Goal: Information Seeking & Learning: Learn about a topic

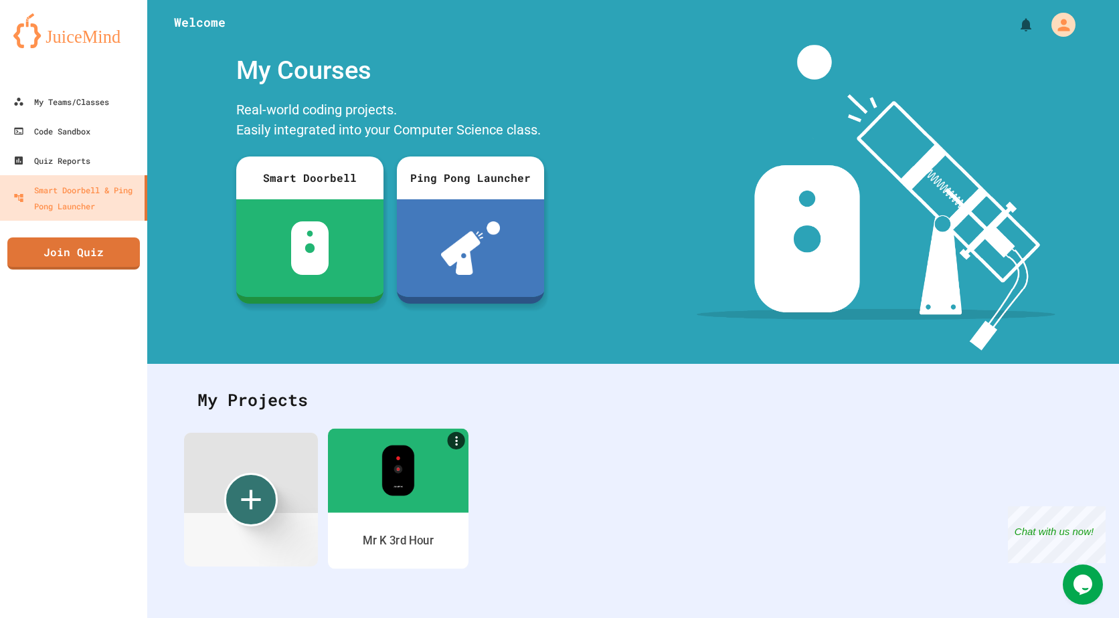
click at [383, 531] on div "Mr K 3rd Hour" at bounding box center [398, 540] width 140 height 56
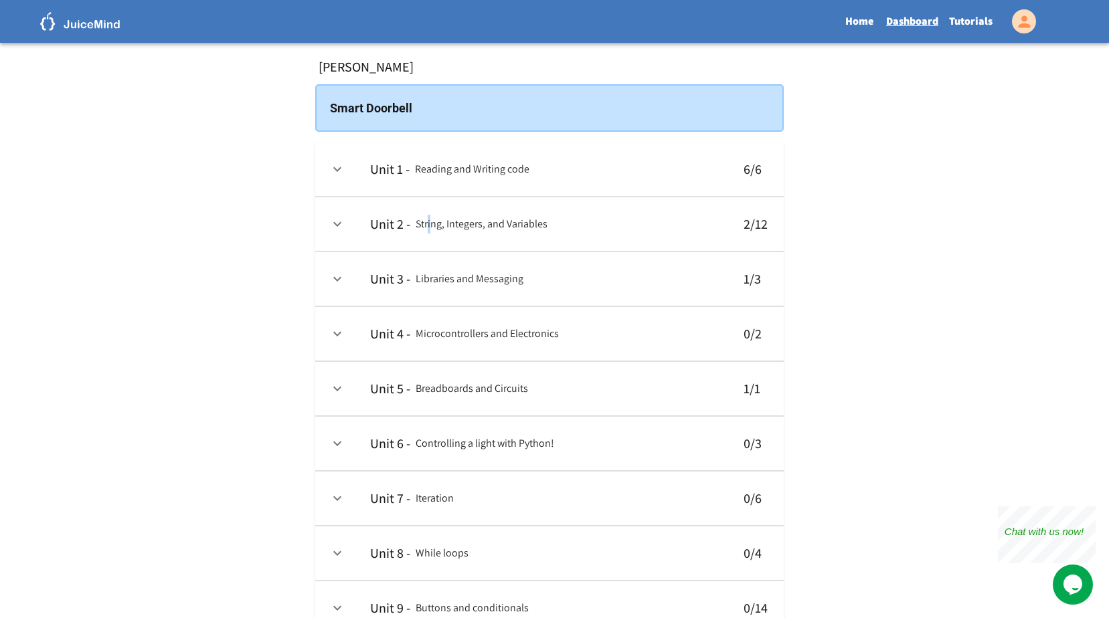
drag, startPoint x: 427, startPoint y: 217, endPoint x: 431, endPoint y: 223, distance: 7.2
click at [431, 223] on h6 "String, Integers, and Variables" at bounding box center [481, 224] width 132 height 19
click at [979, 13] on link "Tutorials" at bounding box center [970, 21] width 54 height 31
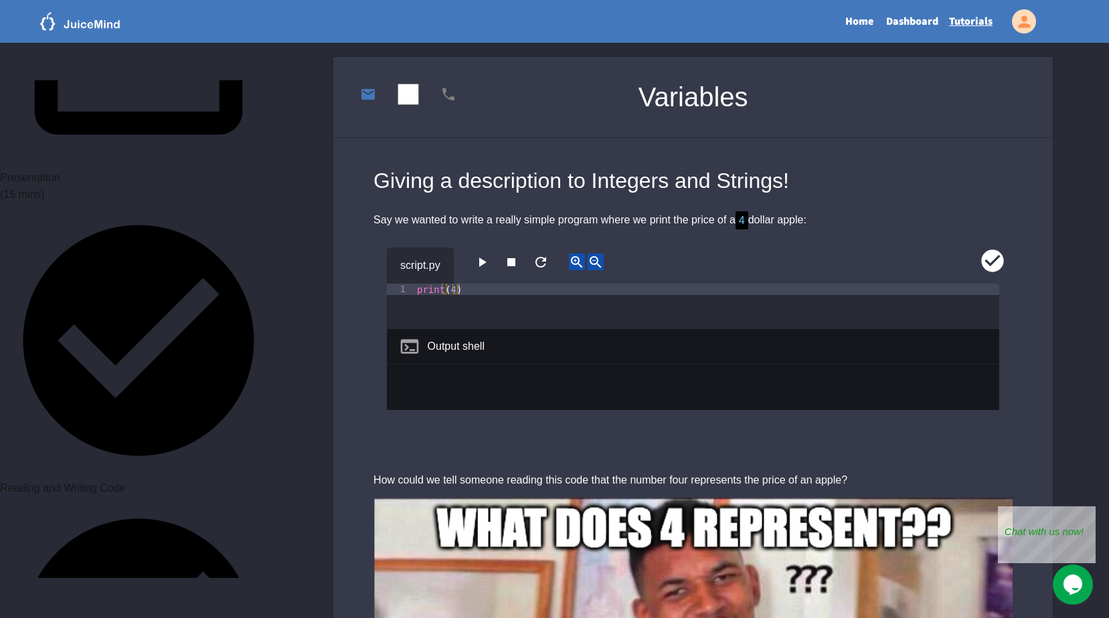
scroll to position [286, 0]
click at [483, 261] on icon "button" at bounding box center [482, 262] width 16 height 16
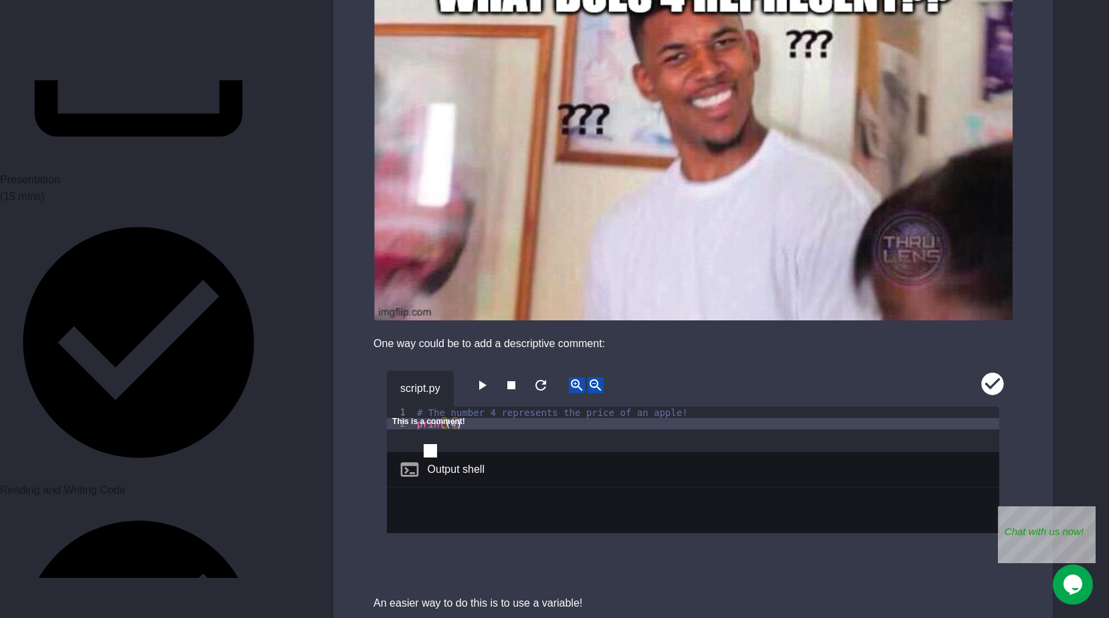
scroll to position [736, 0]
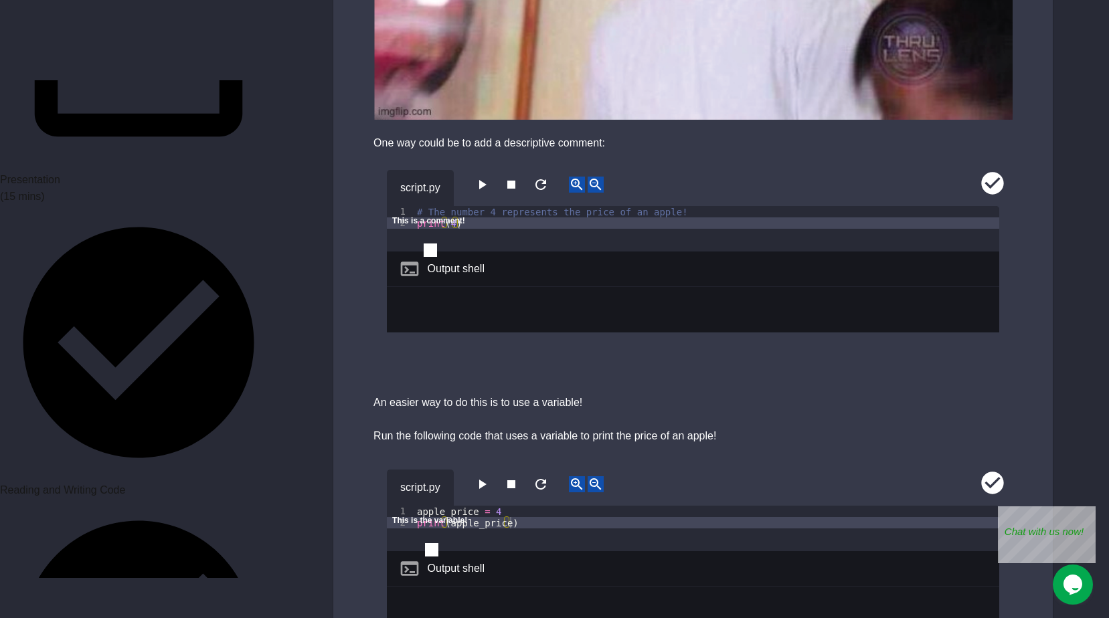
click at [392, 233] on icon "close" at bounding box center [392, 233] width 0 height 0
click at [488, 190] on icon "button" at bounding box center [482, 185] width 16 height 16
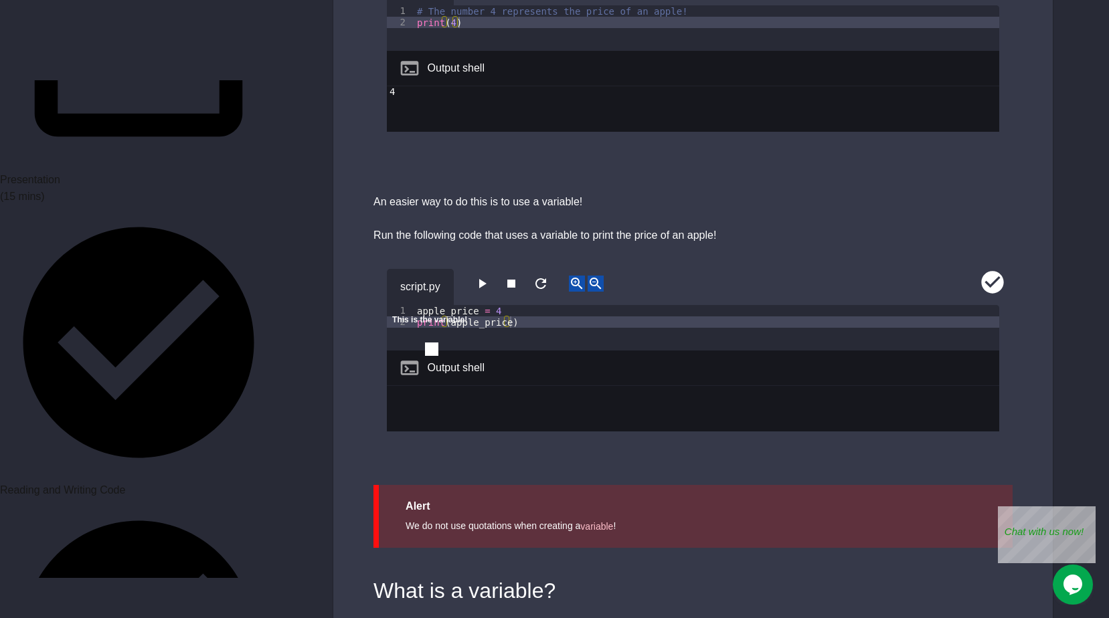
scroll to position [1004, 0]
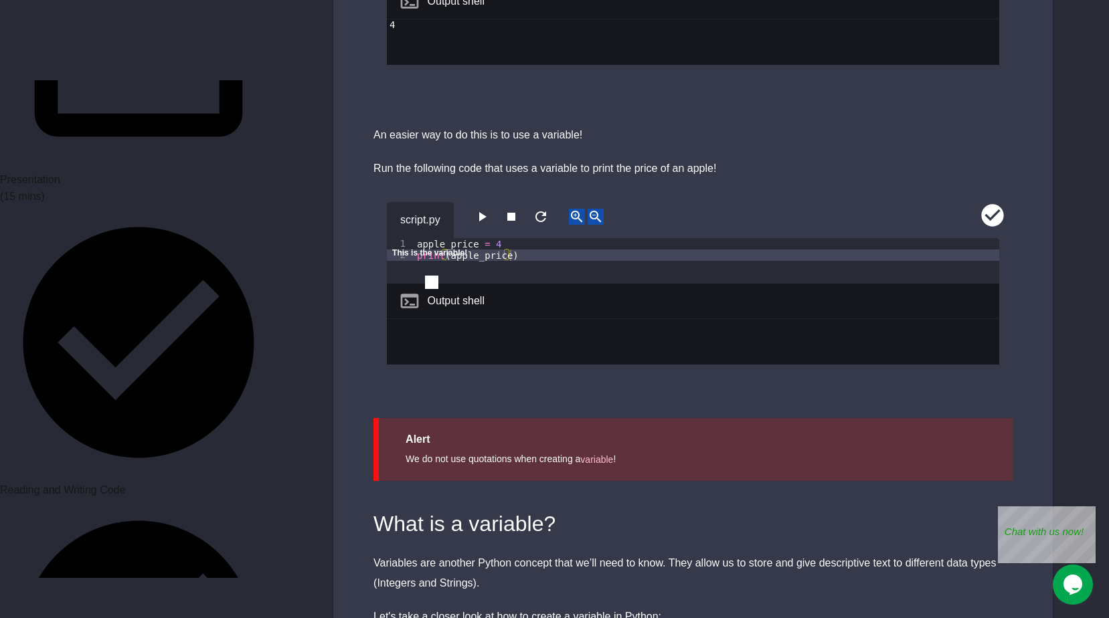
click at [392, 266] on icon "close" at bounding box center [392, 266] width 0 height 0
click at [484, 209] on button "button" at bounding box center [482, 217] width 16 height 17
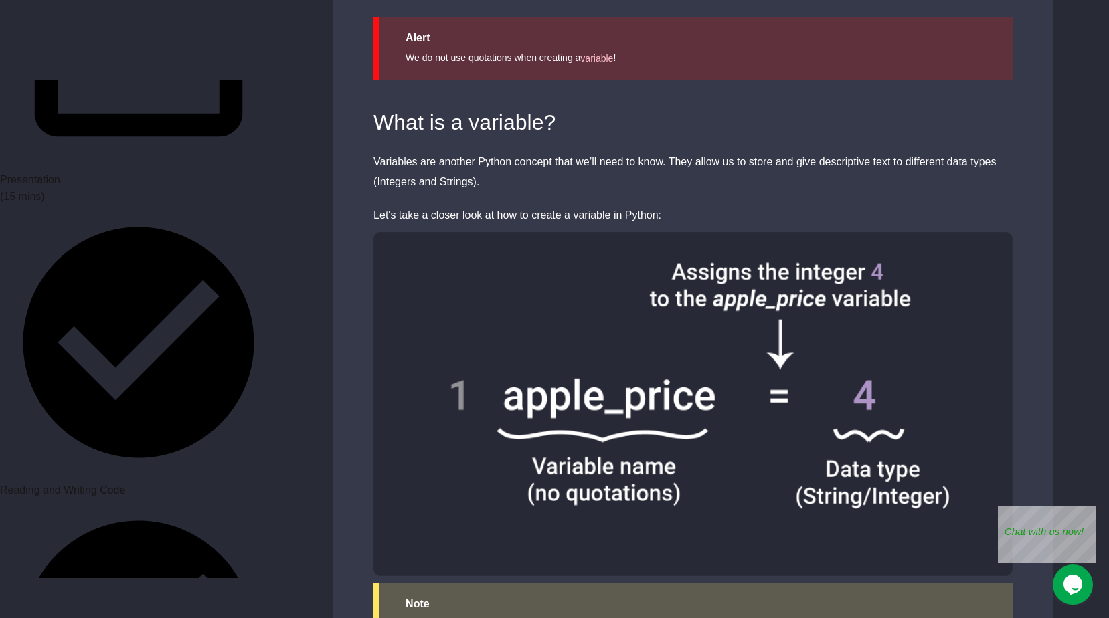
scroll to position [1338, 0]
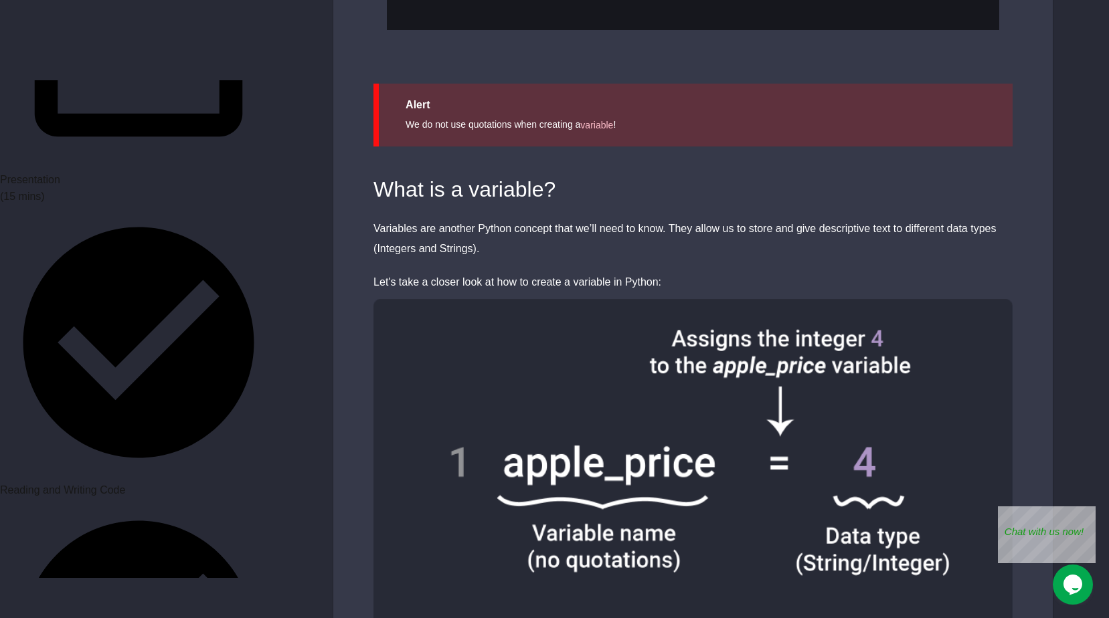
drag, startPoint x: 296, startPoint y: 296, endPoint x: 527, endPoint y: 150, distance: 272.5
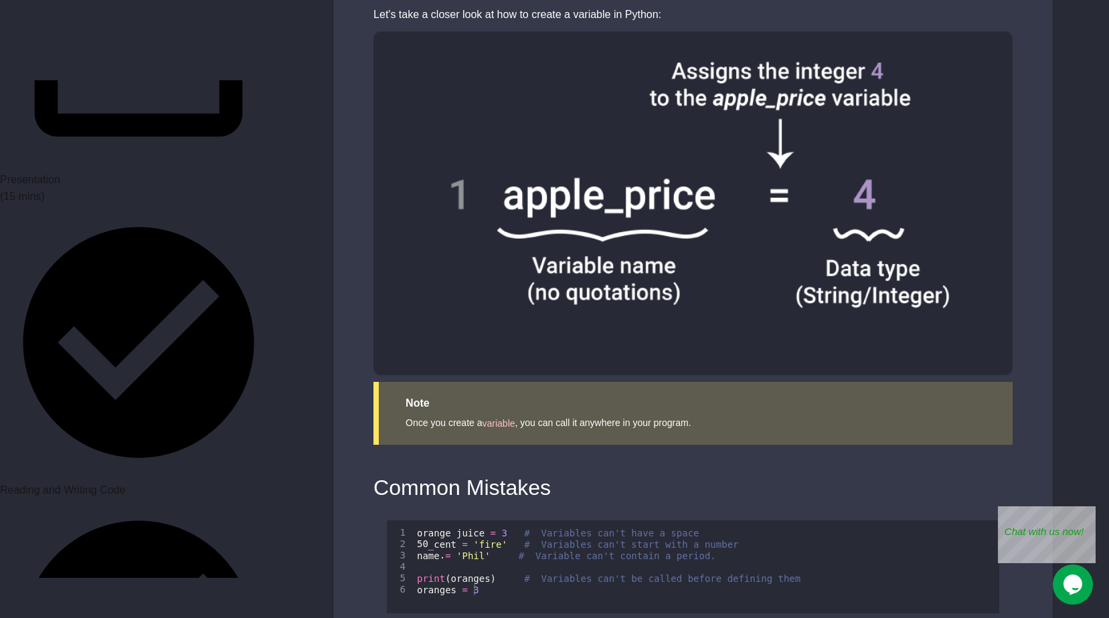
scroll to position [1673, 0]
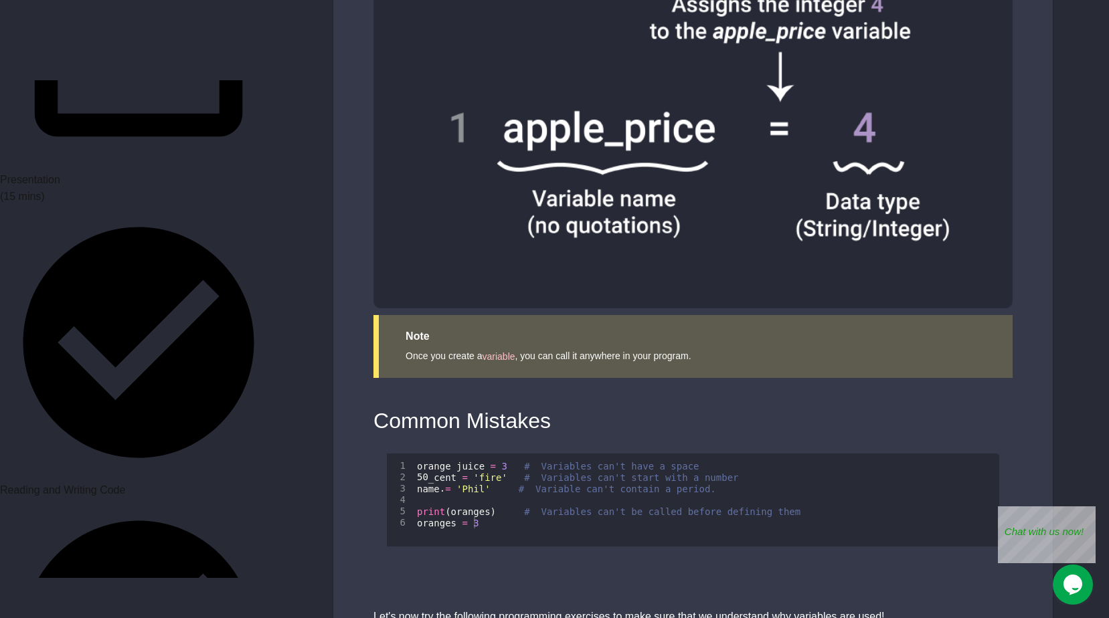
drag, startPoint x: 514, startPoint y: 379, endPoint x: 387, endPoint y: 379, distance: 126.4
click at [387, 379] on div "Giving a description to Integers and Strings! Say we wanted to write a really s…" at bounding box center [692, 402] width 719 height 3820
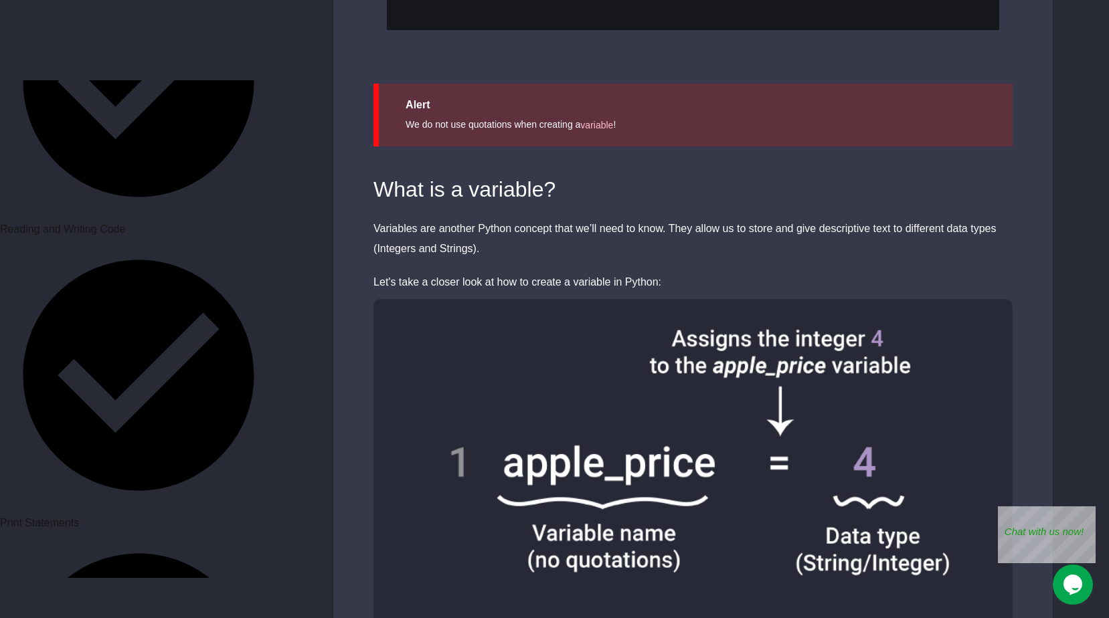
scroll to position [1004, 0]
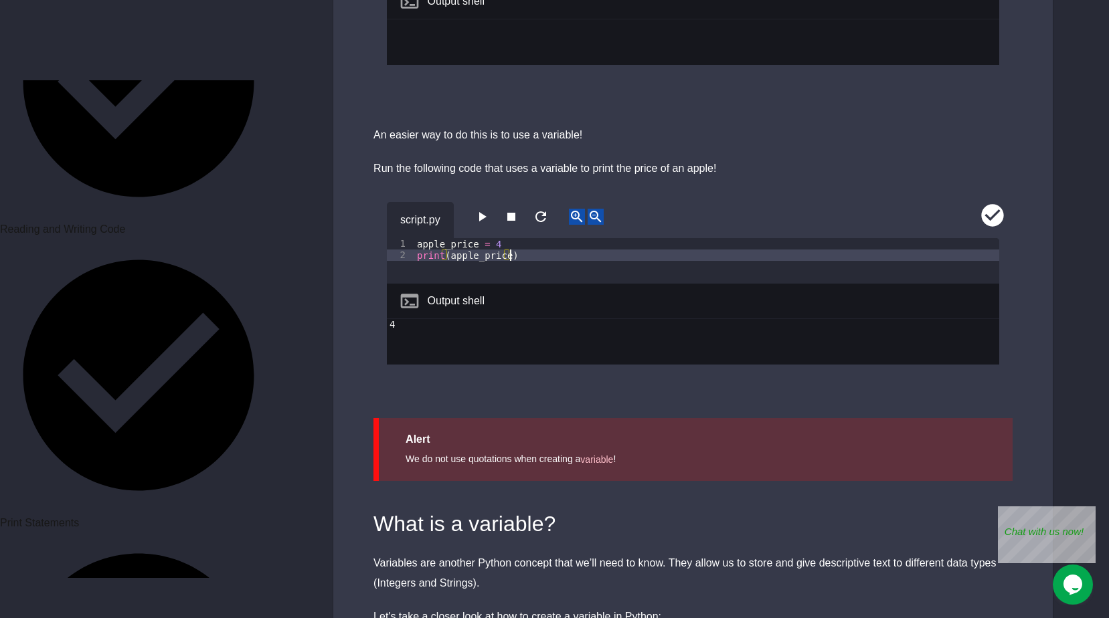
drag, startPoint x: 411, startPoint y: 252, endPoint x: 523, endPoint y: 260, distance: 112.7
click at [523, 260] on div "1 2 apple_price = 4 print ( apple_price ) XXXXXXXXXXXXXXXXXXXXXXXXXXXXXXXXXXXXX…" at bounding box center [693, 260] width 612 height 45
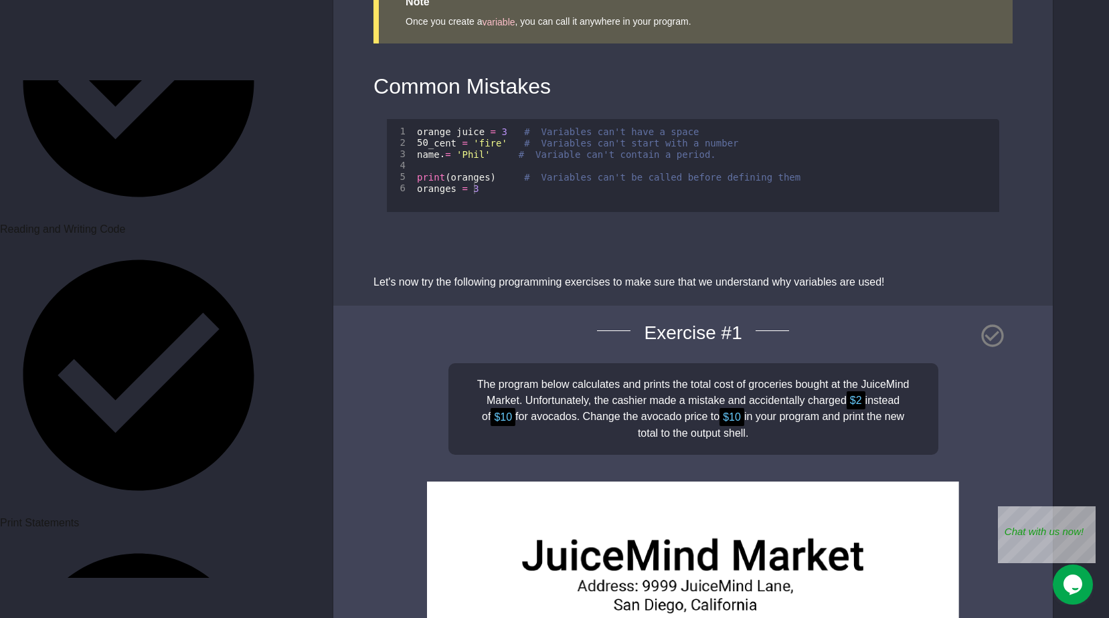
scroll to position [1940, 0]
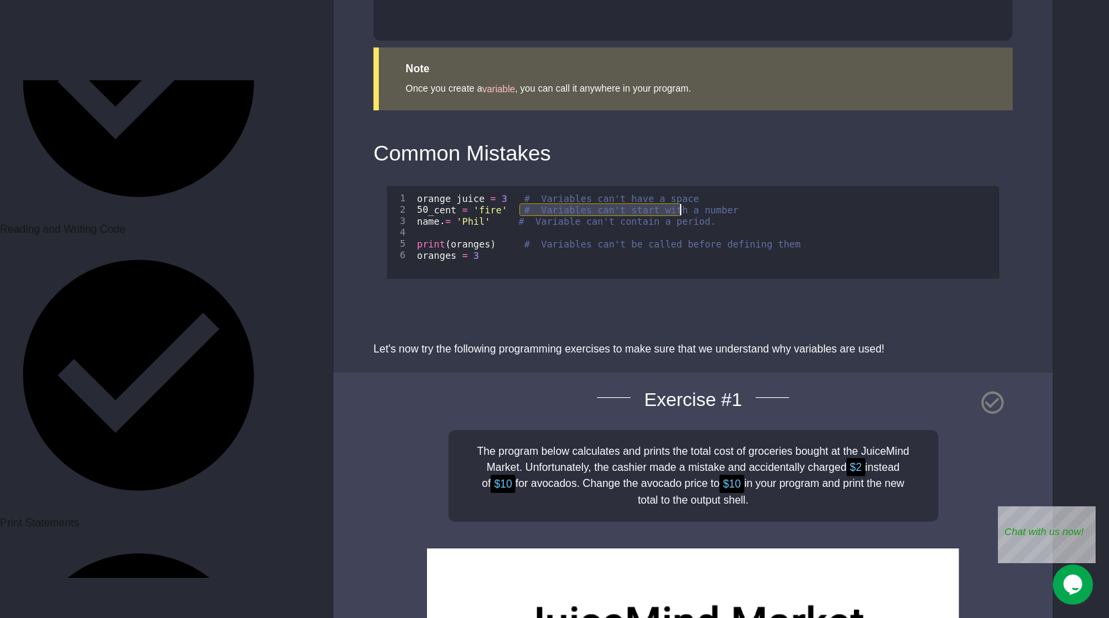
drag, startPoint x: 519, startPoint y: 212, endPoint x: 684, endPoint y: 215, distance: 164.6
click at [684, 215] on div "orange juice = 3 # Variables can't have a space 50 _cent = 'fire' # Variables c…" at bounding box center [706, 251] width 585 height 116
drag, startPoint x: 684, startPoint y: 215, endPoint x: 581, endPoint y: 221, distance: 103.2
click at [581, 221] on div "orange juice = 3 # Variables can't have a space 50 _cent = 'fire' # Variables c…" at bounding box center [706, 251] width 585 height 116
drag, startPoint x: 535, startPoint y: 221, endPoint x: 725, endPoint y: 217, distance: 189.4
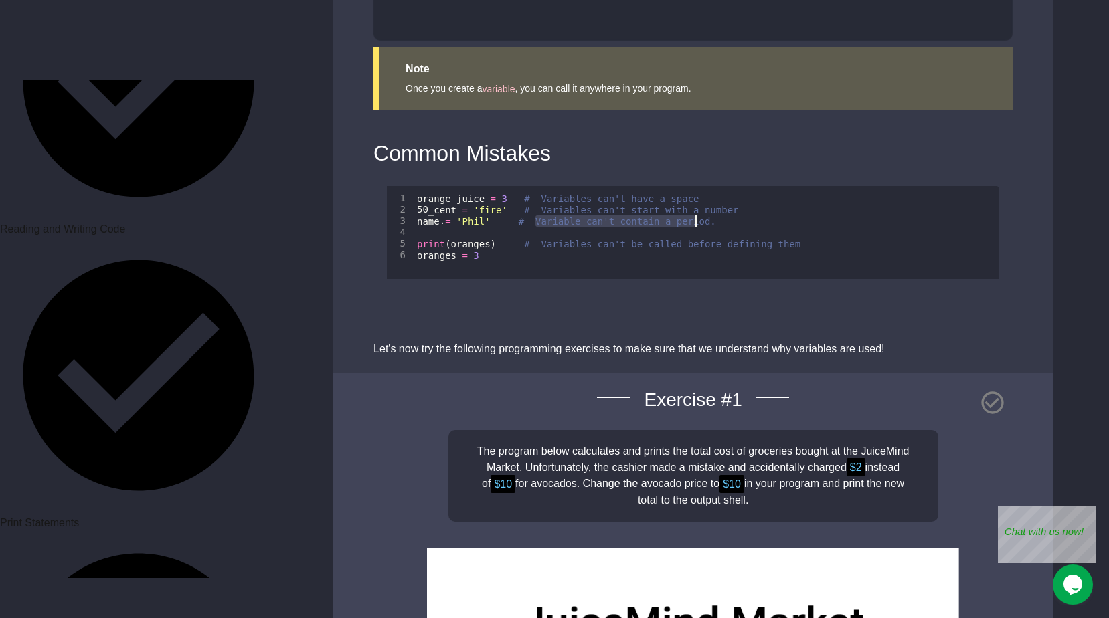
click at [725, 217] on div "orange juice = 3 # Variables can't have a space 50 _cent = 'fire' # Variables c…" at bounding box center [706, 251] width 585 height 116
drag, startPoint x: 725, startPoint y: 217, endPoint x: 579, endPoint y: 229, distance: 146.4
click at [579, 229] on div "orange juice = 3 # Variables can't have a space 50 _cent = 'fire' # Variables c…" at bounding box center [706, 251] width 585 height 116
drag, startPoint x: 531, startPoint y: 244, endPoint x: 399, endPoint y: 241, distance: 131.2
click at [399, 241] on div "1 2 3 4 5 6 orange juice = 3 # Variables can't have a space 50 _cent = 'fire' #…" at bounding box center [693, 232] width 612 height 93
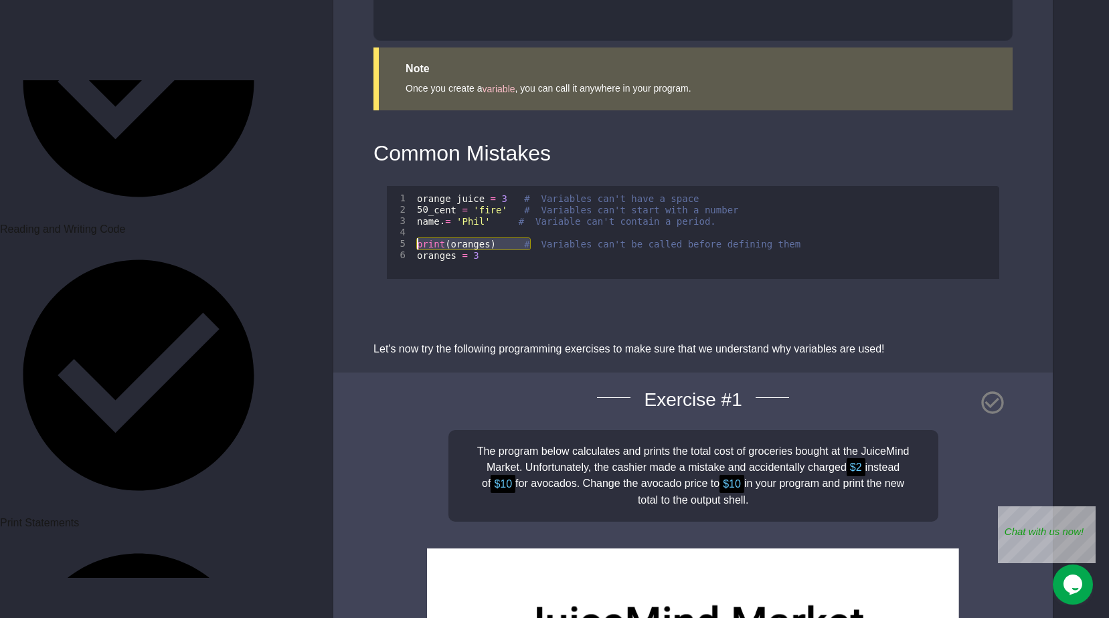
drag, startPoint x: 399, startPoint y: 241, endPoint x: 446, endPoint y: 333, distance: 103.5
click at [446, 333] on div "Giving a description to Integers and Strings! Say we wanted to write a really s…" at bounding box center [692, 134] width 719 height 3820
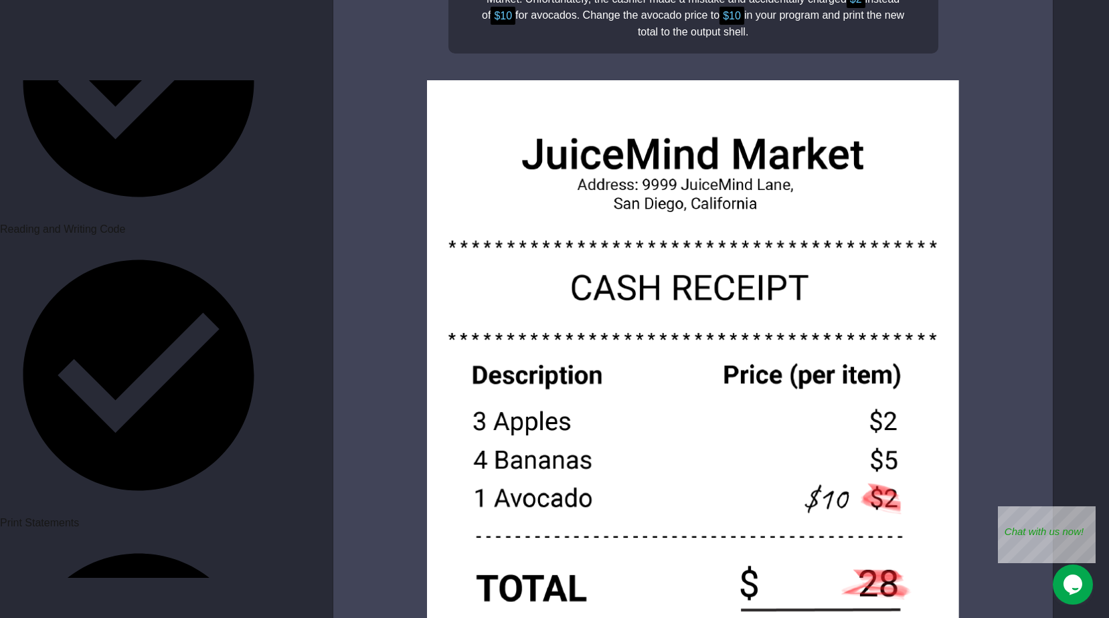
scroll to position [2475, 0]
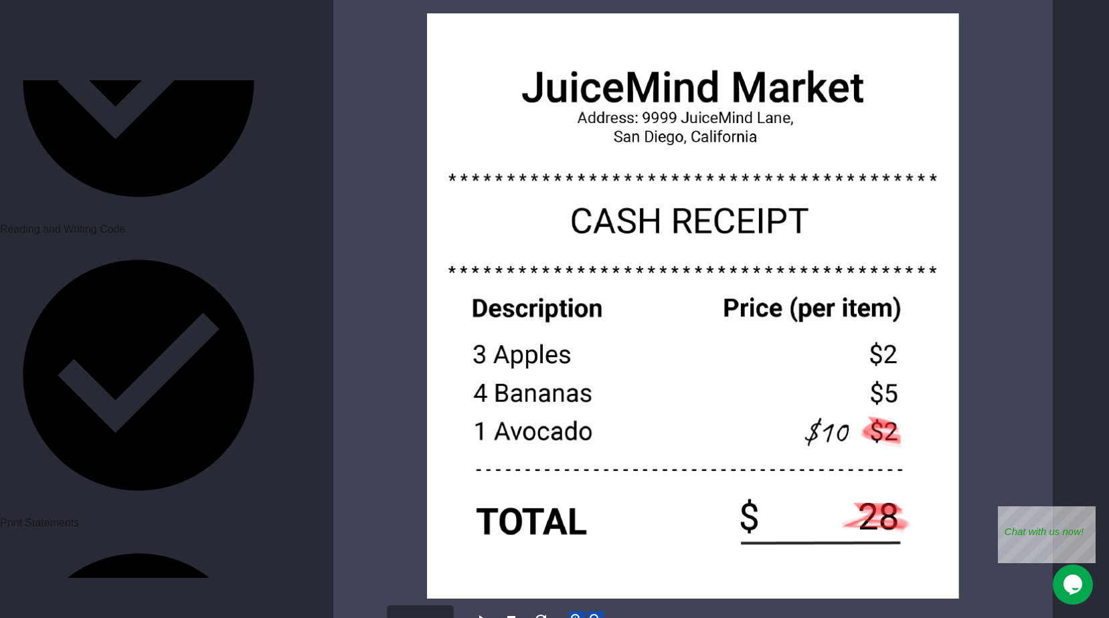
drag, startPoint x: 406, startPoint y: 284, endPoint x: 840, endPoint y: 463, distance: 469.8
click at [840, 463] on img at bounding box center [693, 305] width 612 height 585
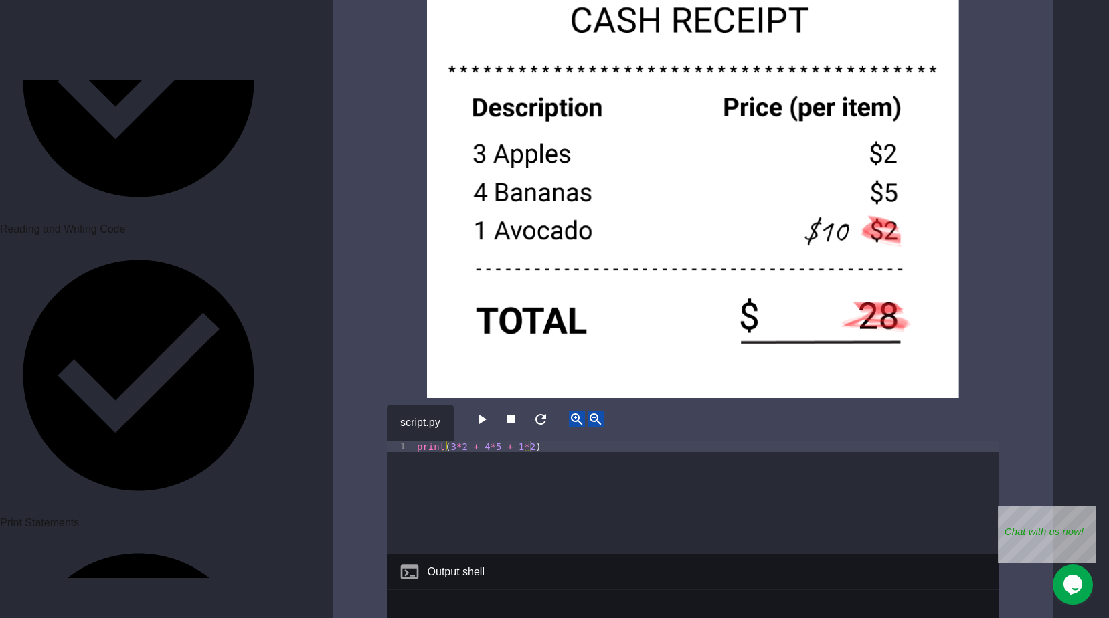
scroll to position [2743, 0]
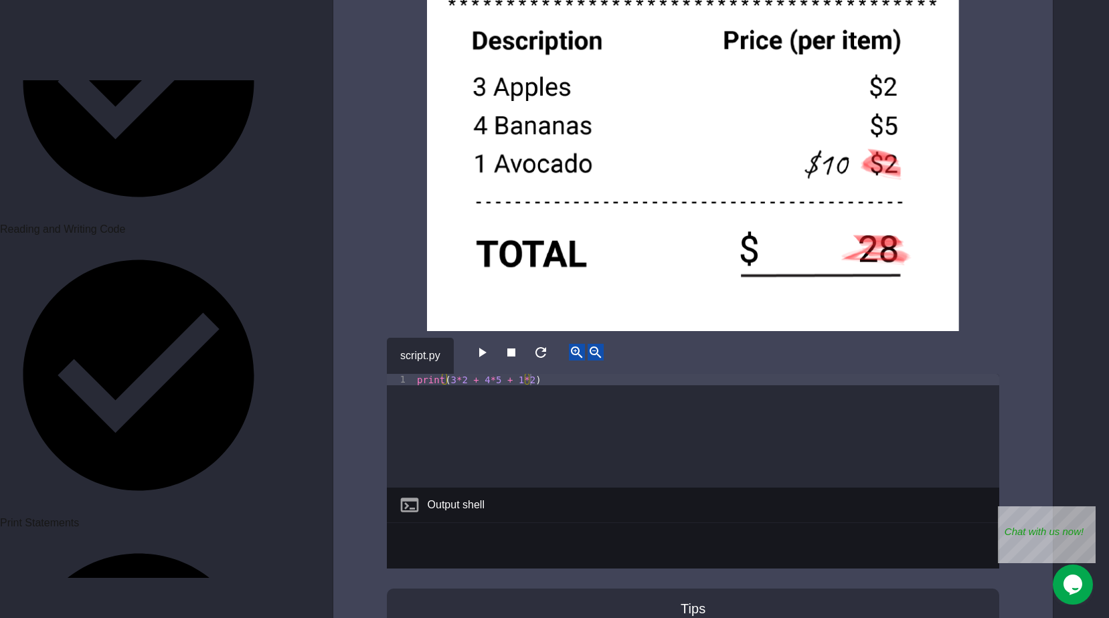
click at [488, 347] on icon "button" at bounding box center [482, 353] width 16 height 16
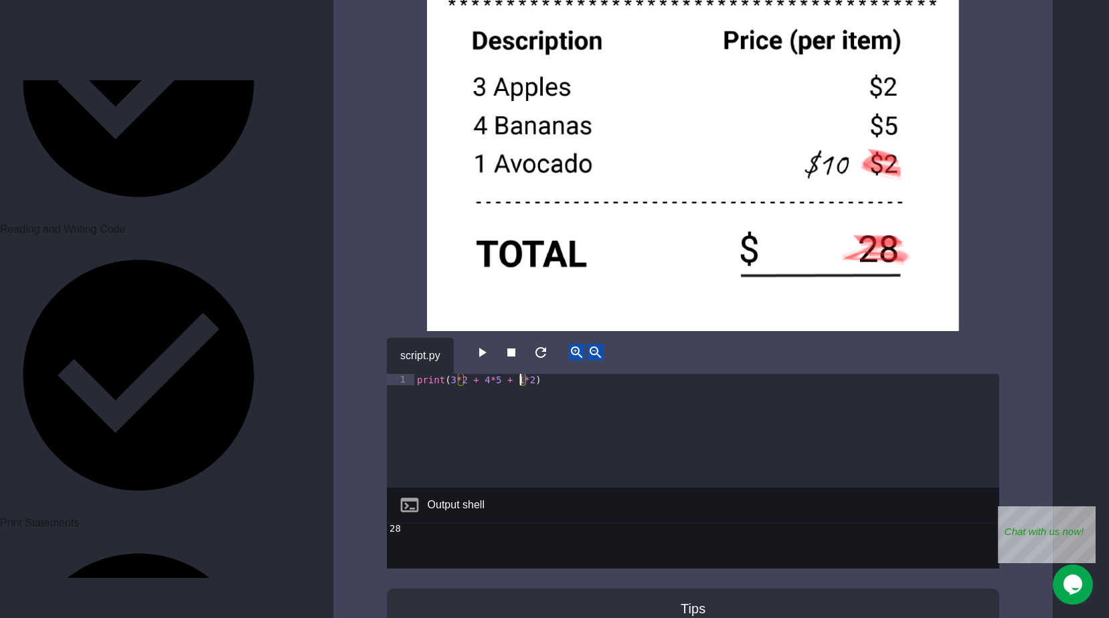
click at [519, 385] on div "print ( 3 * 2 + 4 * 5 + 1 * 2 )" at bounding box center [706, 442] width 585 height 136
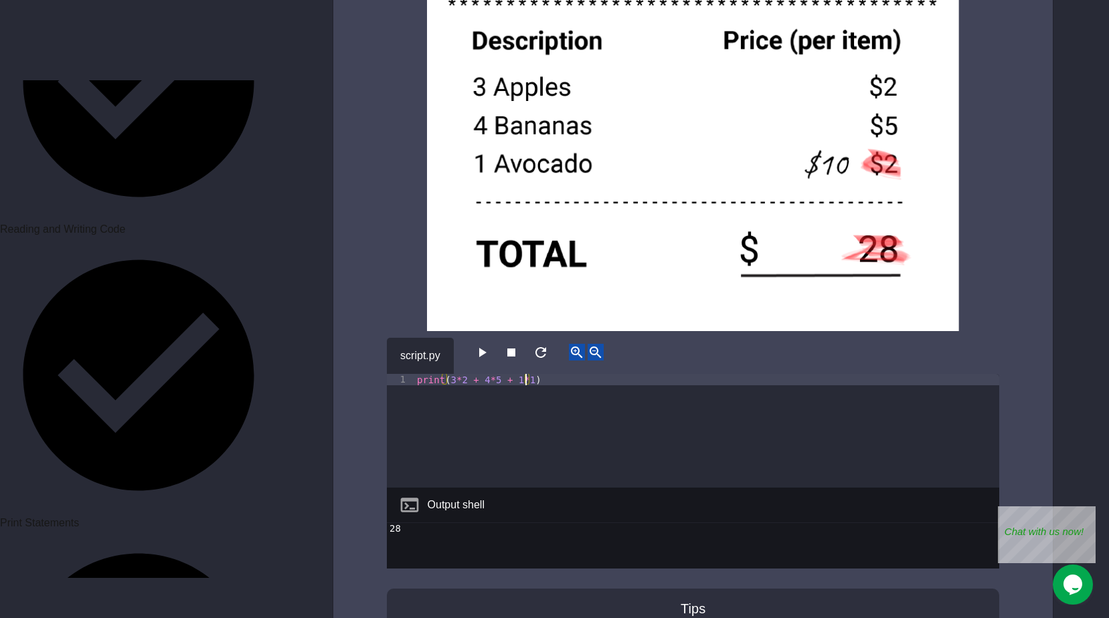
scroll to position [0, 8]
type textarea "**********"
click at [482, 361] on button "button" at bounding box center [482, 352] width 16 height 17
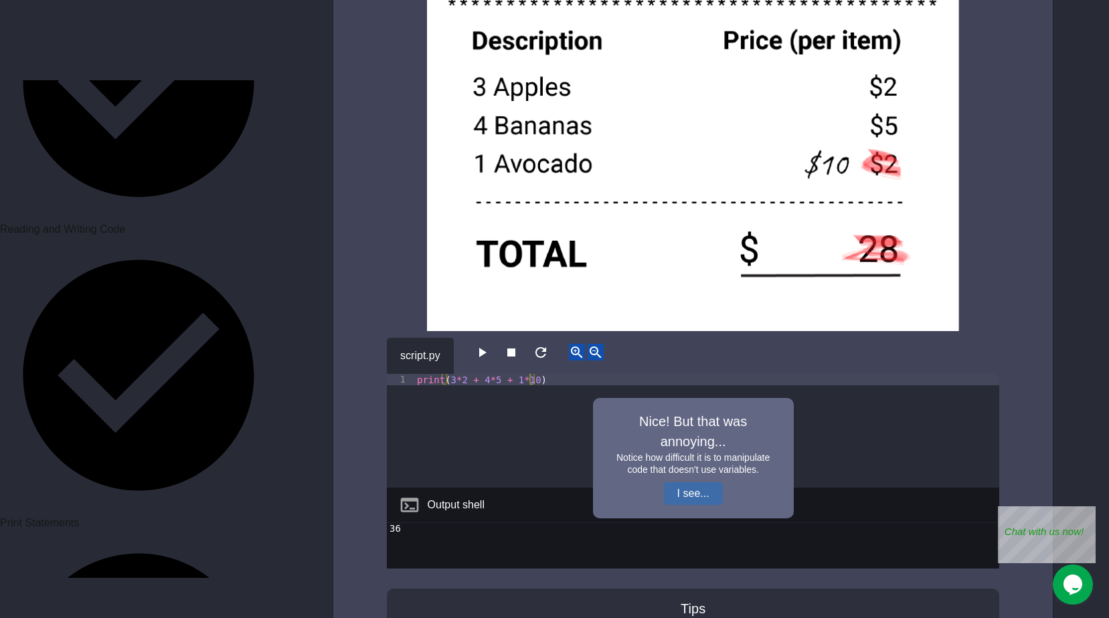
click at [682, 496] on button "I see..." at bounding box center [693, 493] width 59 height 23
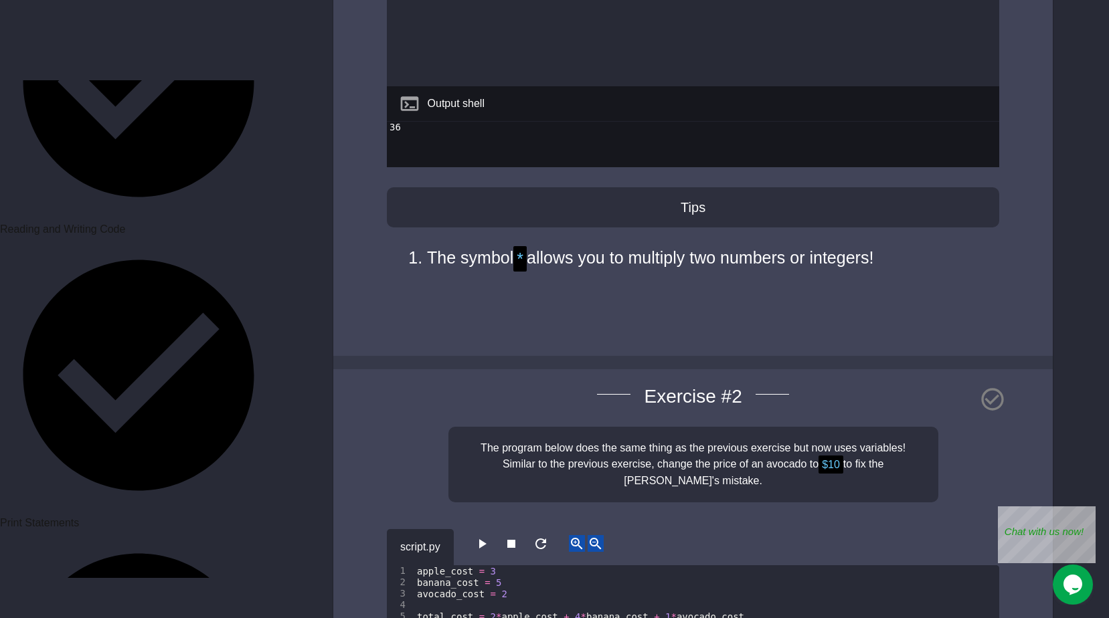
scroll to position [3448, 0]
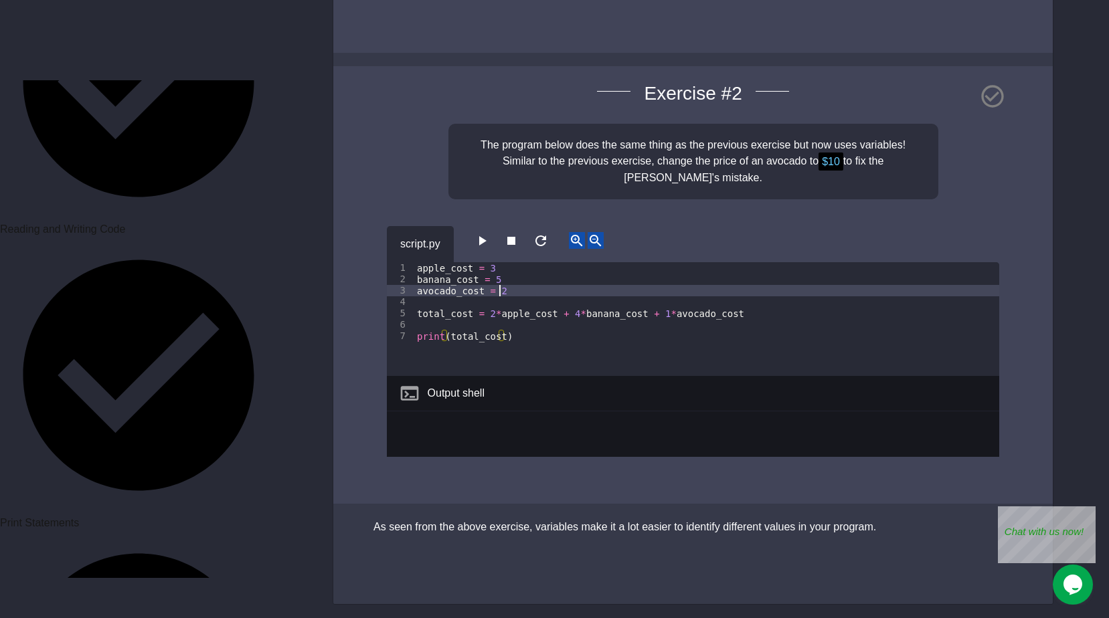
click at [498, 294] on div "apple_cost = 3 banana_cost = 5 avocado_cost = 2 total_cost = 2 * apple_cost + 4…" at bounding box center [706, 330] width 585 height 136
type textarea "**********"
click at [490, 240] on icon "button" at bounding box center [482, 241] width 16 height 16
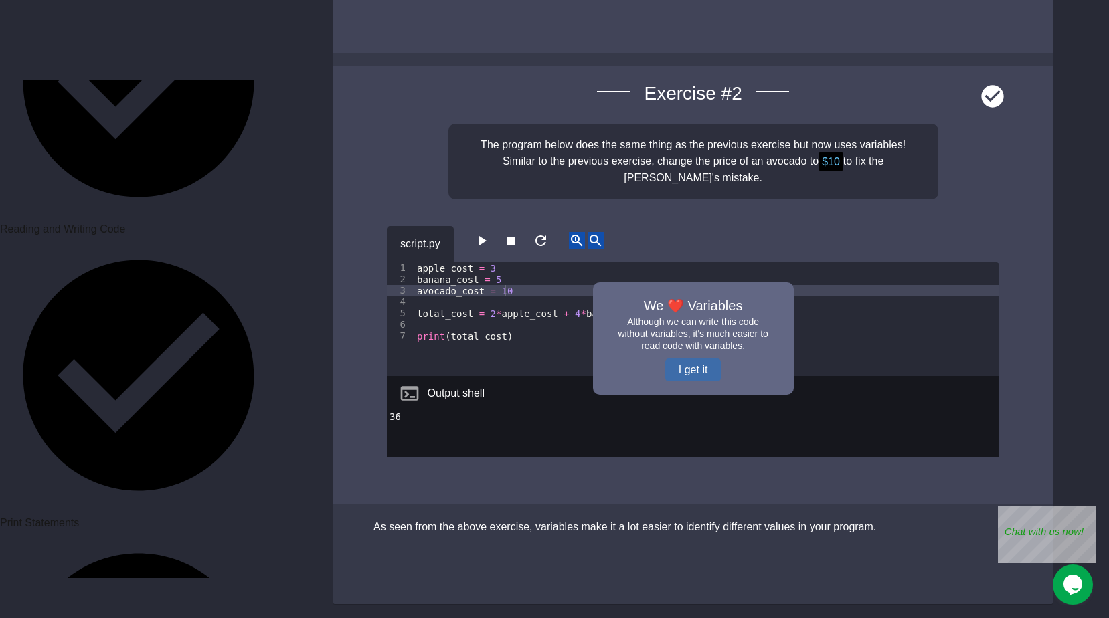
click at [709, 375] on button "I get it" at bounding box center [693, 370] width 56 height 23
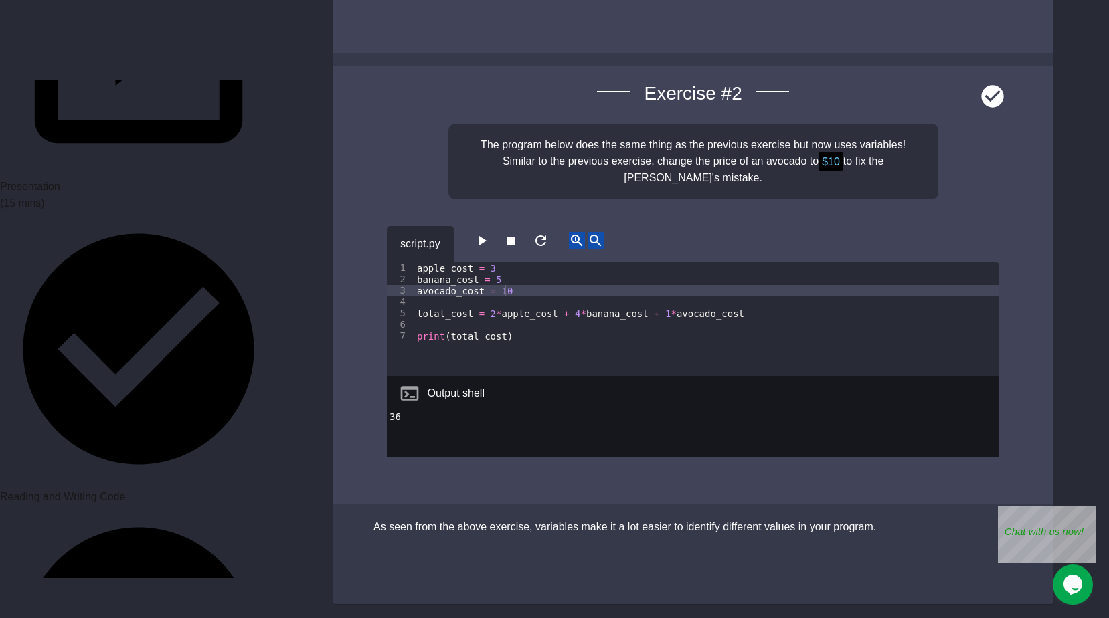
scroll to position [212, 0]
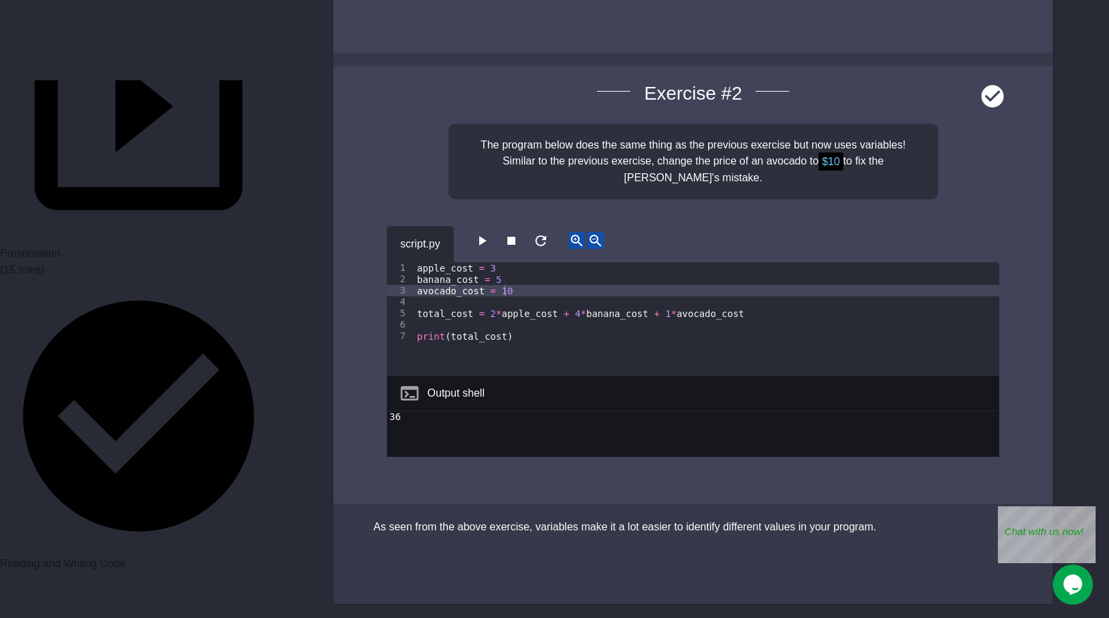
drag, startPoint x: 156, startPoint y: 419, endPoint x: 171, endPoint y: 427, distance: 16.5
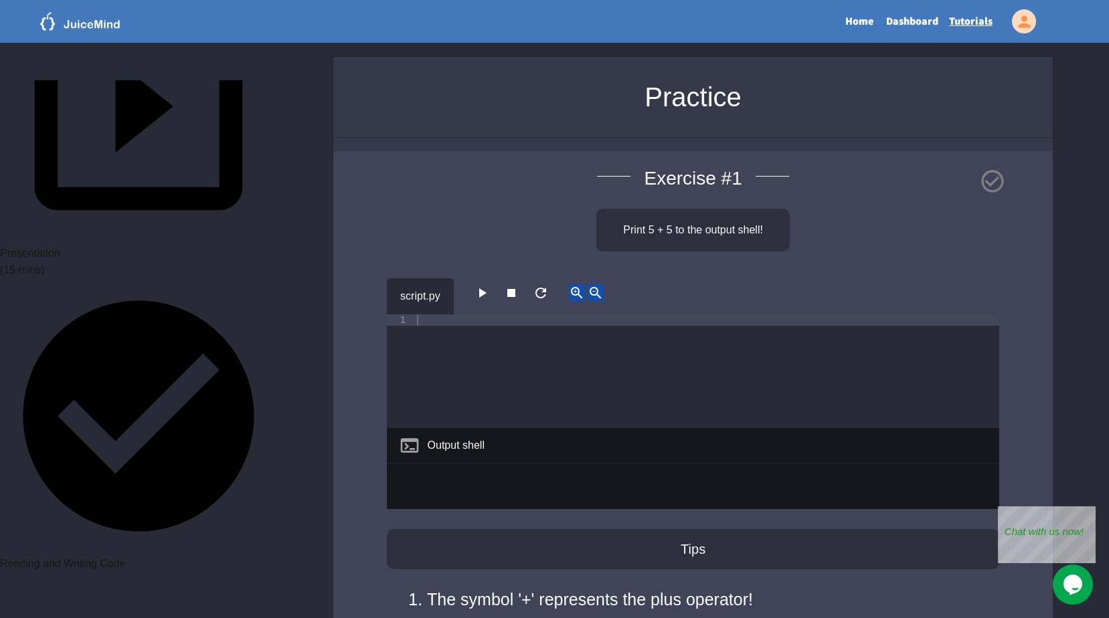
click at [515, 317] on div at bounding box center [706, 382] width 585 height 136
type textarea "*********"
click at [490, 293] on button "button" at bounding box center [482, 292] width 16 height 17
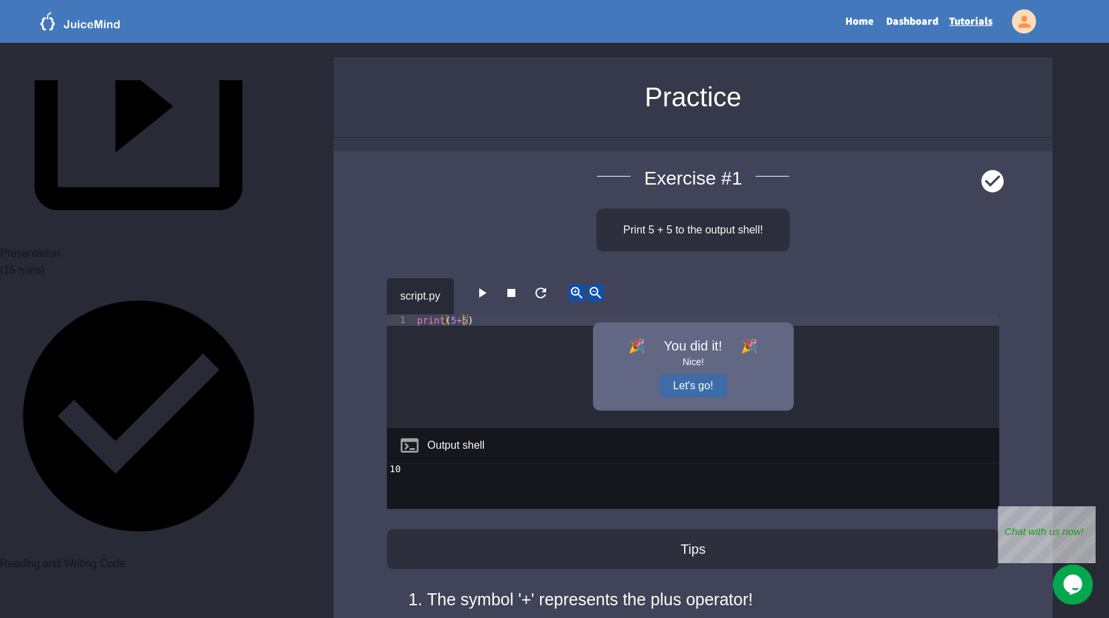
click at [708, 387] on button "Let's go!" at bounding box center [693, 386] width 67 height 23
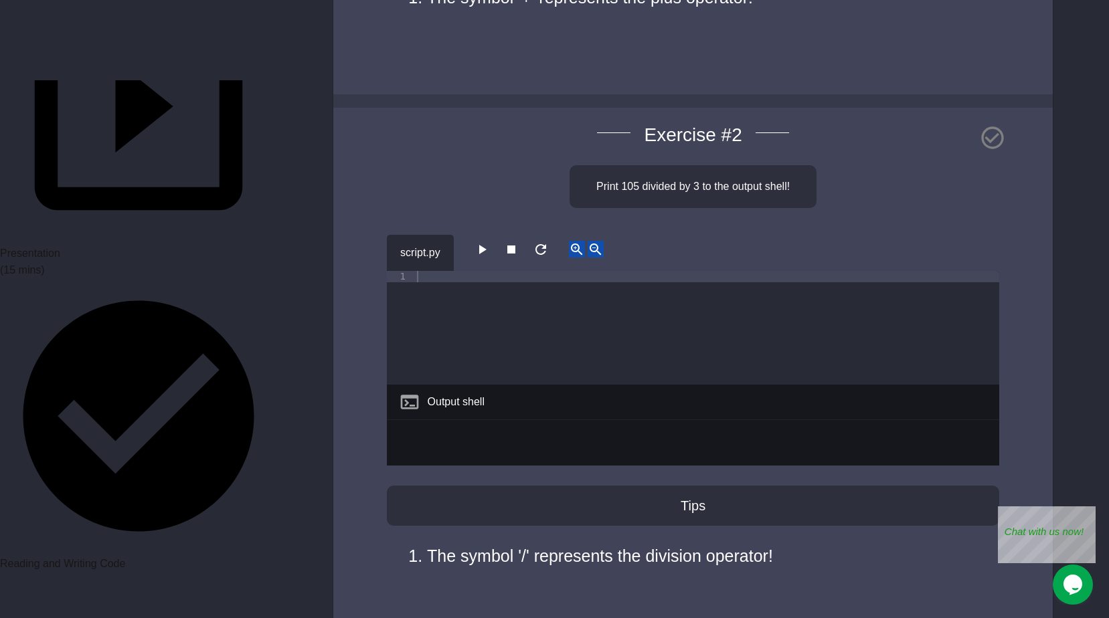
scroll to position [669, 0]
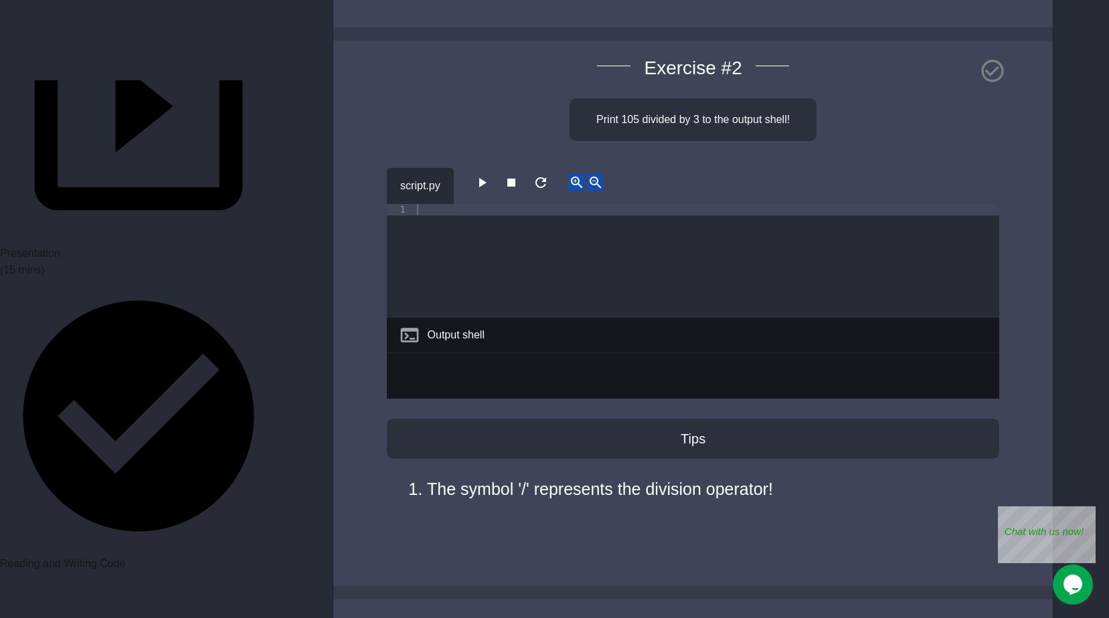
type textarea "**********"
click at [483, 191] on button "button" at bounding box center [482, 182] width 16 height 17
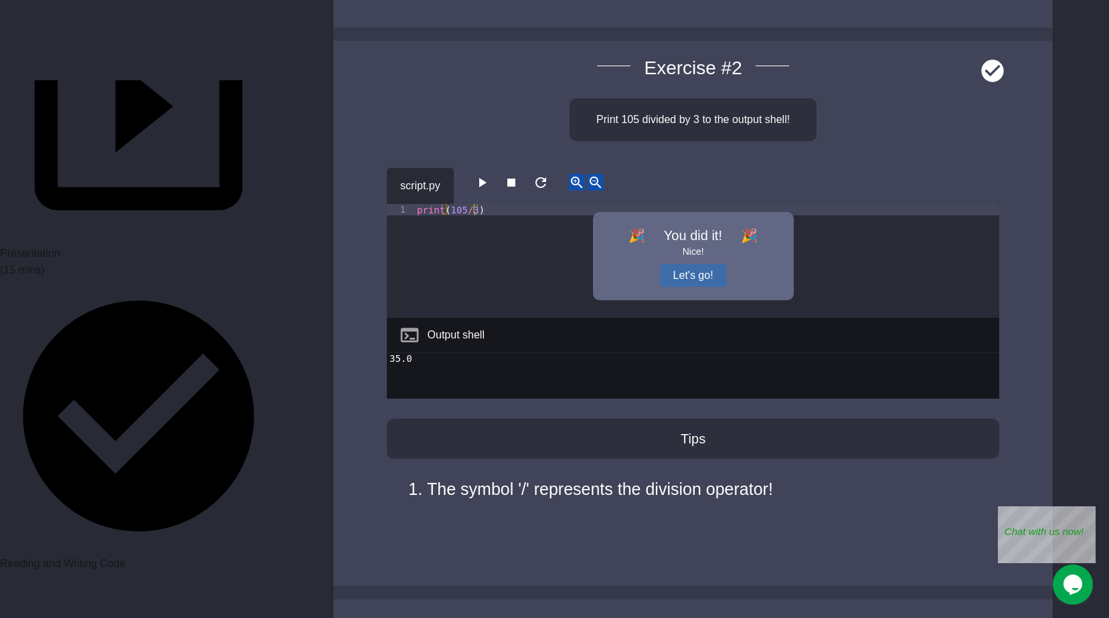
click at [684, 275] on button "Let's go!" at bounding box center [693, 275] width 67 height 23
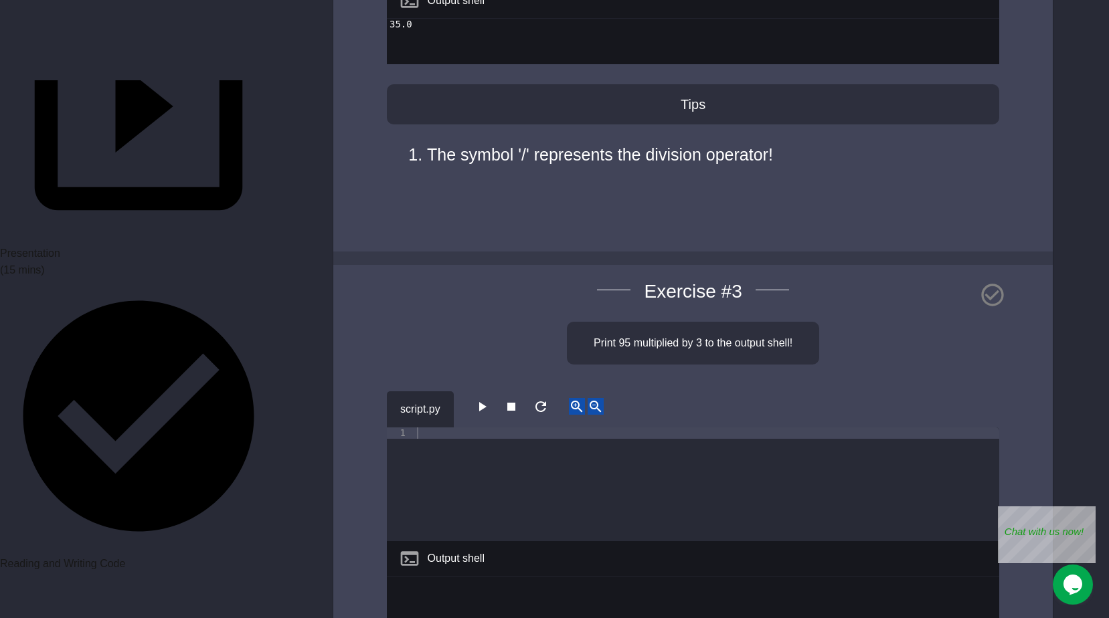
scroll to position [1070, 0]
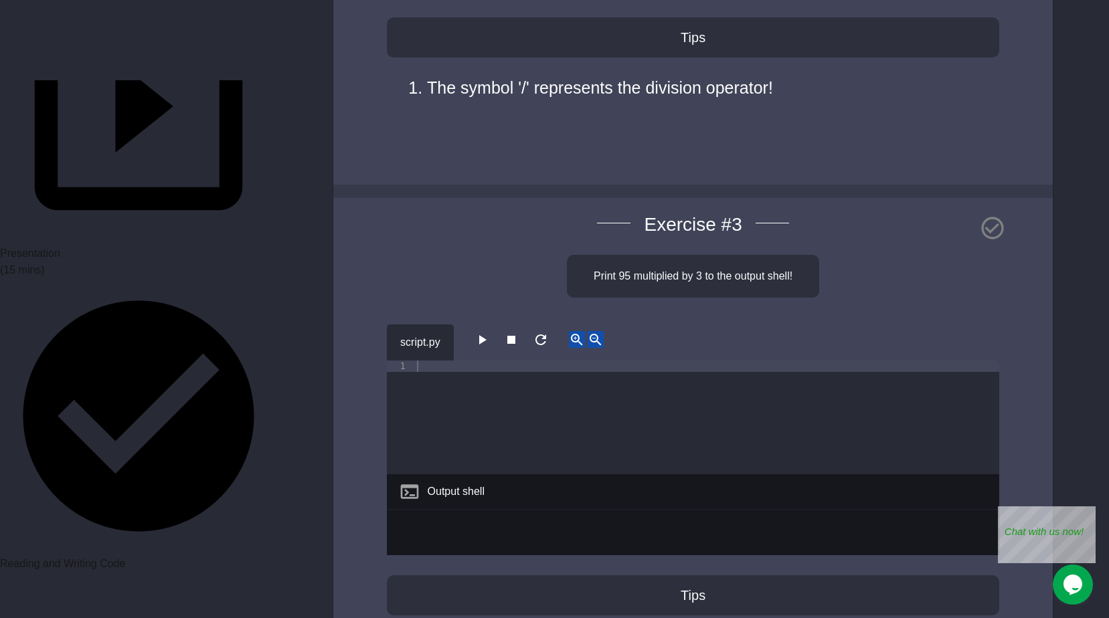
type textarea "**********"
click at [477, 331] on button "button" at bounding box center [482, 339] width 16 height 17
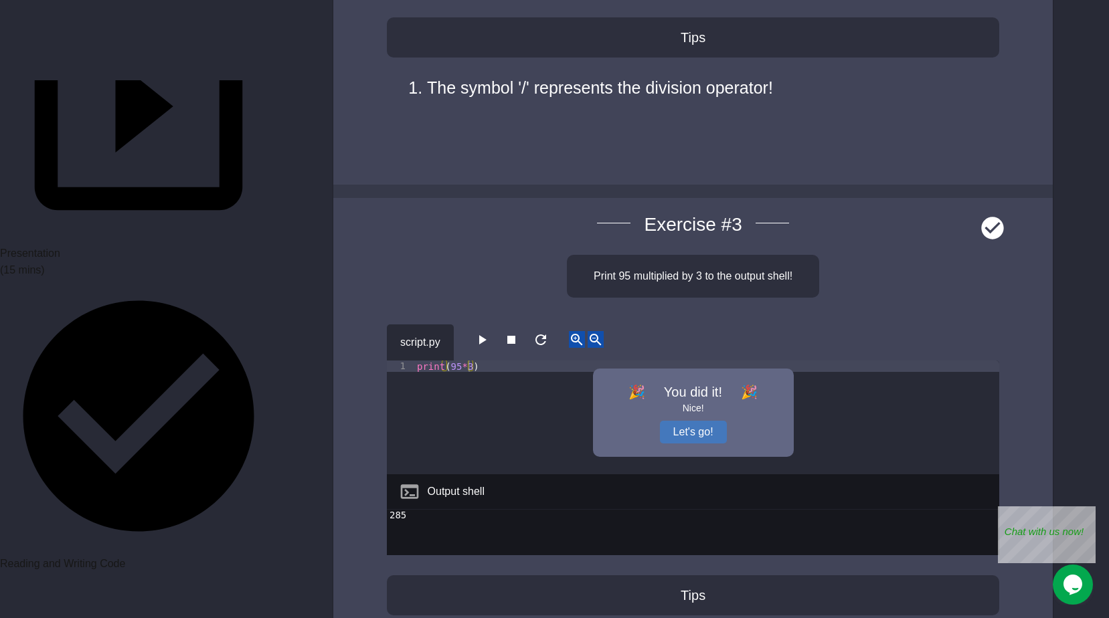
drag, startPoint x: 704, startPoint y: 432, endPoint x: 698, endPoint y: 429, distance: 6.9
click at [704, 432] on button "Let's go!" at bounding box center [693, 432] width 67 height 23
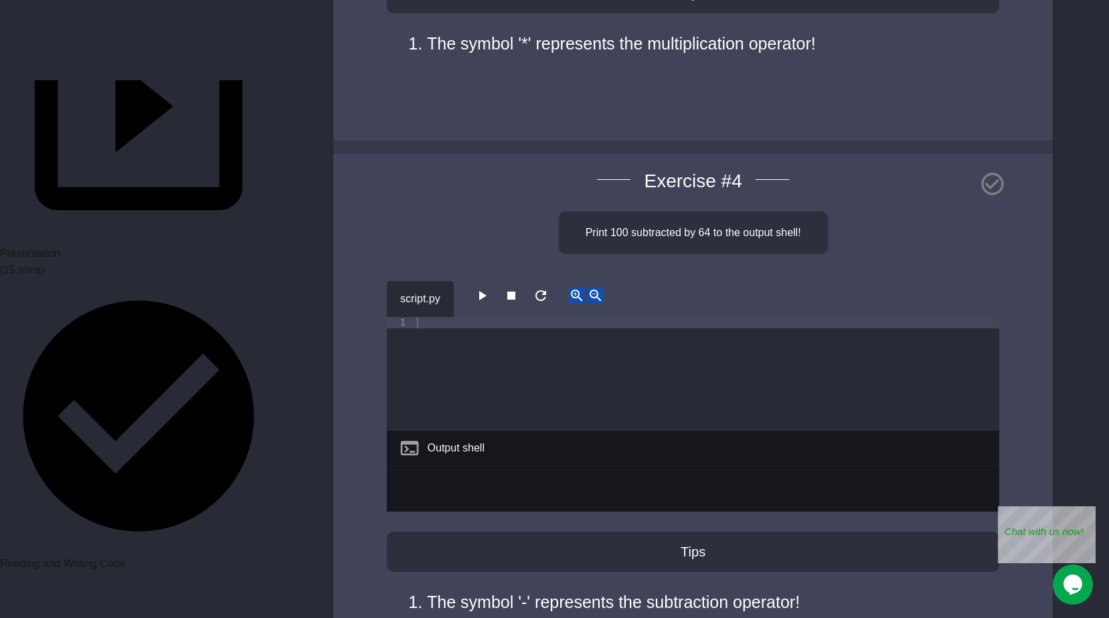
scroll to position [1739, 0]
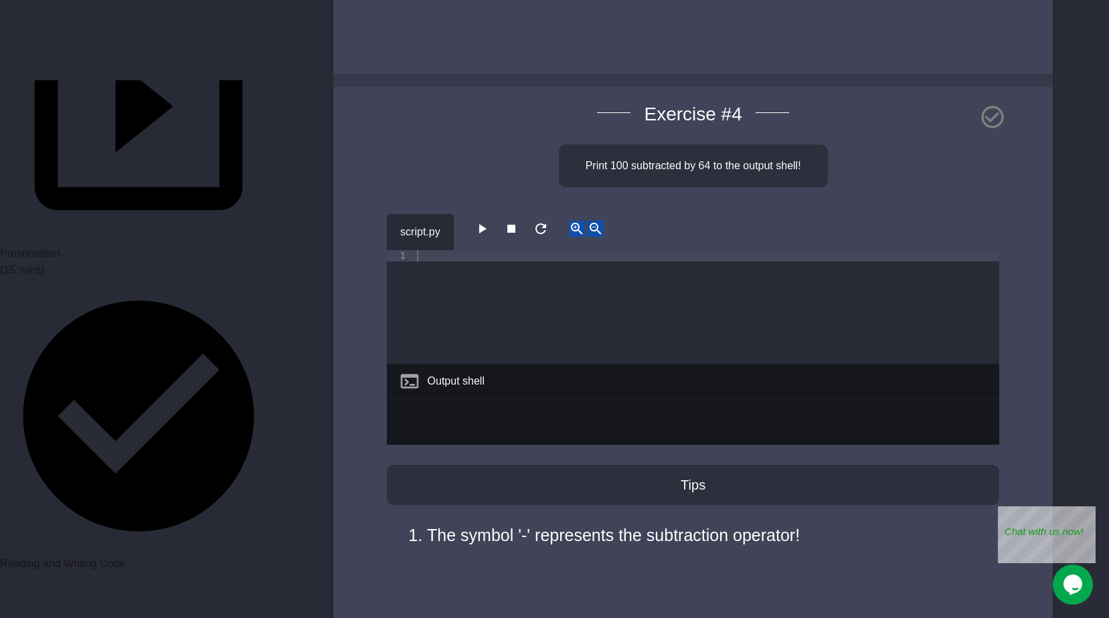
type textarea "**********"
drag, startPoint x: 500, startPoint y: 254, endPoint x: 494, endPoint y: 234, distance: 20.3
click at [490, 234] on icon "button" at bounding box center [482, 229] width 16 height 16
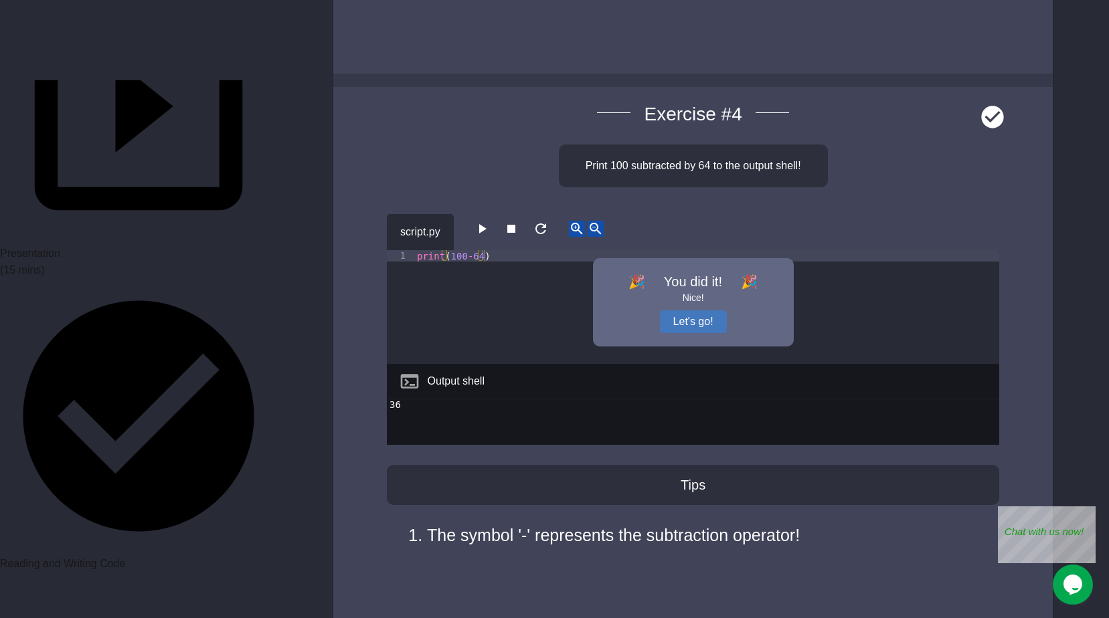
click at [490, 234] on icon "button" at bounding box center [482, 229] width 16 height 16
click at [694, 326] on button "Let's go!" at bounding box center [693, 321] width 67 height 23
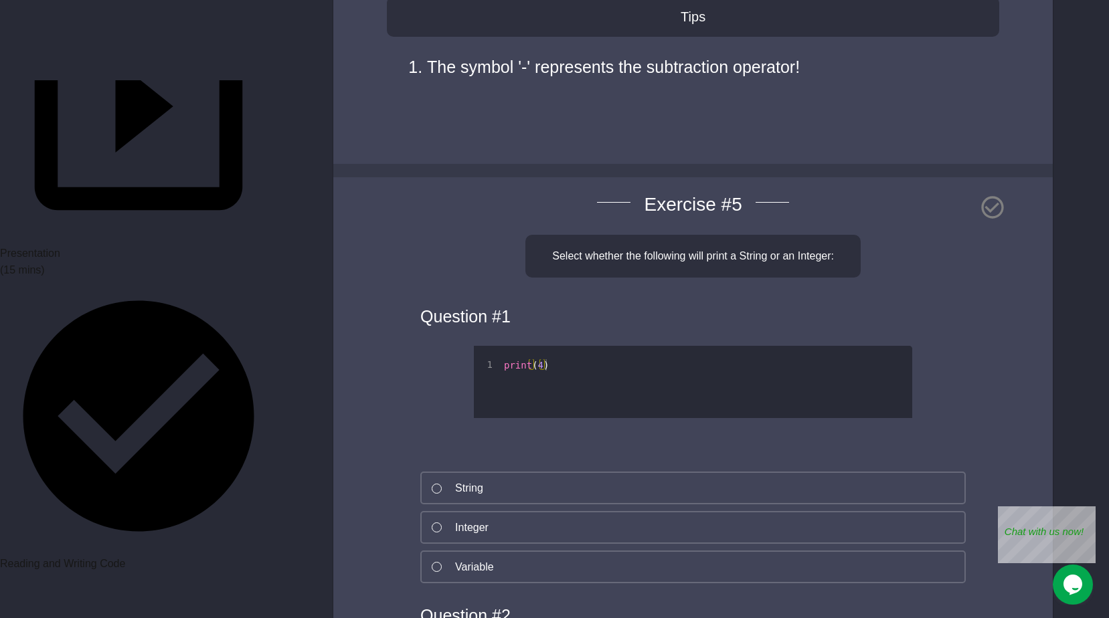
scroll to position [2275, 0]
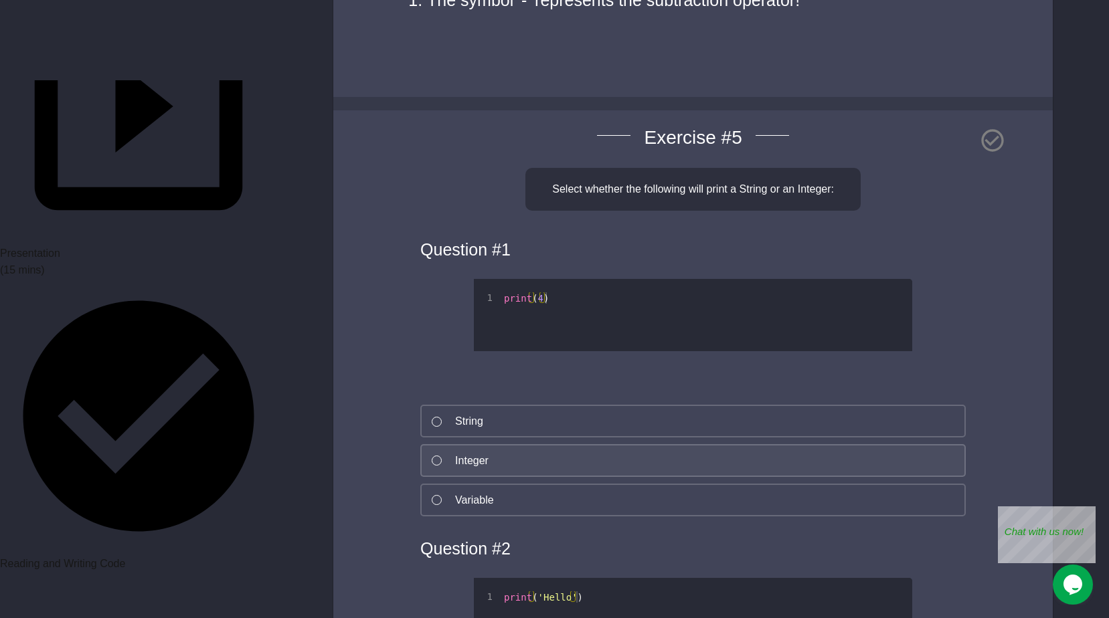
click at [497, 464] on button "Integer" at bounding box center [692, 460] width 545 height 33
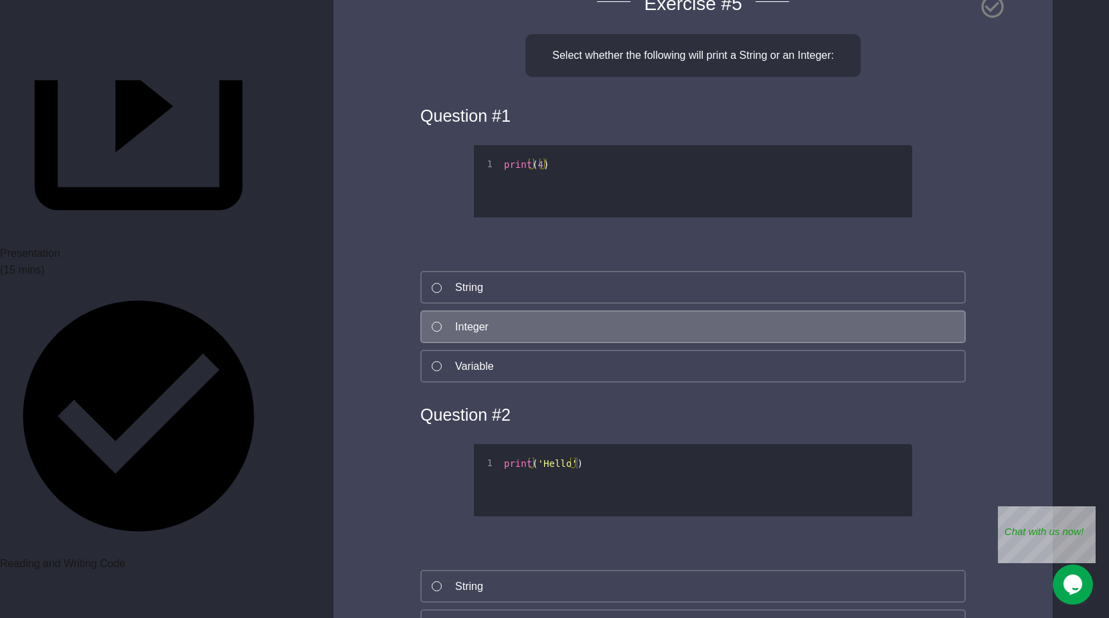
scroll to position [2609, 0]
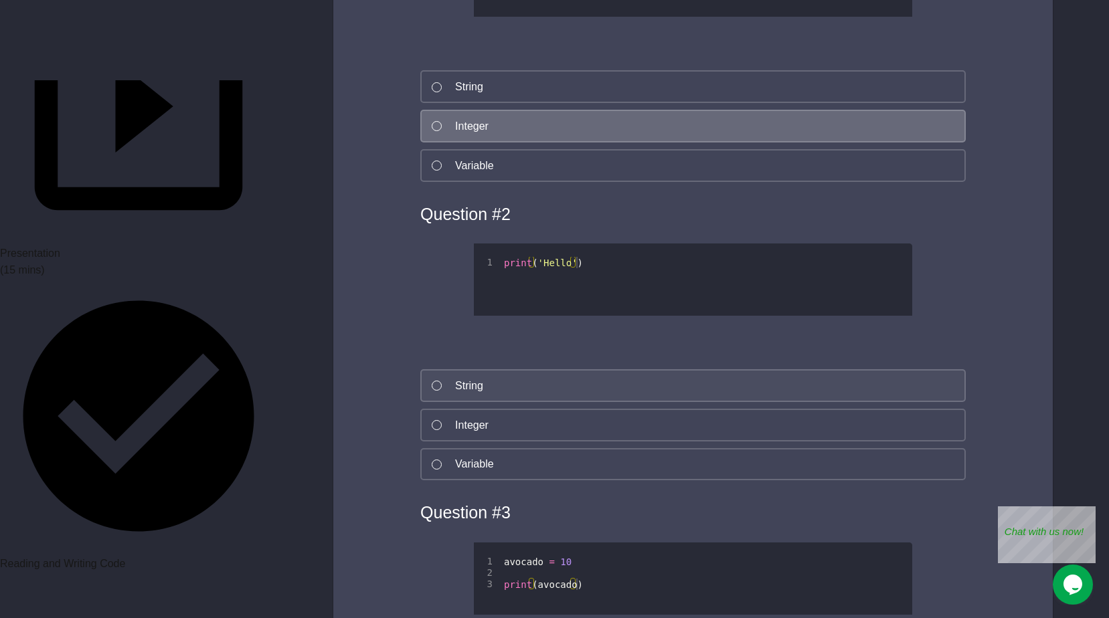
click at [492, 387] on button "String" at bounding box center [692, 385] width 545 height 33
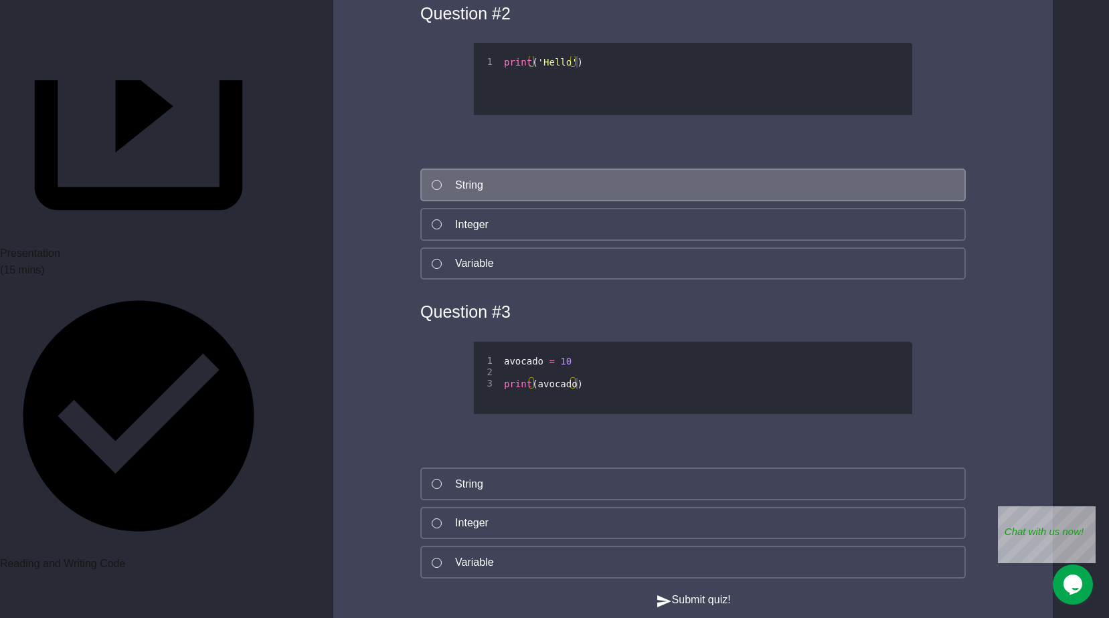
scroll to position [2877, 0]
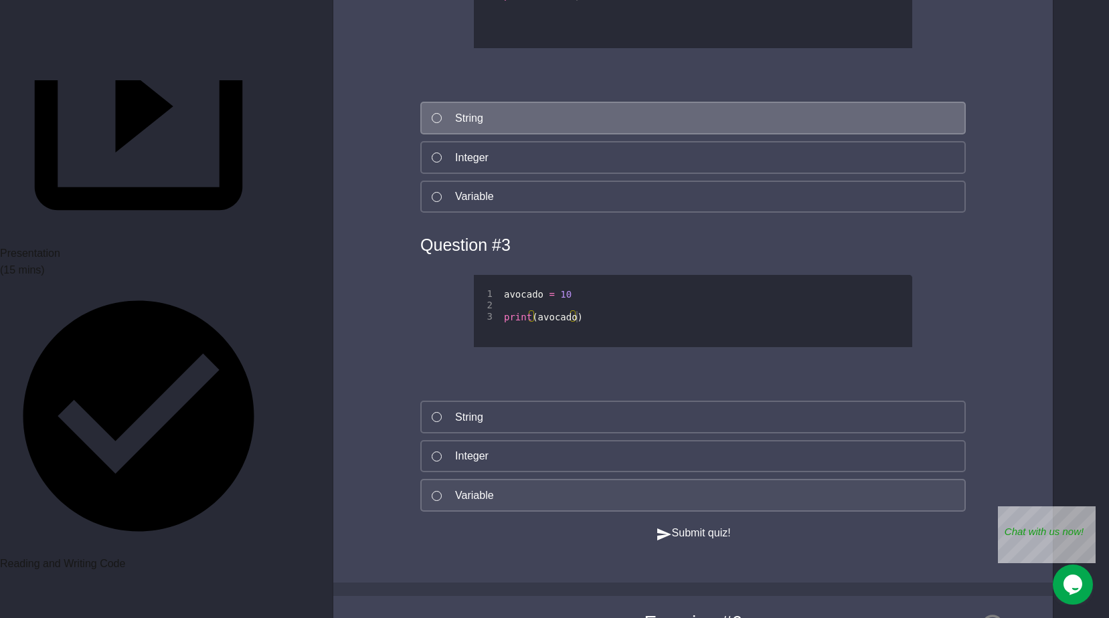
click at [498, 500] on button "Variable" at bounding box center [692, 495] width 545 height 33
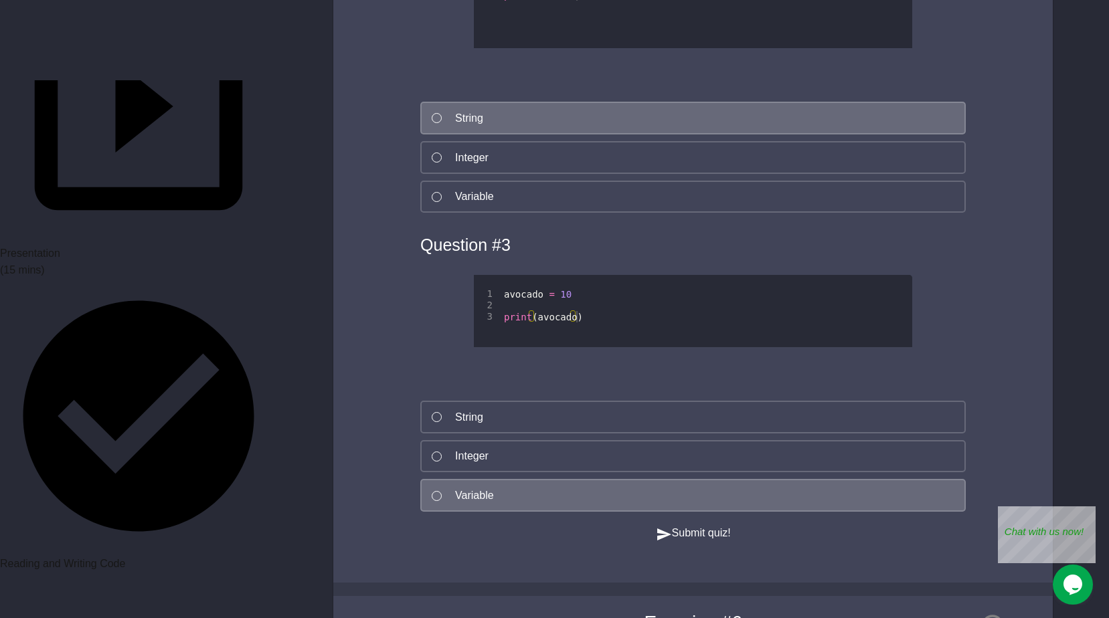
click at [705, 542] on button "Submit quiz!" at bounding box center [693, 533] width 75 height 17
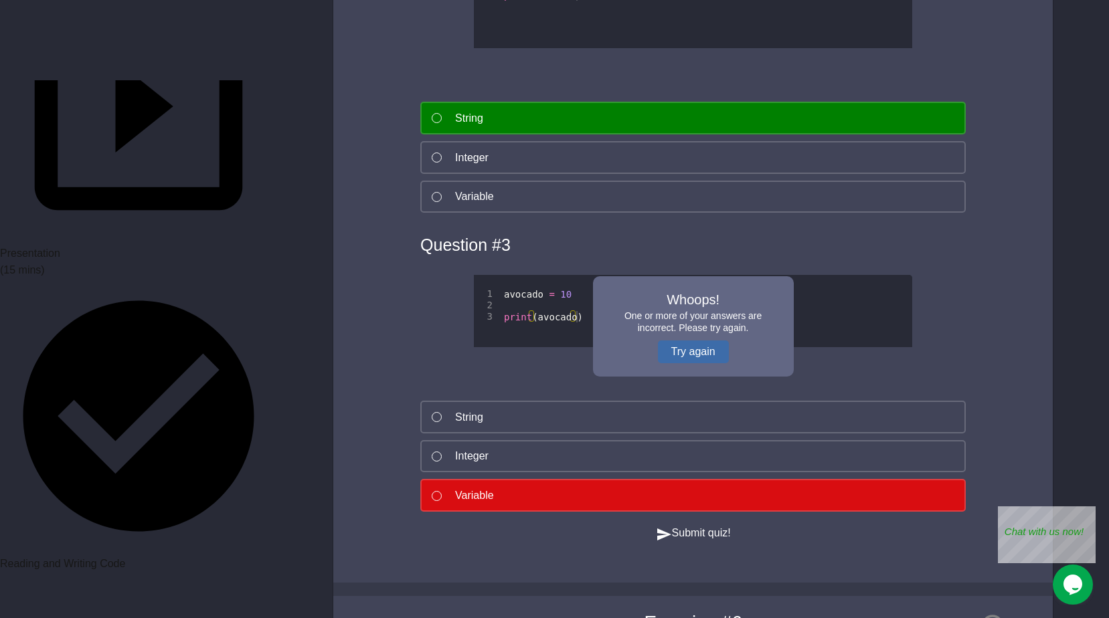
click at [688, 358] on button "Try again" at bounding box center [693, 352] width 71 height 23
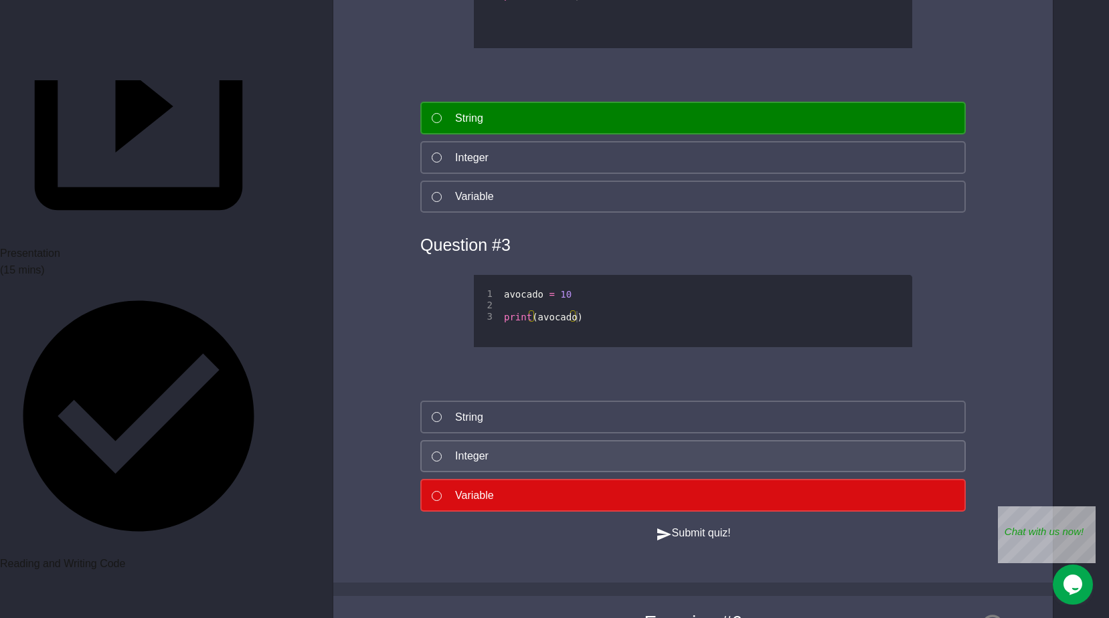
click at [527, 452] on button "Integer" at bounding box center [692, 456] width 545 height 33
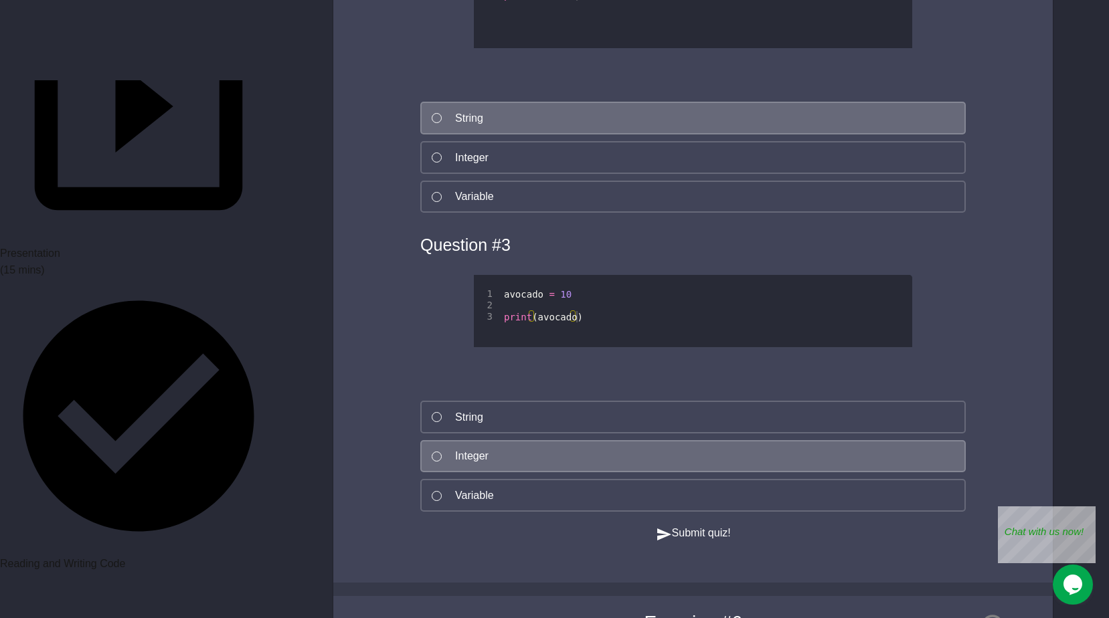
click at [694, 541] on button "Submit quiz!" at bounding box center [693, 533] width 75 height 17
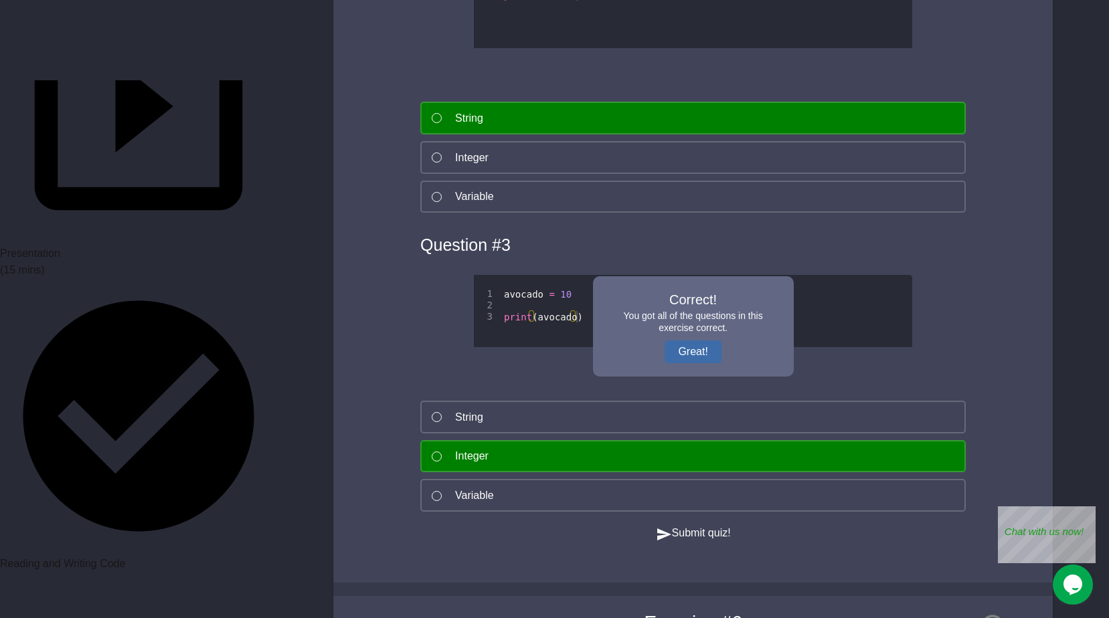
click at [694, 362] on button "Great!" at bounding box center [692, 352] width 56 height 23
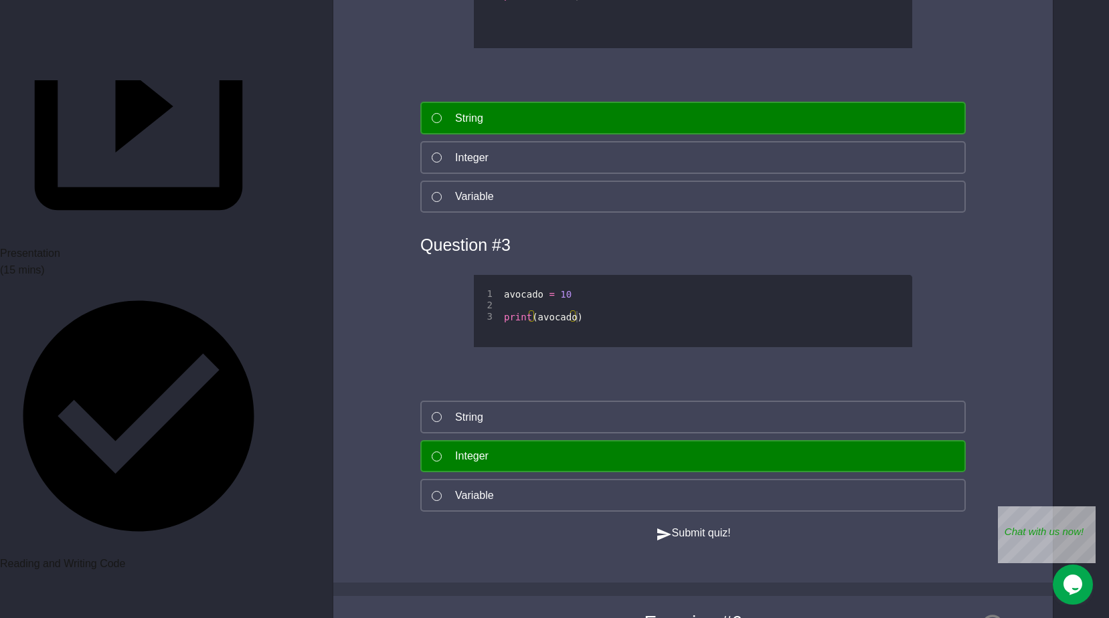
drag, startPoint x: 16, startPoint y: 379, endPoint x: 111, endPoint y: 364, distance: 96.2
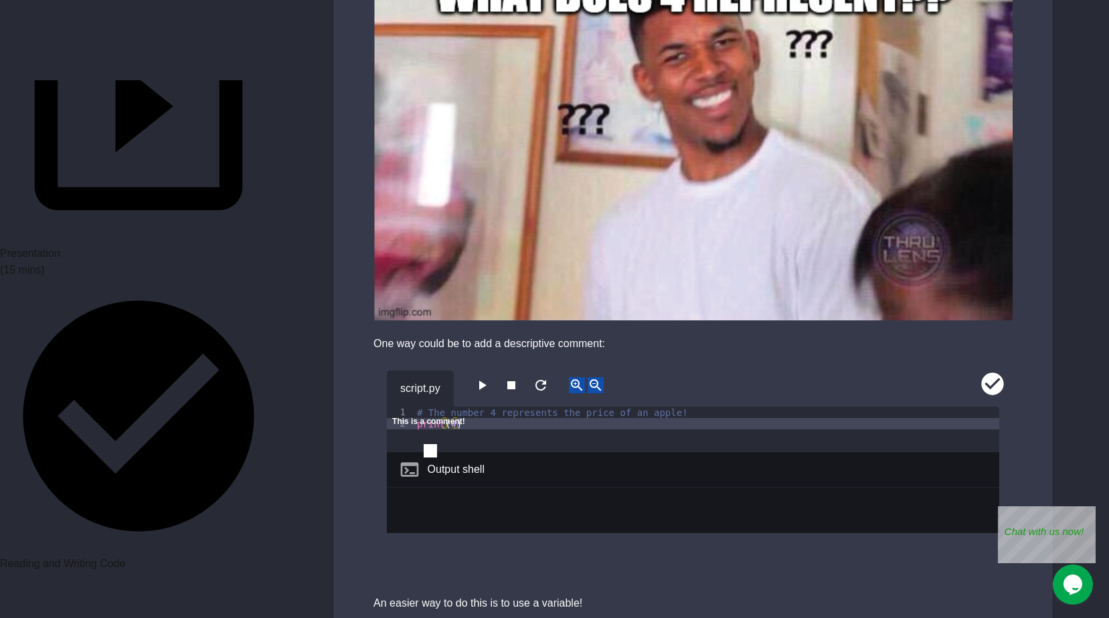
scroll to position [870, 0]
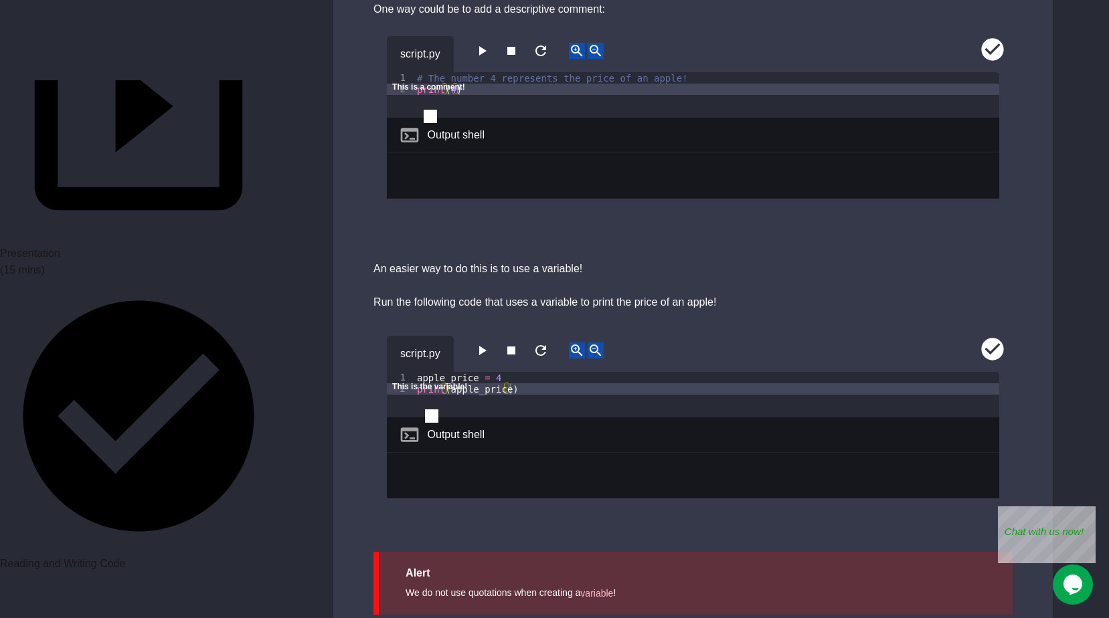
click at [405, 403] on icon "close" at bounding box center [399, 407] width 9 height 9
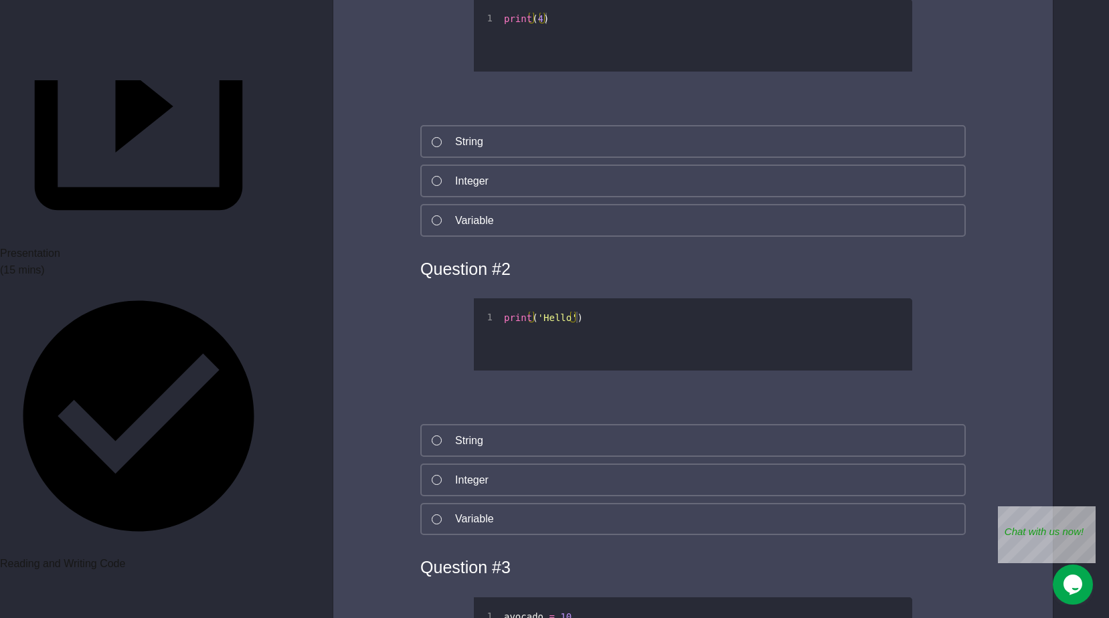
scroll to position [2467, 0]
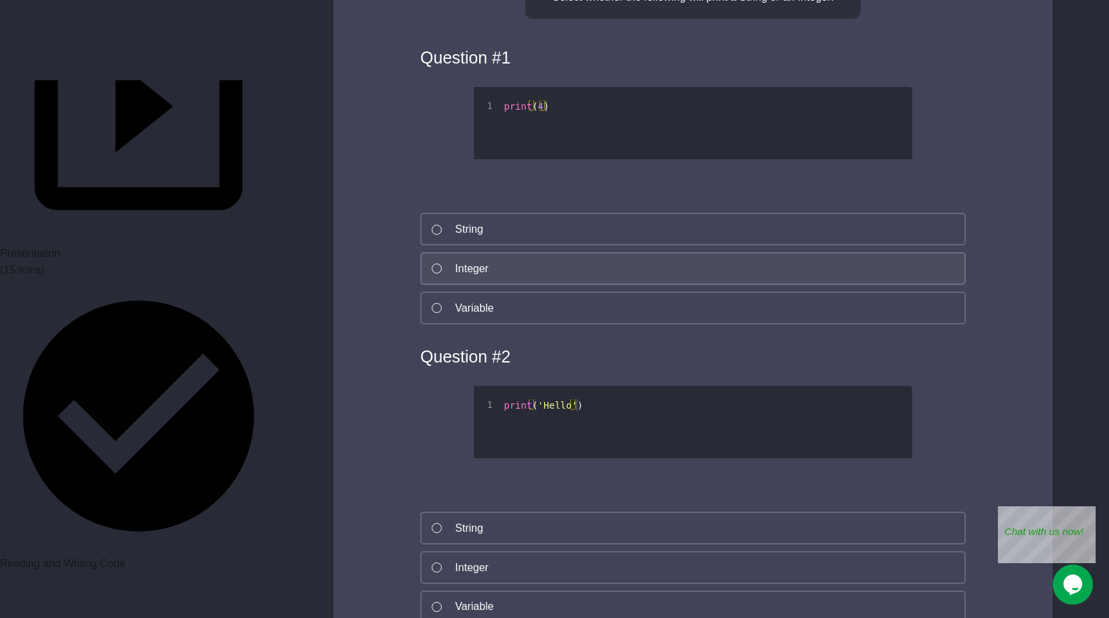
click at [570, 266] on button "Integer" at bounding box center [692, 268] width 545 height 33
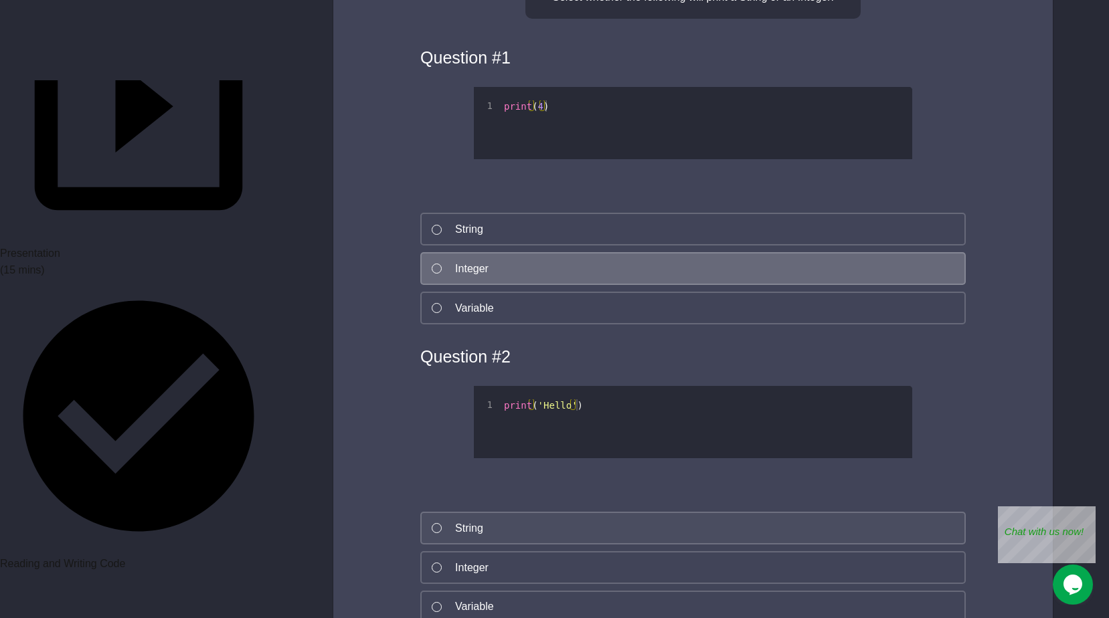
click at [466, 535] on div "String" at bounding box center [469, 529] width 28 height 16
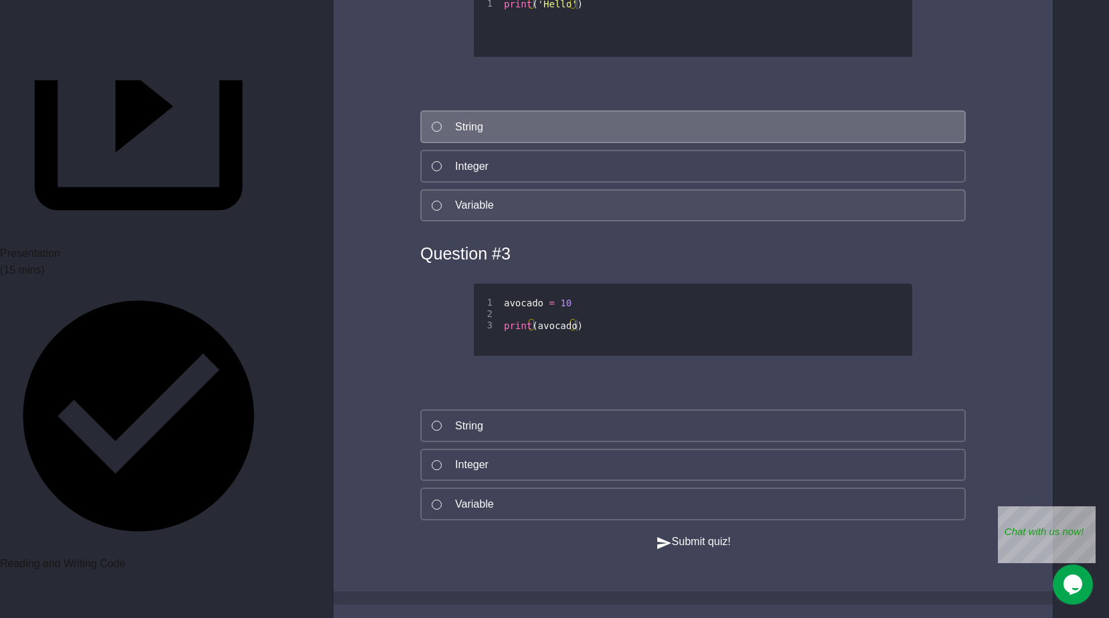
scroll to position [2935, 0]
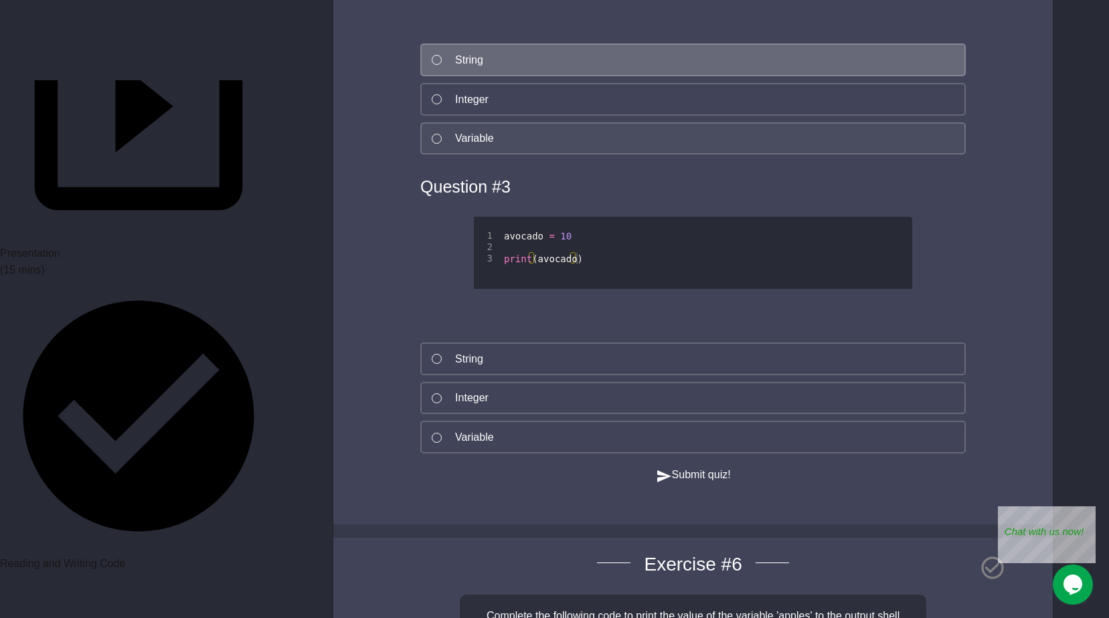
click at [508, 405] on button "Integer" at bounding box center [692, 398] width 545 height 33
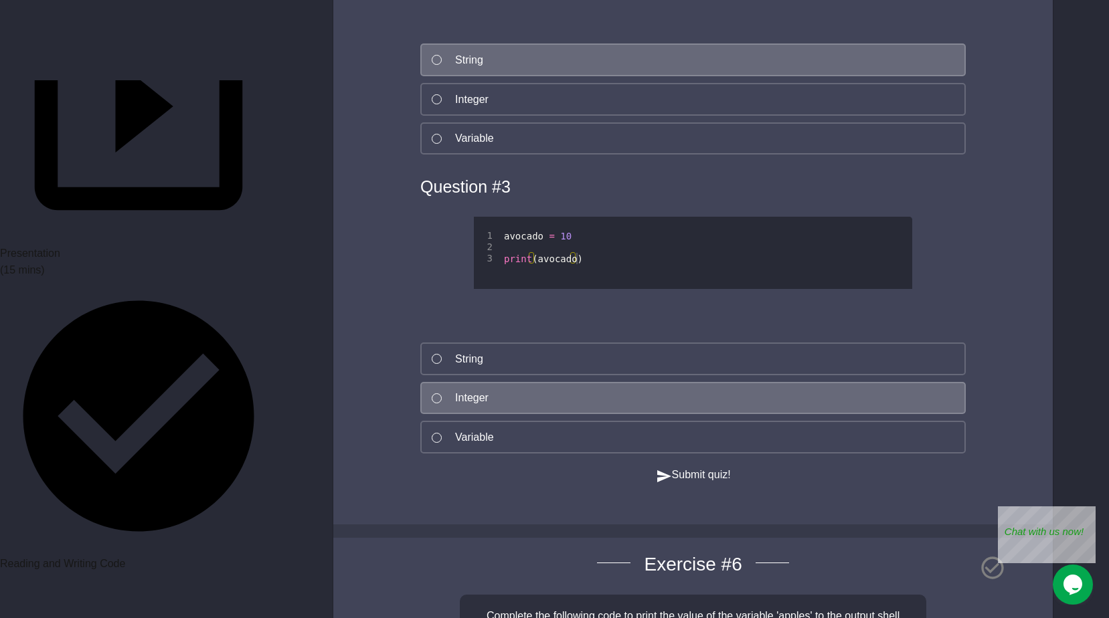
click at [667, 484] on button "Submit quiz!" at bounding box center [693, 475] width 75 height 17
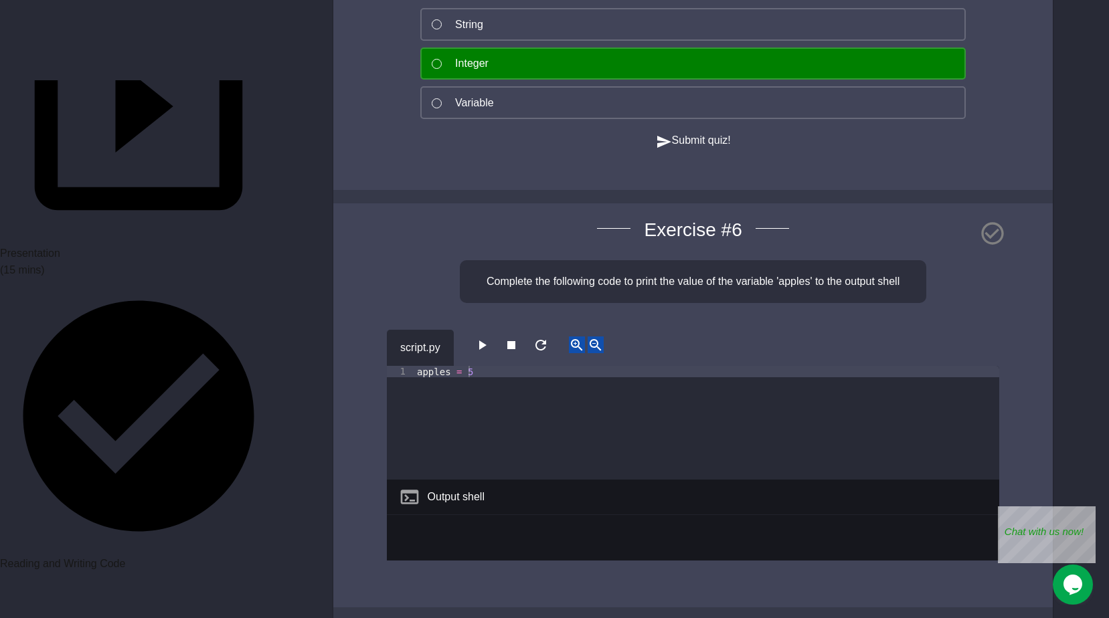
scroll to position [3403, 0]
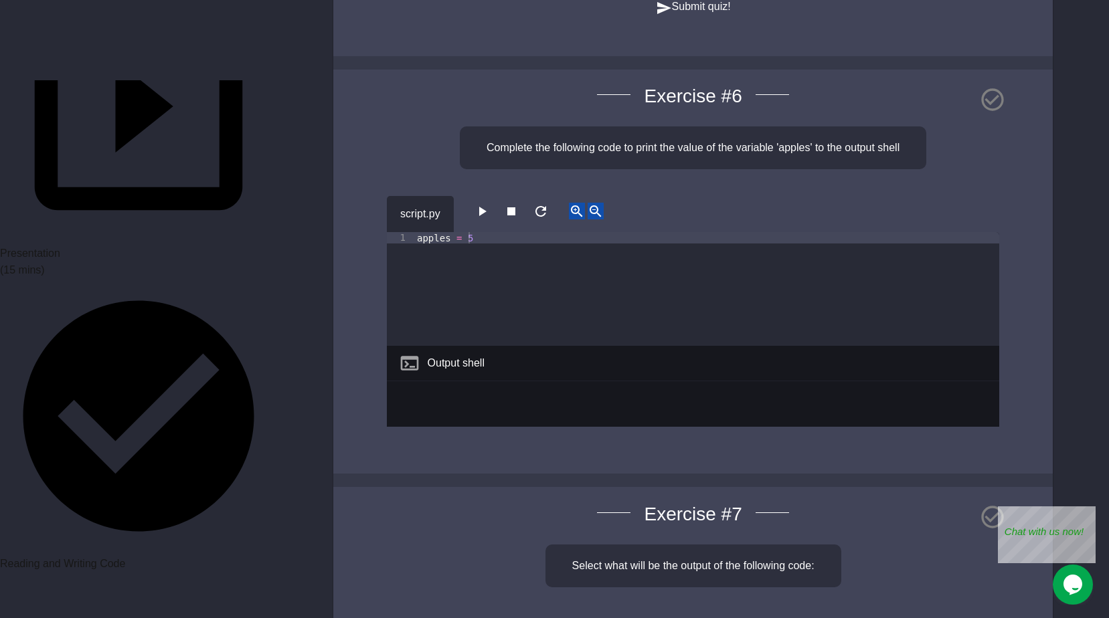
click at [484, 286] on div "apples = 5" at bounding box center [706, 300] width 585 height 136
type textarea "**********"
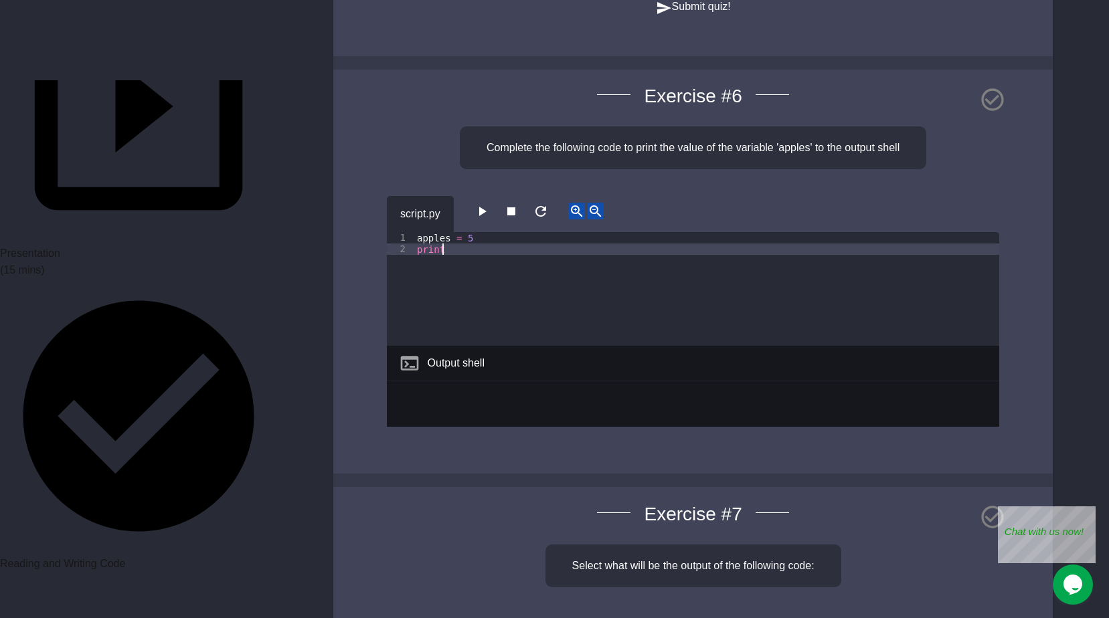
scroll to position [0, 1]
type textarea "******"
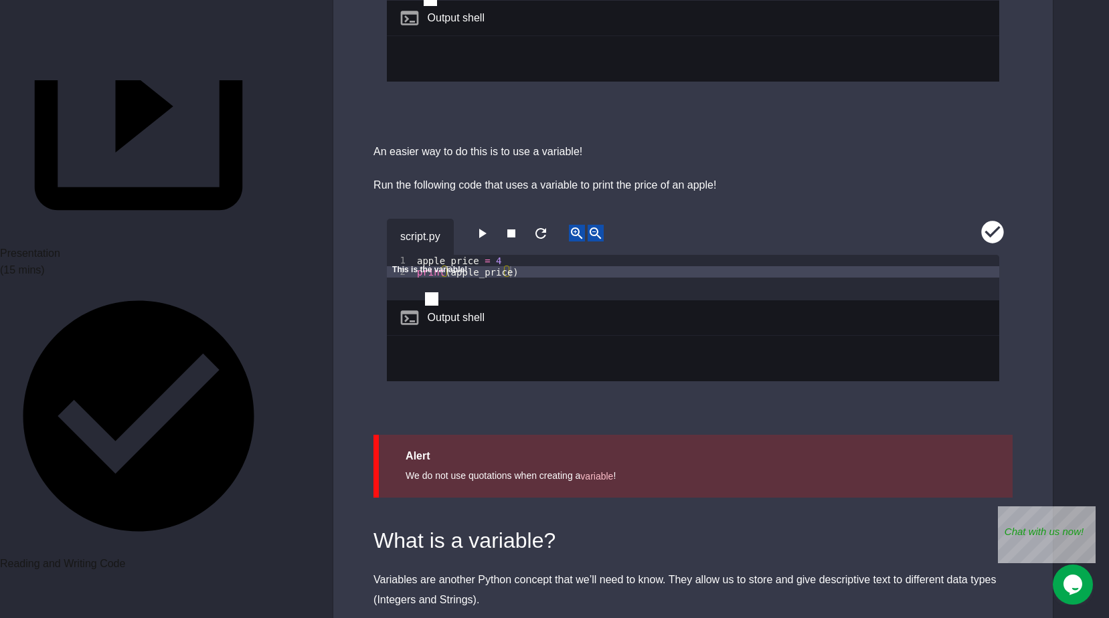
scroll to position [1070, 0]
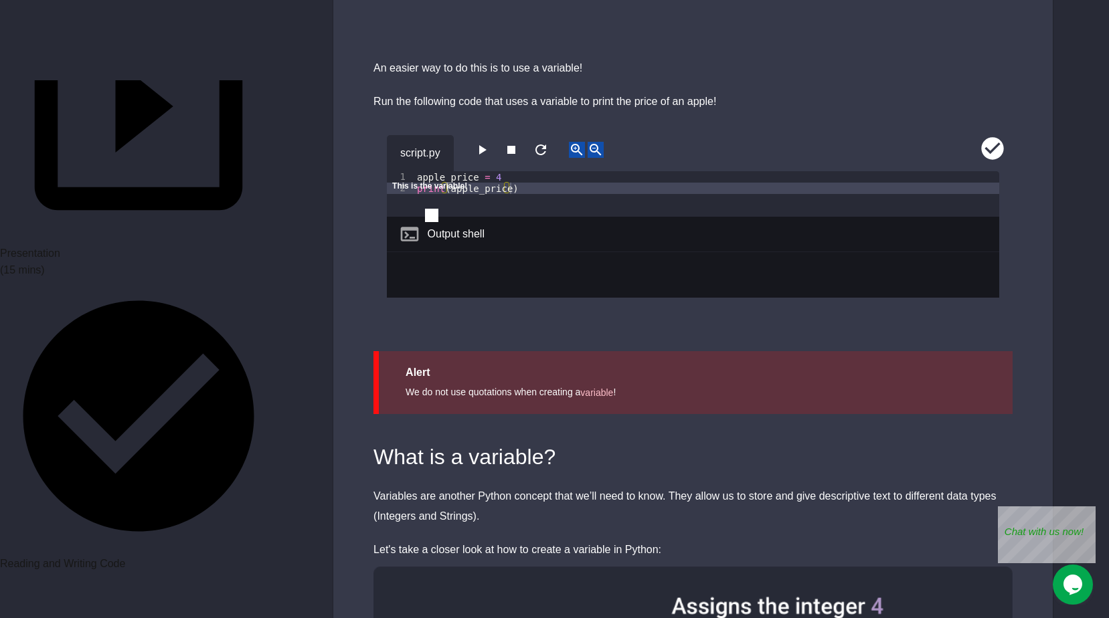
drag, startPoint x: 488, startPoint y: 182, endPoint x: 477, endPoint y: 184, distance: 10.9
click at [392, 199] on icon "close" at bounding box center [392, 199] width 0 height 0
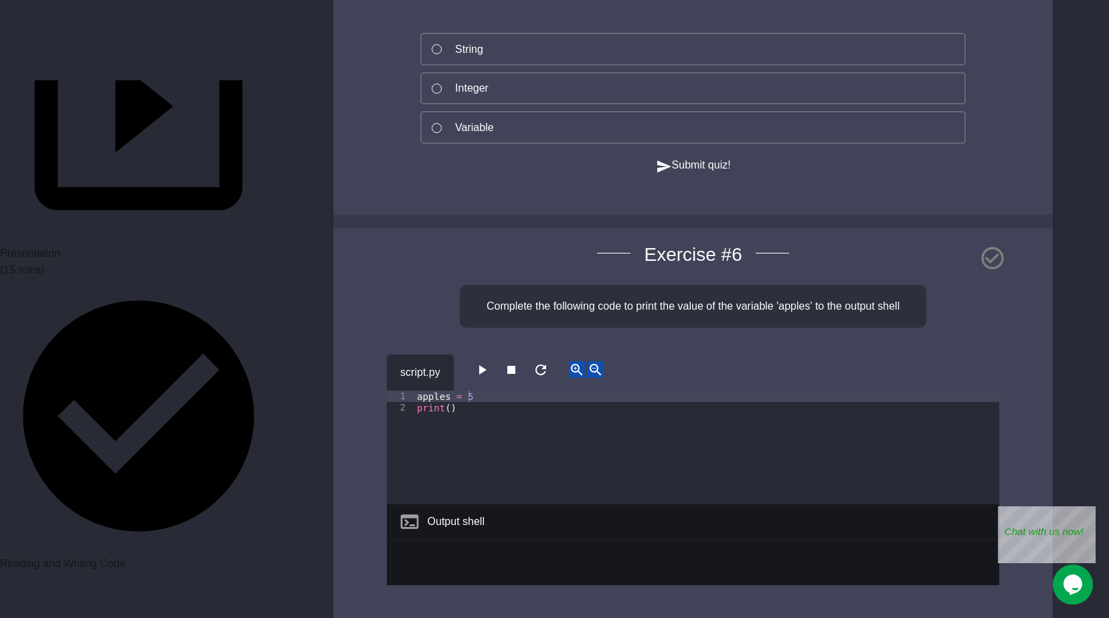
scroll to position [3526, 0]
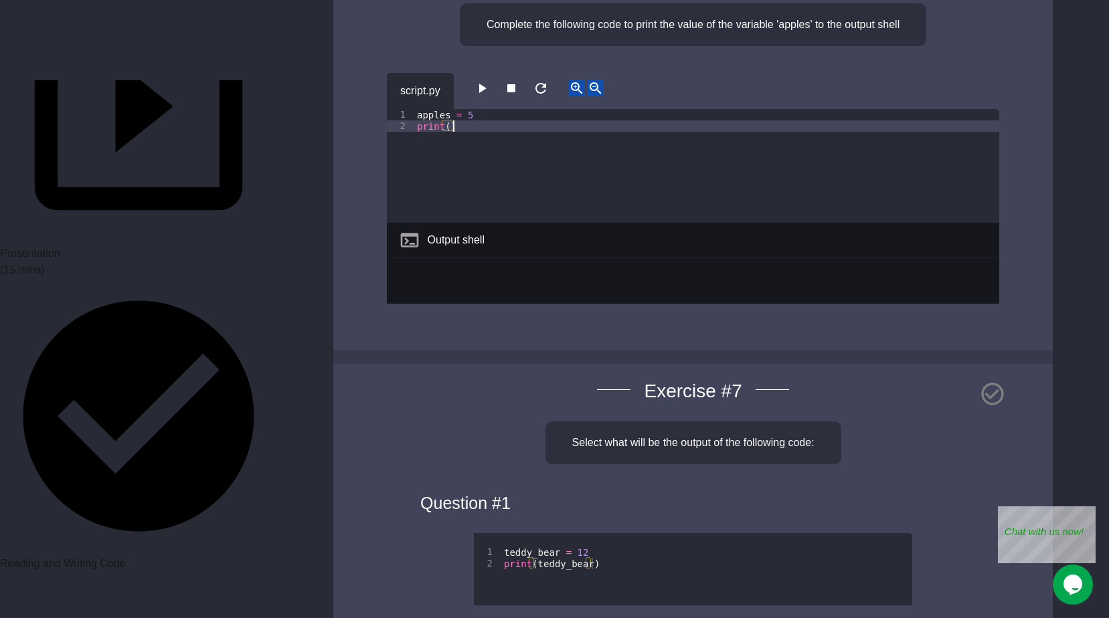
click at [444, 159] on div "apples = 5 print ( )" at bounding box center [706, 177] width 585 height 136
click at [450, 162] on div "apples = 5 print ( )" at bounding box center [706, 177] width 585 height 136
type textarea "**********"
click at [479, 96] on button "button" at bounding box center [482, 88] width 16 height 17
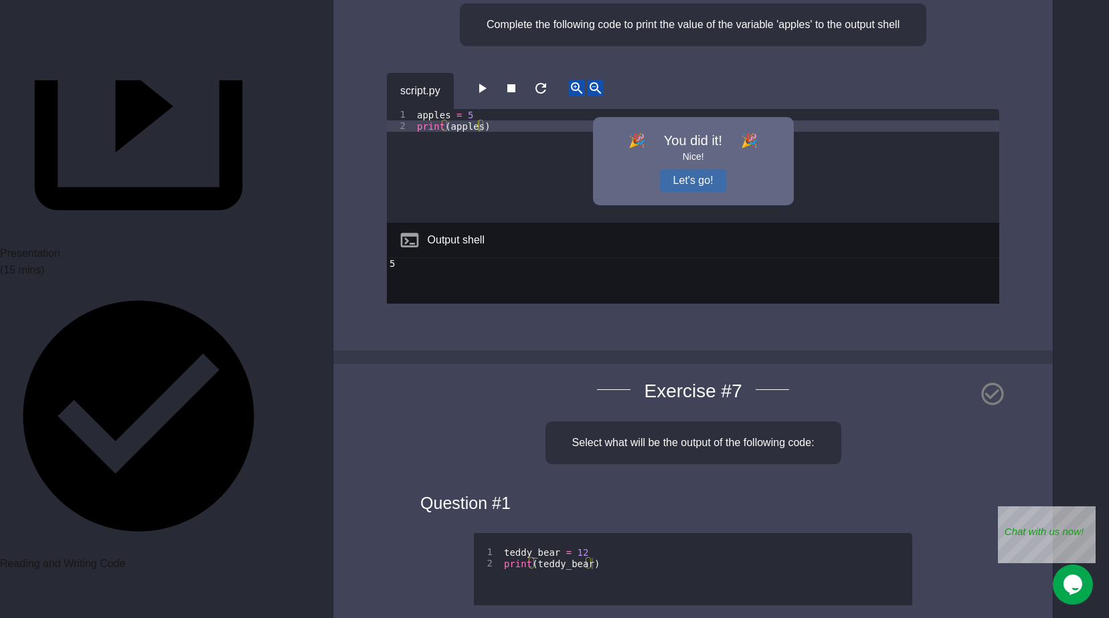
click at [676, 192] on button "Let's go!" at bounding box center [693, 180] width 67 height 23
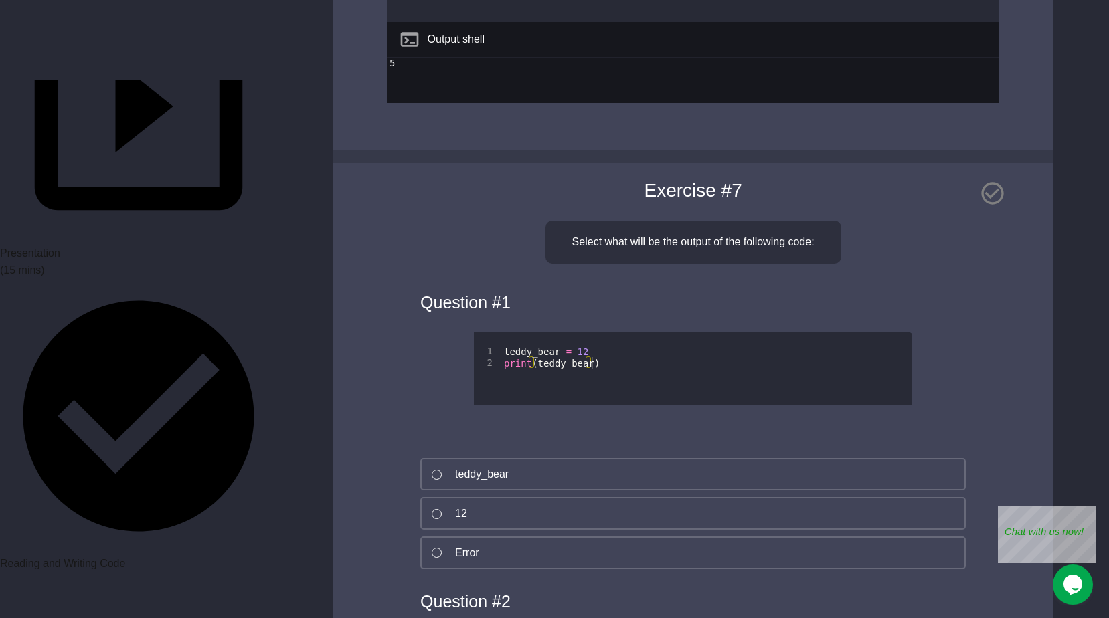
scroll to position [3861, 0]
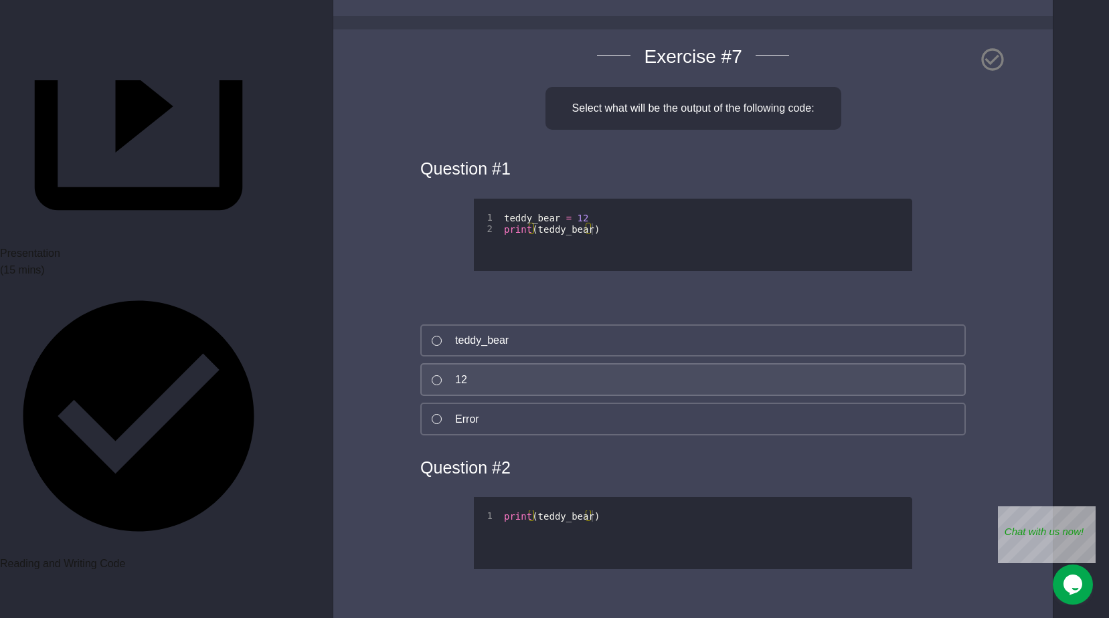
click at [577, 396] on button "12" at bounding box center [692, 379] width 545 height 33
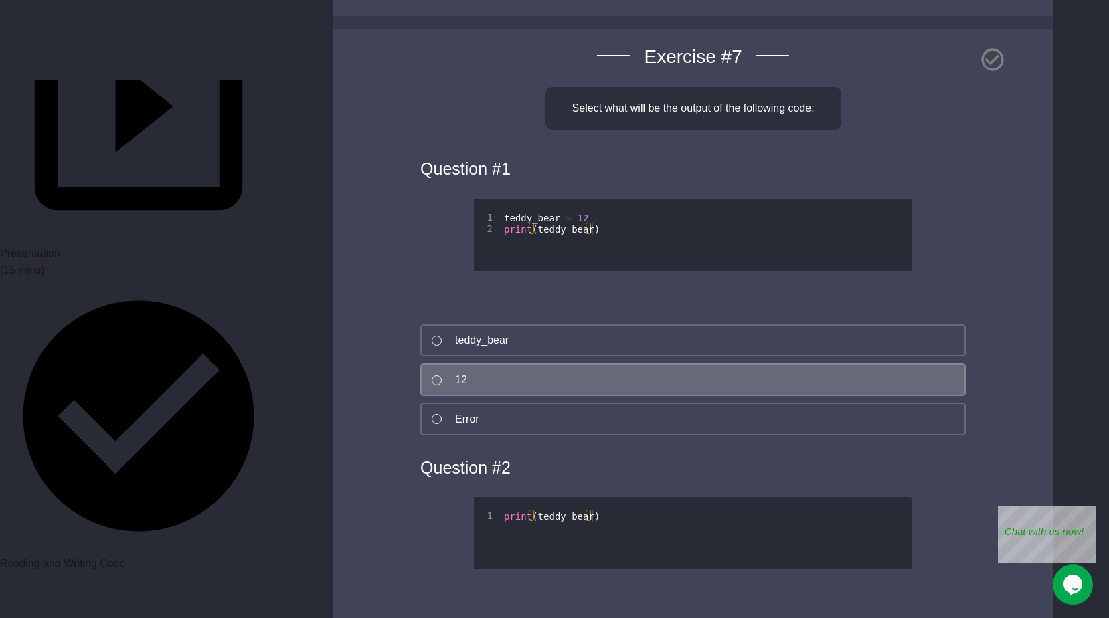
click at [449, 396] on button "12" at bounding box center [692, 379] width 545 height 33
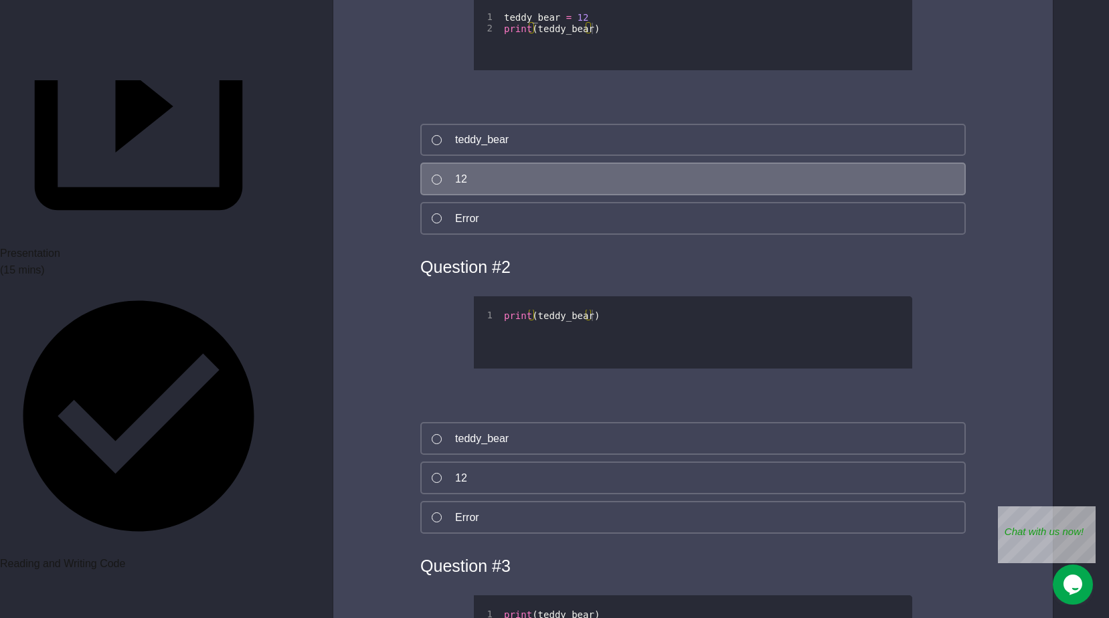
scroll to position [4195, 0]
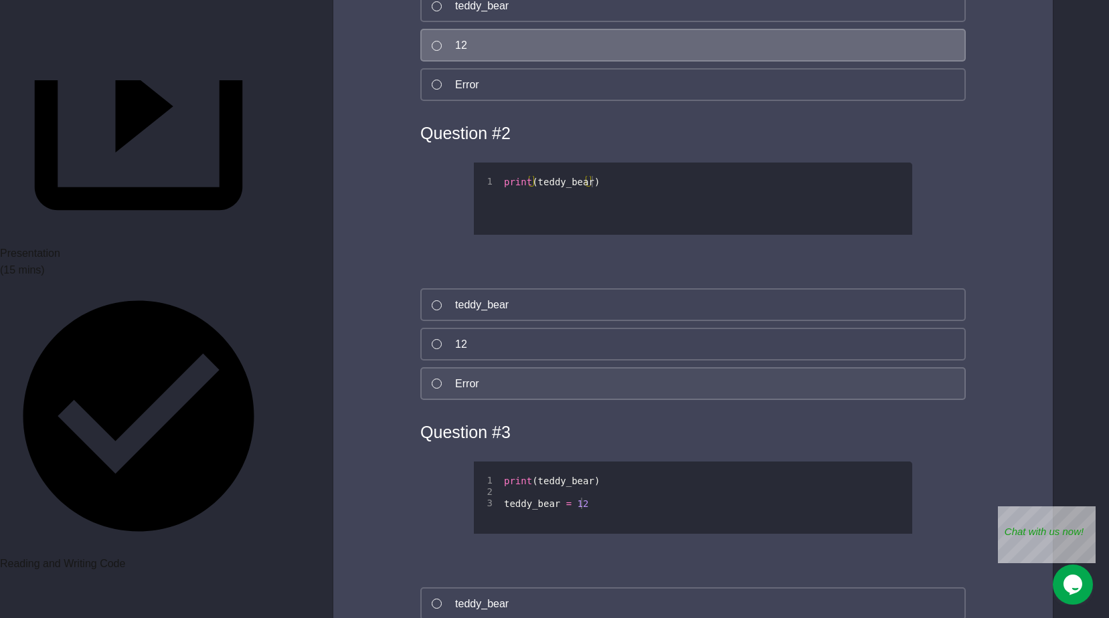
click at [452, 400] on button "Error" at bounding box center [692, 383] width 545 height 33
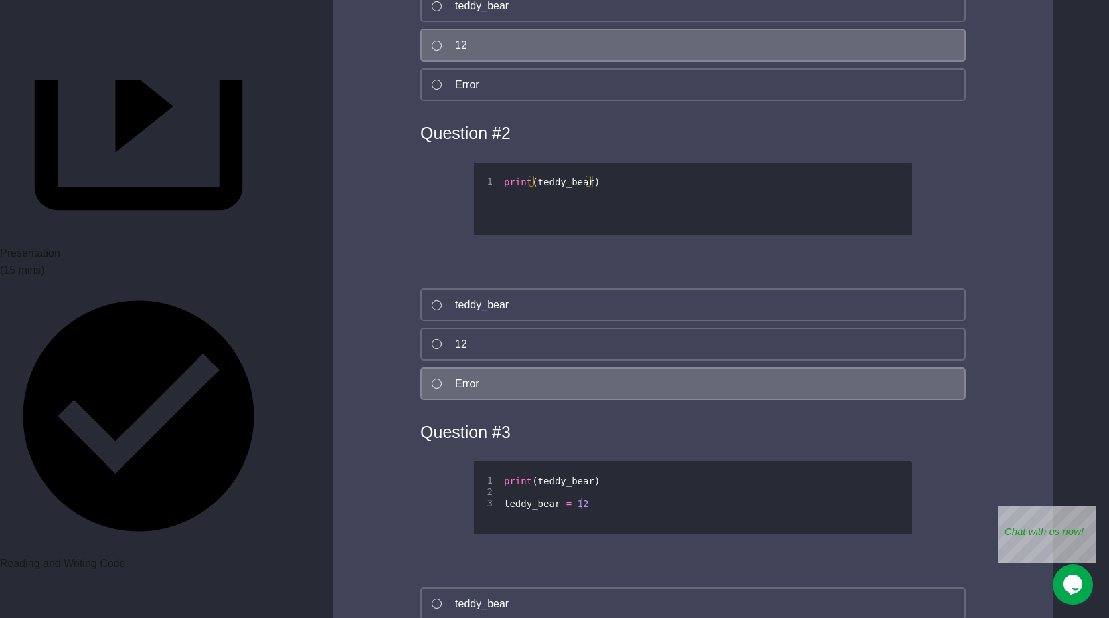
click at [448, 400] on button "Error" at bounding box center [692, 383] width 545 height 33
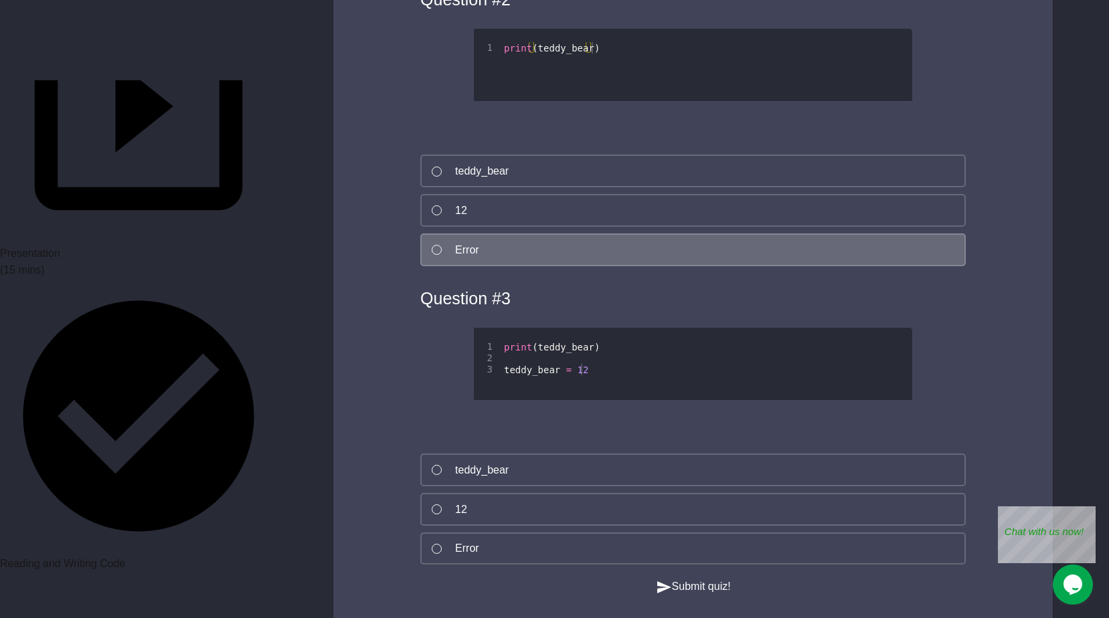
scroll to position [4396, 0]
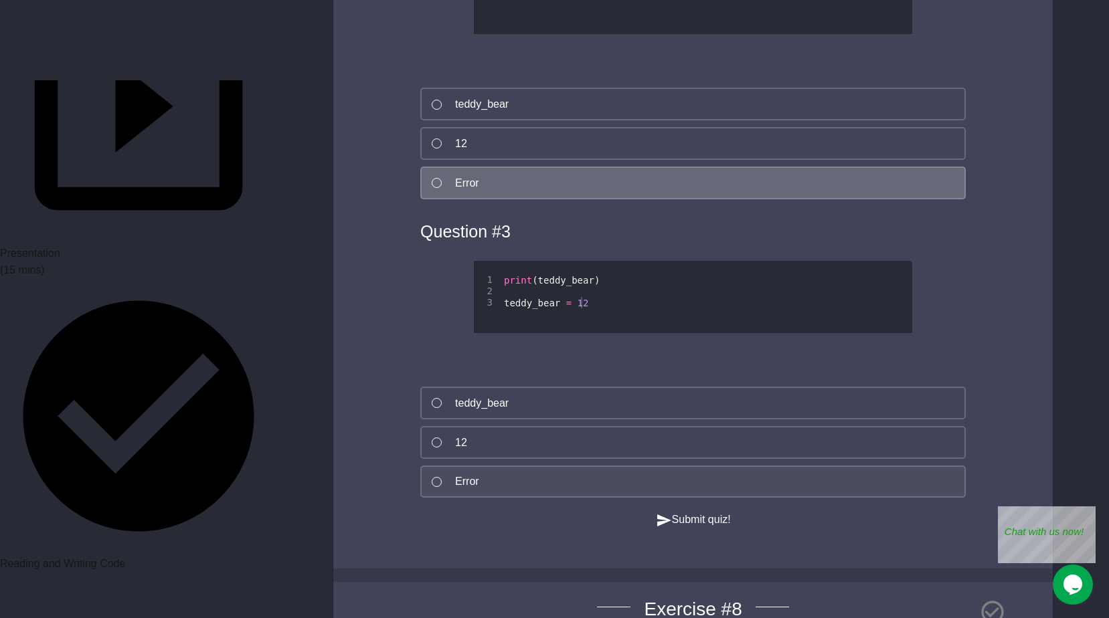
click at [464, 490] on div "Error" at bounding box center [467, 482] width 24 height 16
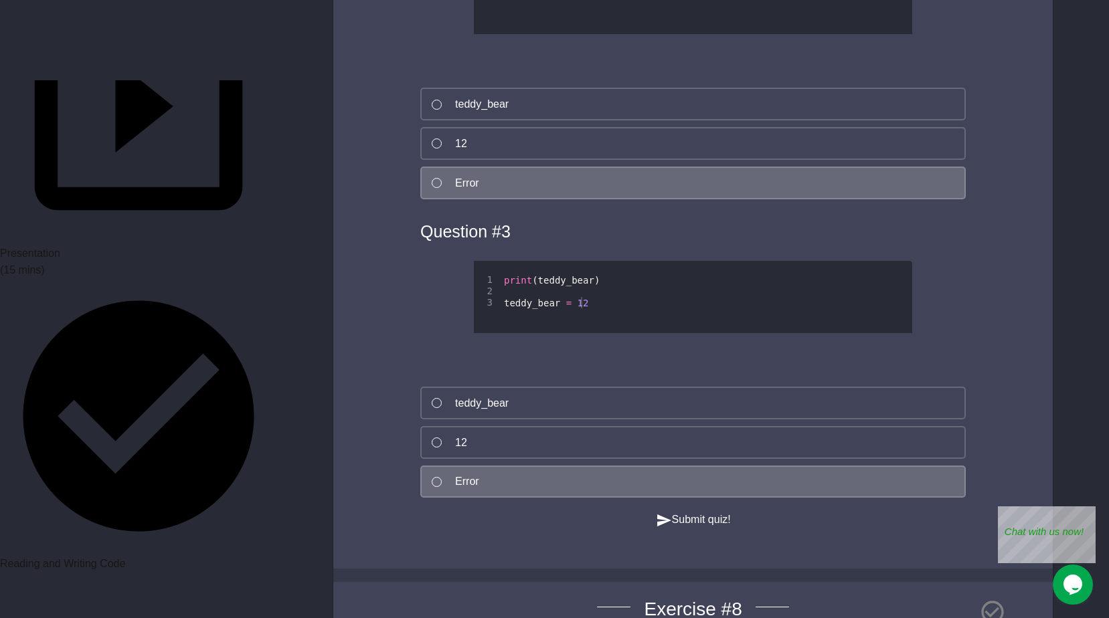
click at [706, 529] on button "Submit quiz!" at bounding box center [693, 520] width 75 height 17
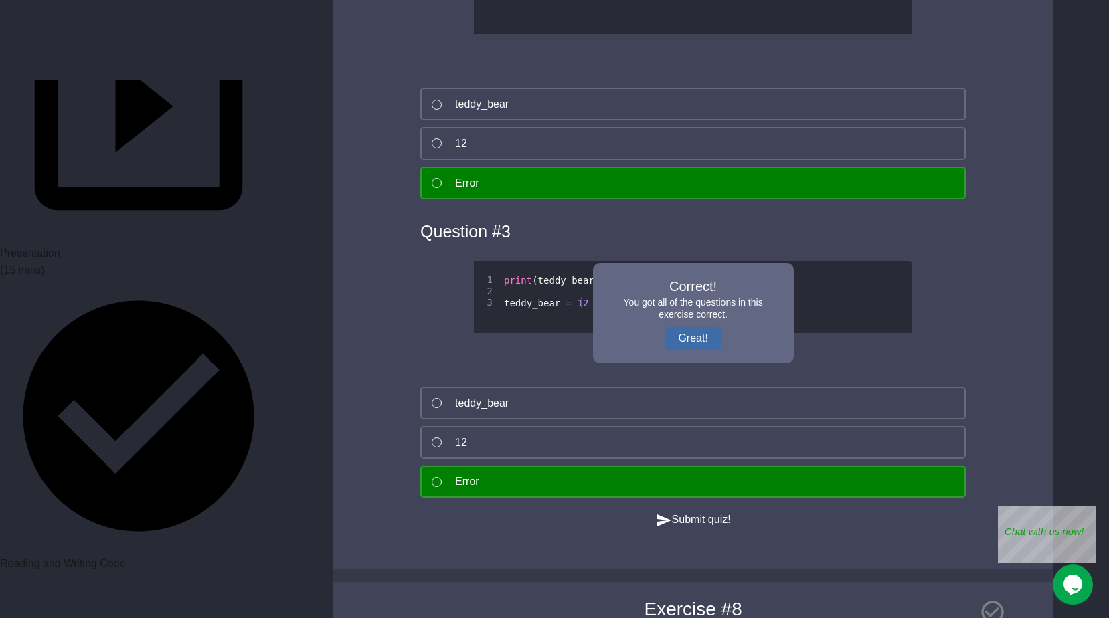
click at [715, 350] on button "Great!" at bounding box center [692, 338] width 56 height 23
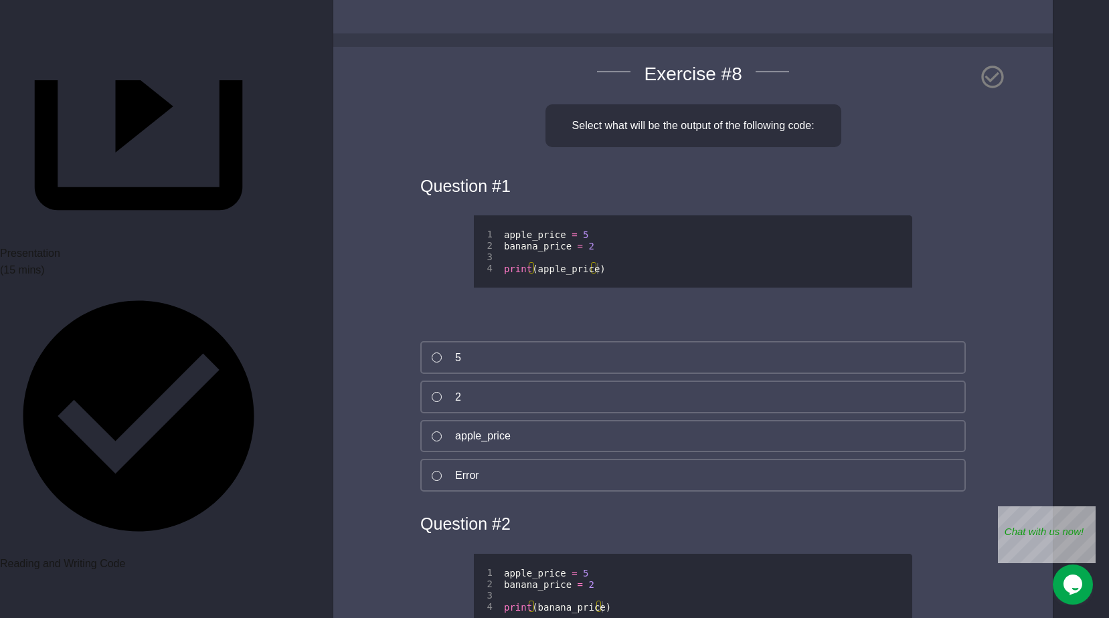
scroll to position [4998, 0]
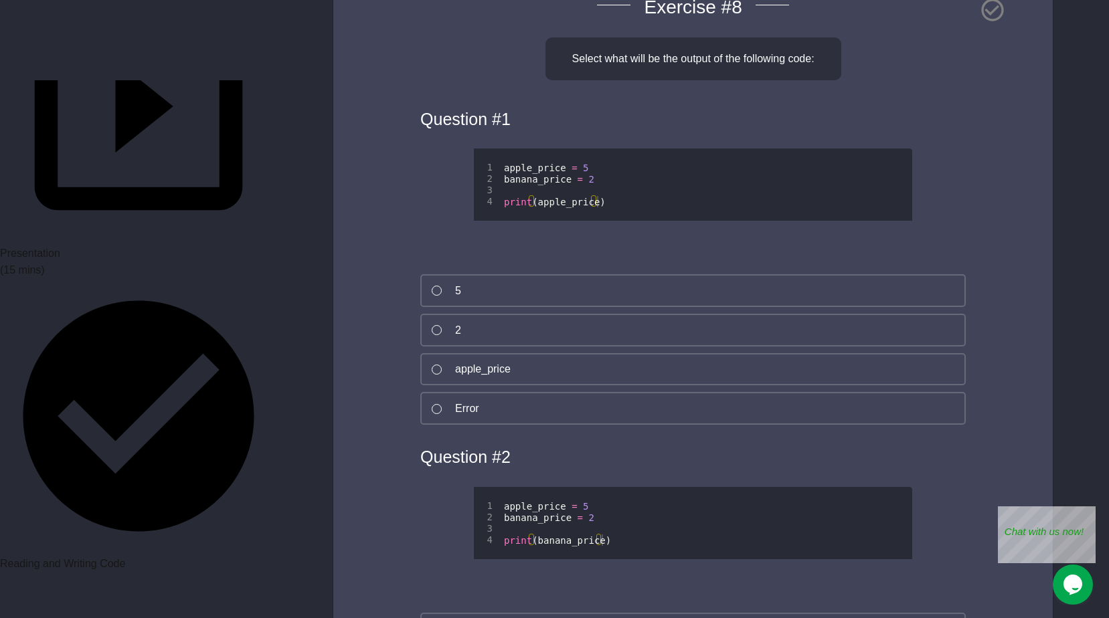
drag, startPoint x: 437, startPoint y: 353, endPoint x: 377, endPoint y: 343, distance: 60.5
click at [377, 343] on div "Exercise # 8 Select what will be the output of the following code: Question # 1…" at bounding box center [692, 576] width 719 height 1192
click at [466, 307] on button "5" at bounding box center [692, 290] width 545 height 33
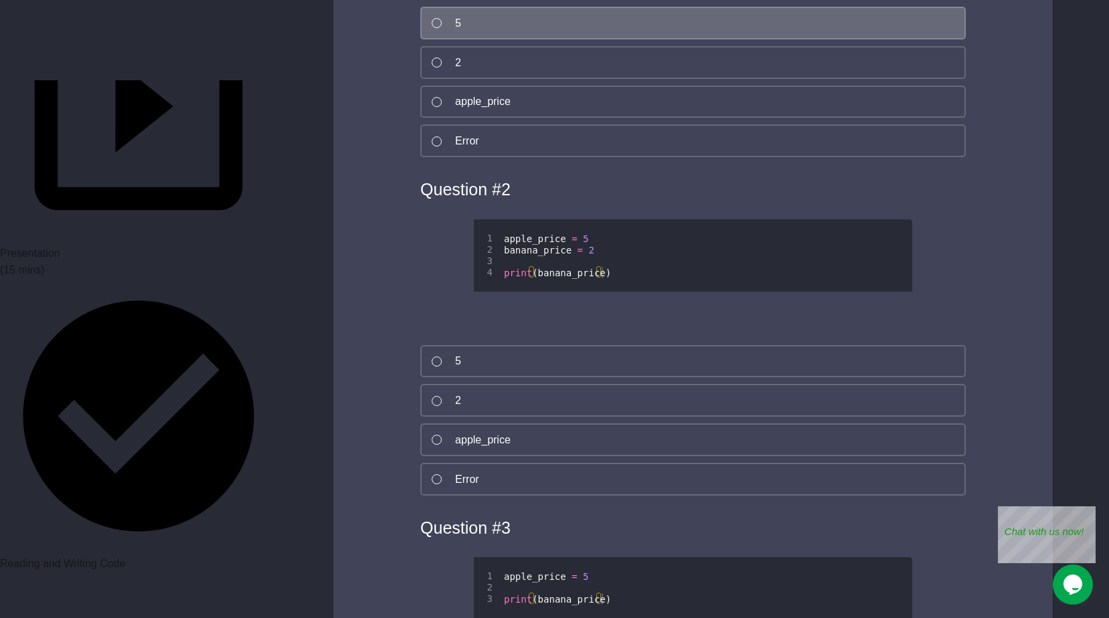
scroll to position [5400, 0]
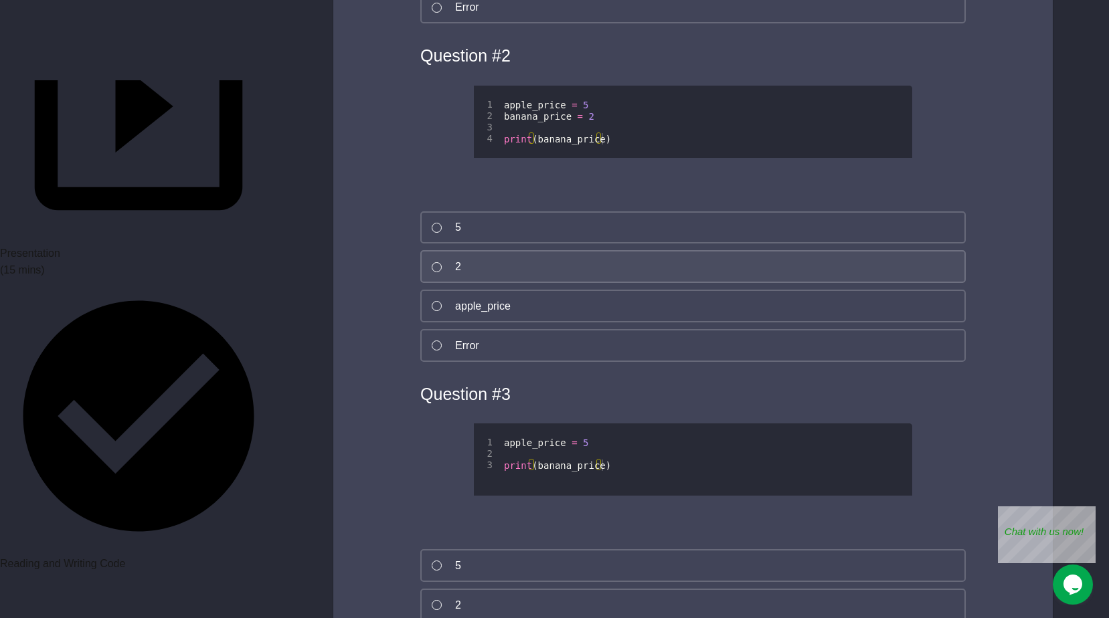
click at [454, 283] on button "2" at bounding box center [692, 266] width 545 height 33
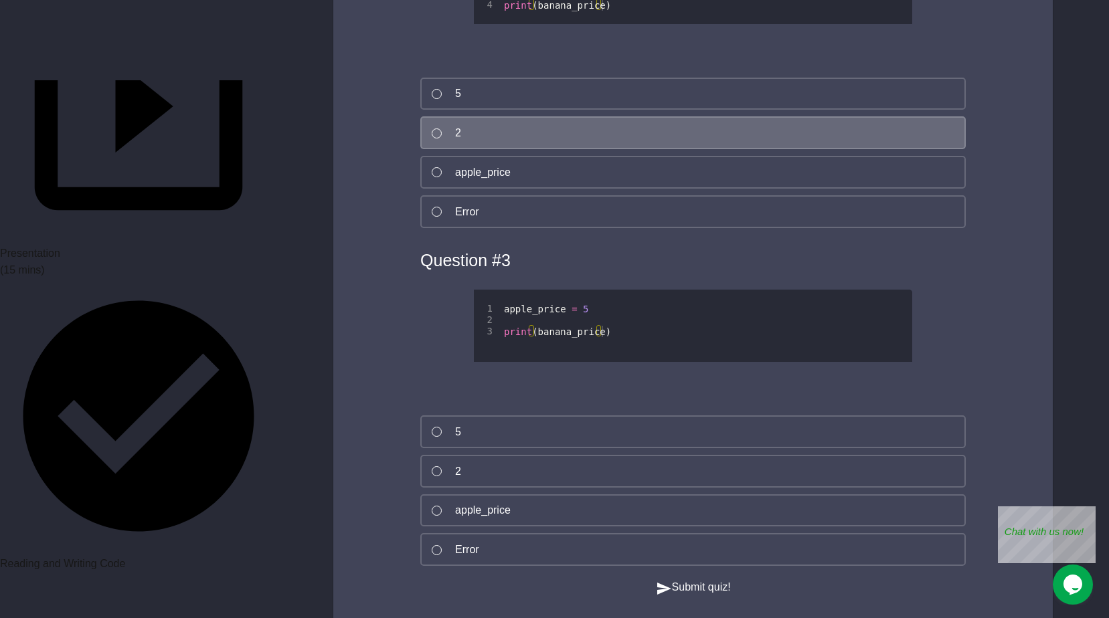
scroll to position [5667, 0]
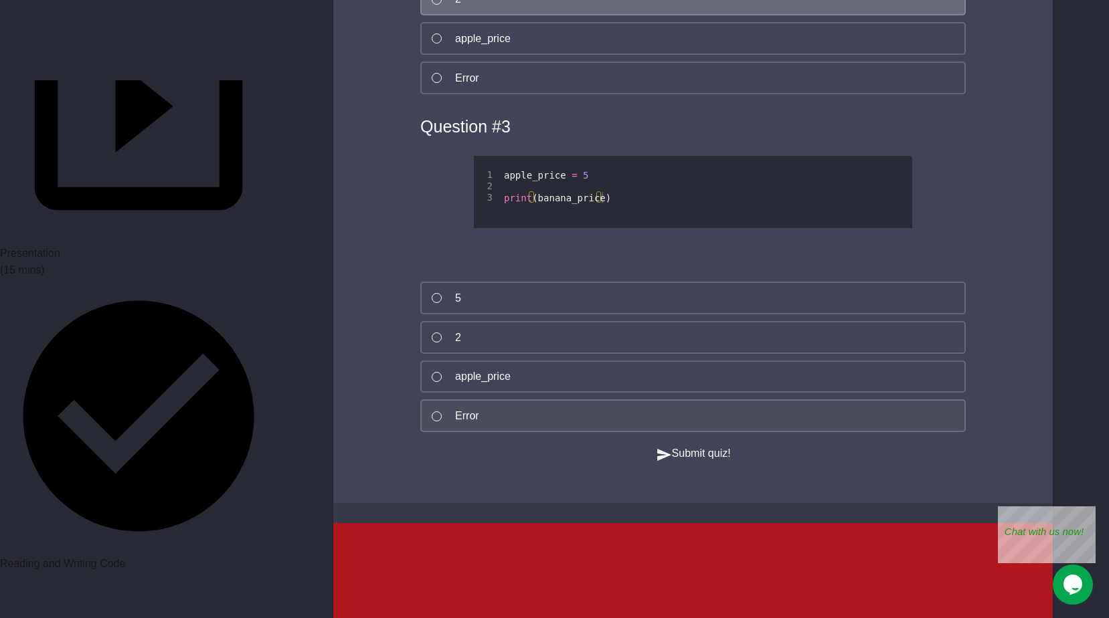
click at [475, 432] on button "Error" at bounding box center [692, 415] width 545 height 33
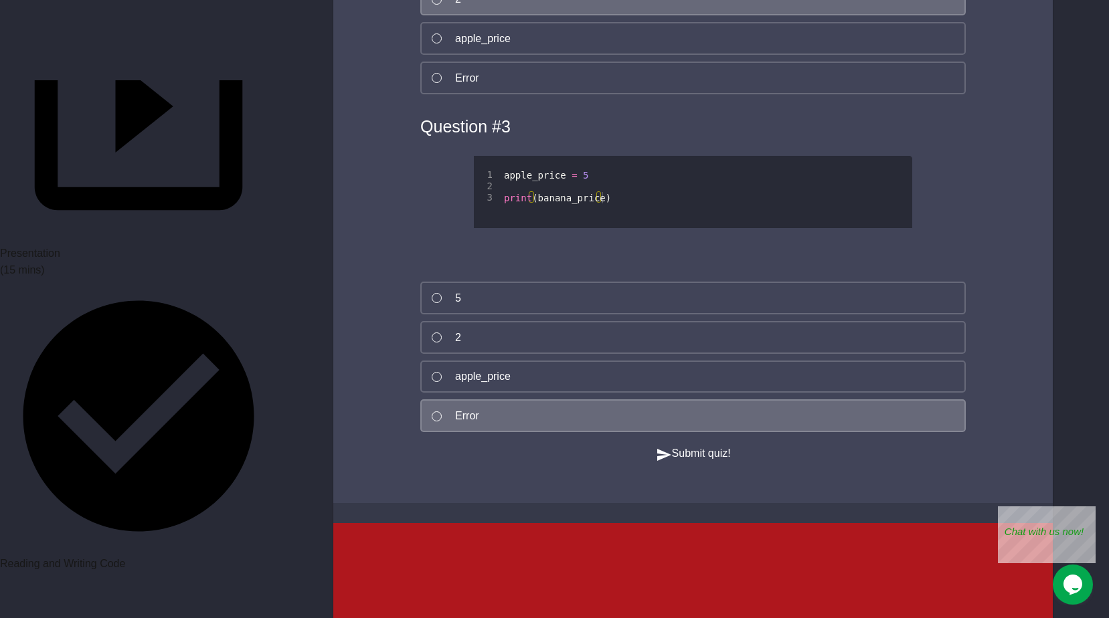
click at [699, 462] on button "Submit quiz!" at bounding box center [693, 454] width 75 height 17
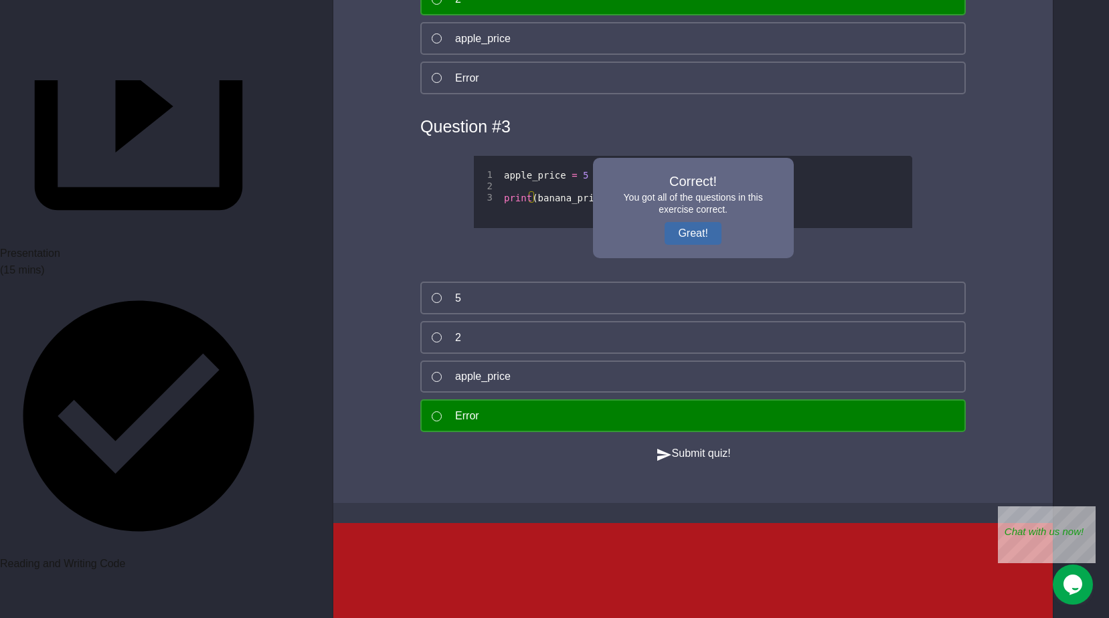
click at [679, 245] on button "Great!" at bounding box center [692, 233] width 56 height 23
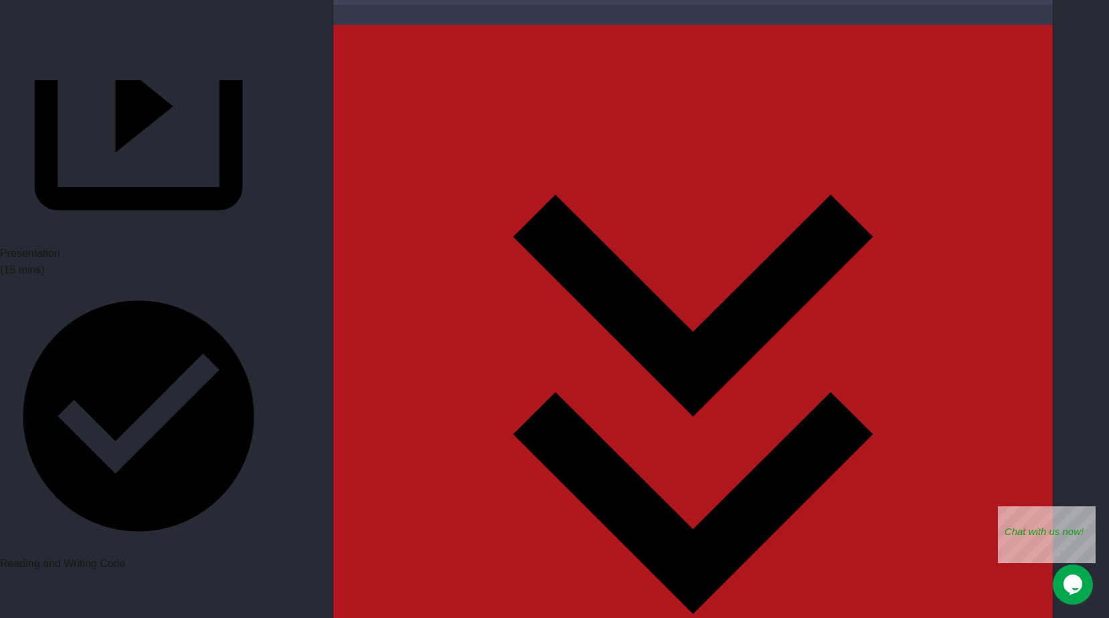
scroll to position [6366, 0]
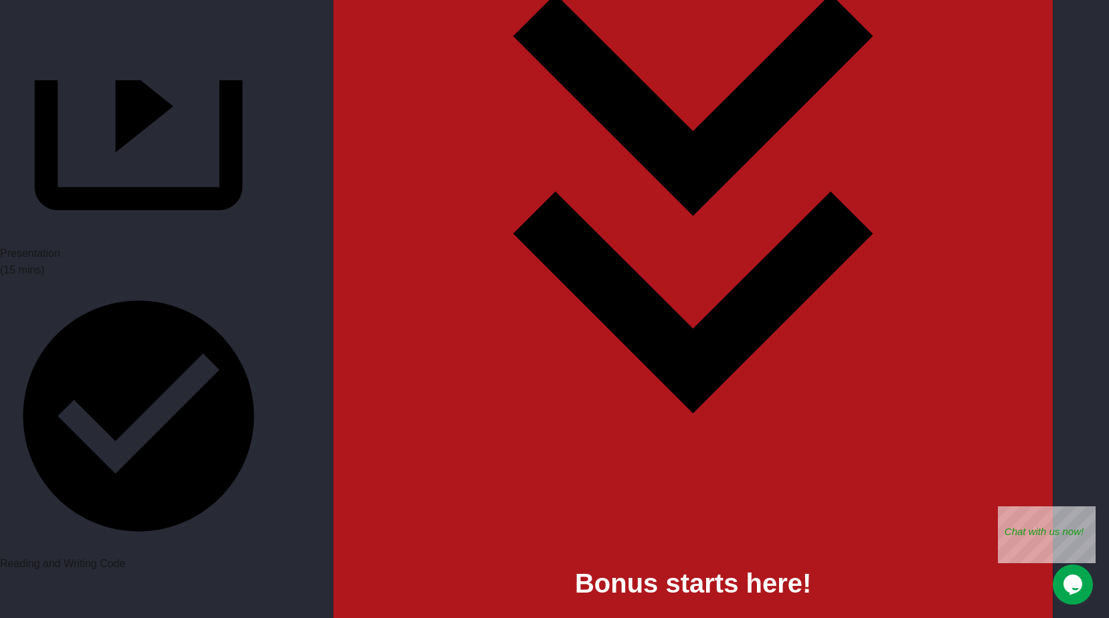
drag, startPoint x: 488, startPoint y: 126, endPoint x: 886, endPoint y: 177, distance: 401.2
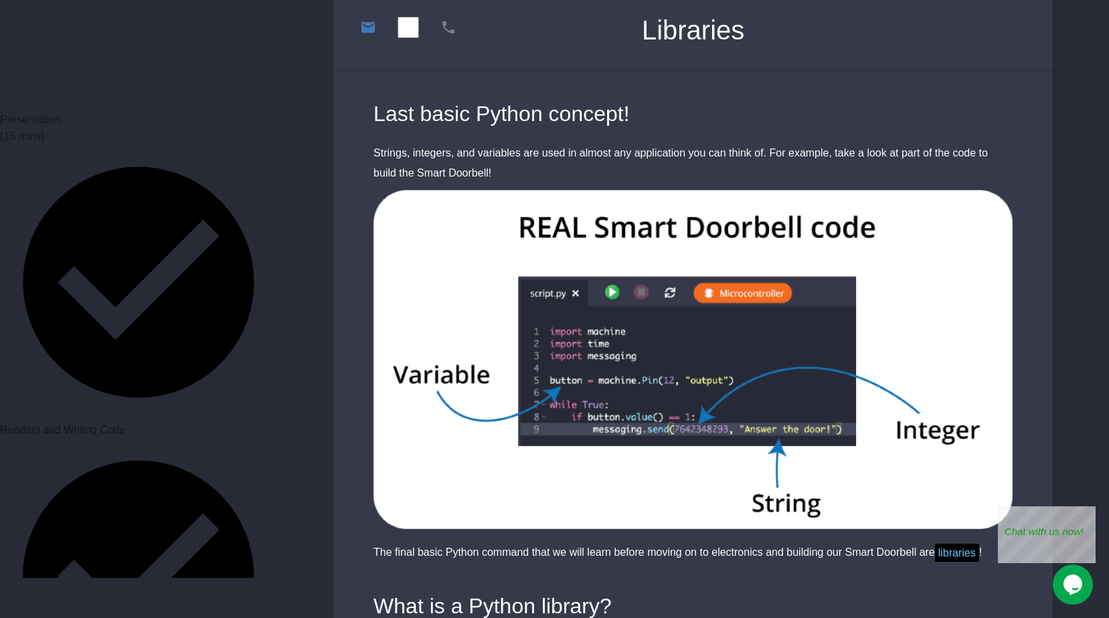
scroll to position [134, 0]
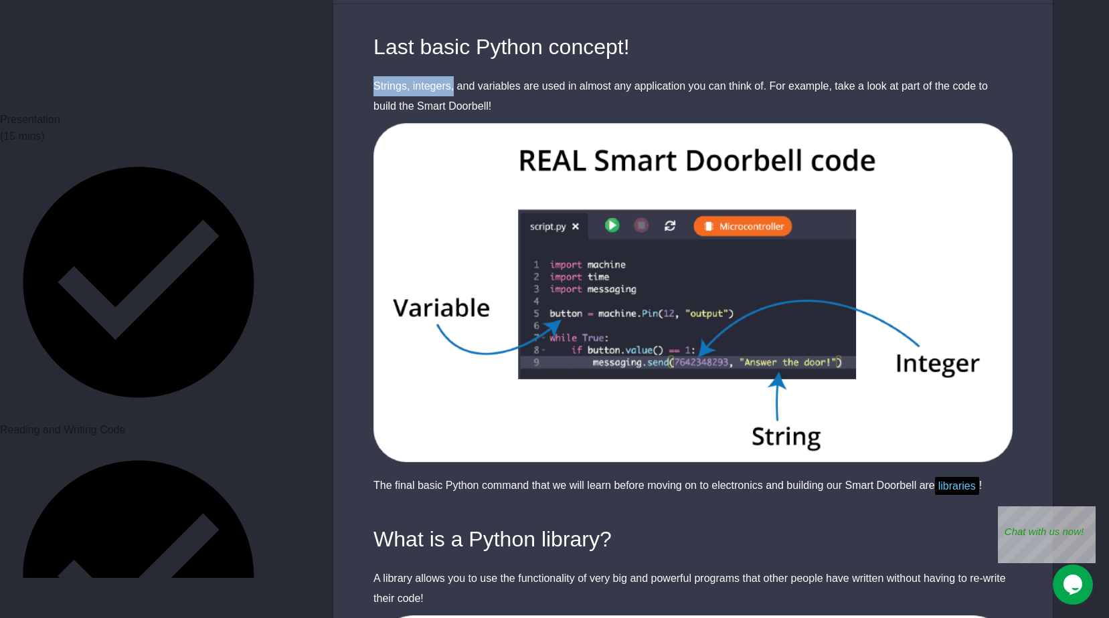
drag, startPoint x: 365, startPoint y: 78, endPoint x: 454, endPoint y: 74, distance: 89.8
drag, startPoint x: 454, startPoint y: 74, endPoint x: 581, endPoint y: 92, distance: 127.8
click at [581, 92] on div "Strings, integers, and variables are used in almost any application you can thi…" at bounding box center [692, 96] width 639 height 40
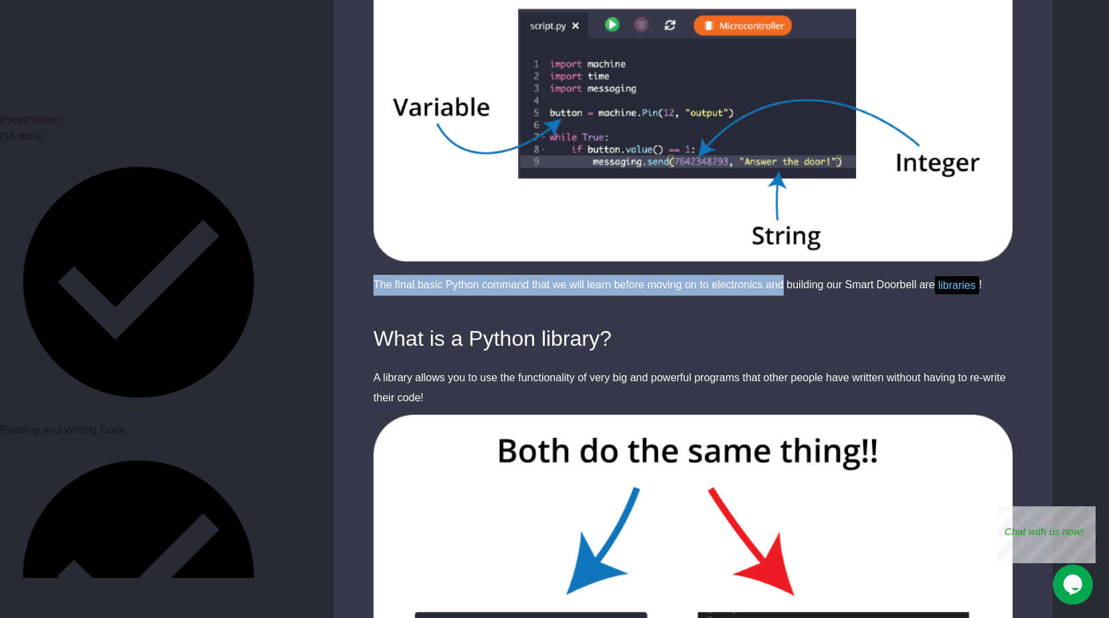
drag, startPoint x: 372, startPoint y: 284, endPoint x: 781, endPoint y: 264, distance: 409.2
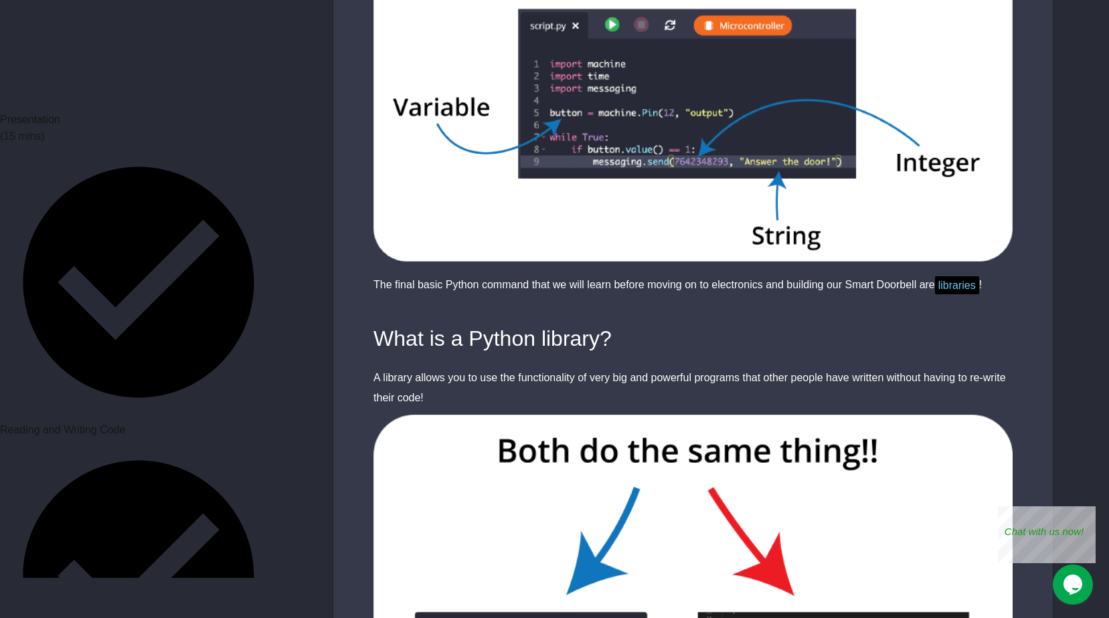
drag, startPoint x: 781, startPoint y: 264, endPoint x: 799, endPoint y: 306, distance: 45.9
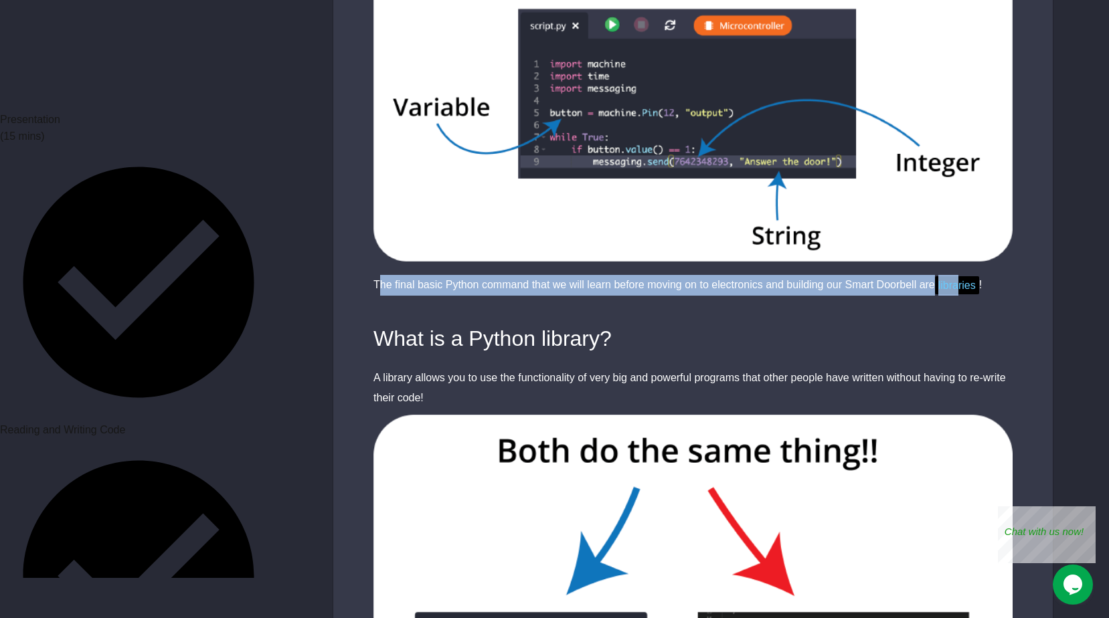
drag, startPoint x: 377, startPoint y: 284, endPoint x: 963, endPoint y: 294, distance: 586.1
click at [963, 294] on div "The final basic Python command that we will learn before moving on to electroni…" at bounding box center [692, 285] width 639 height 21
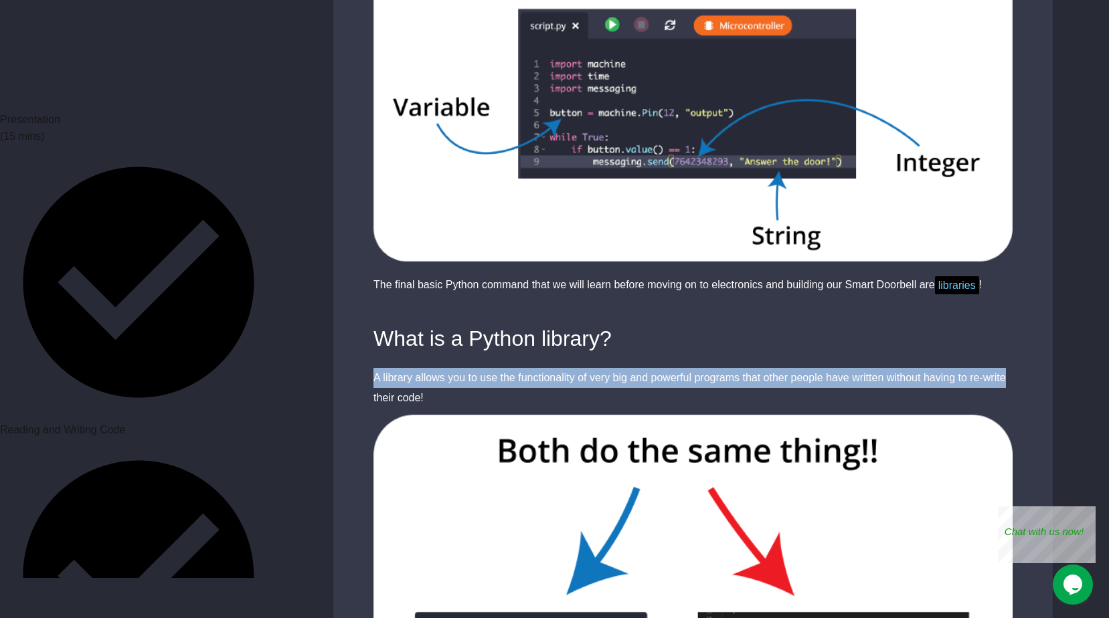
drag, startPoint x: 369, startPoint y: 371, endPoint x: 1012, endPoint y: 367, distance: 642.9
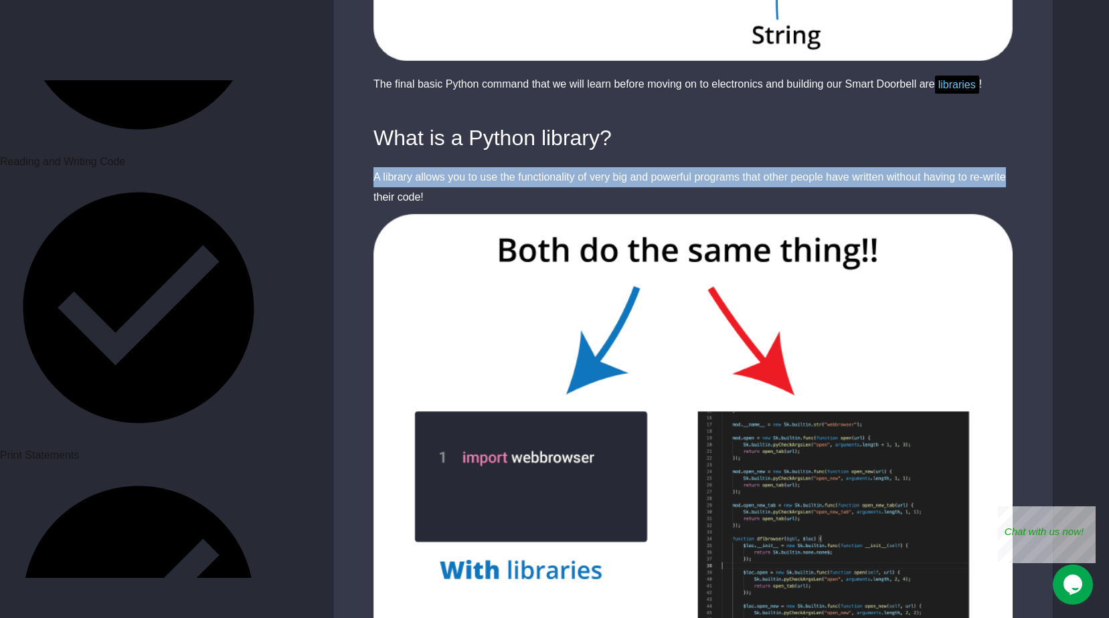
scroll to position [620, 0]
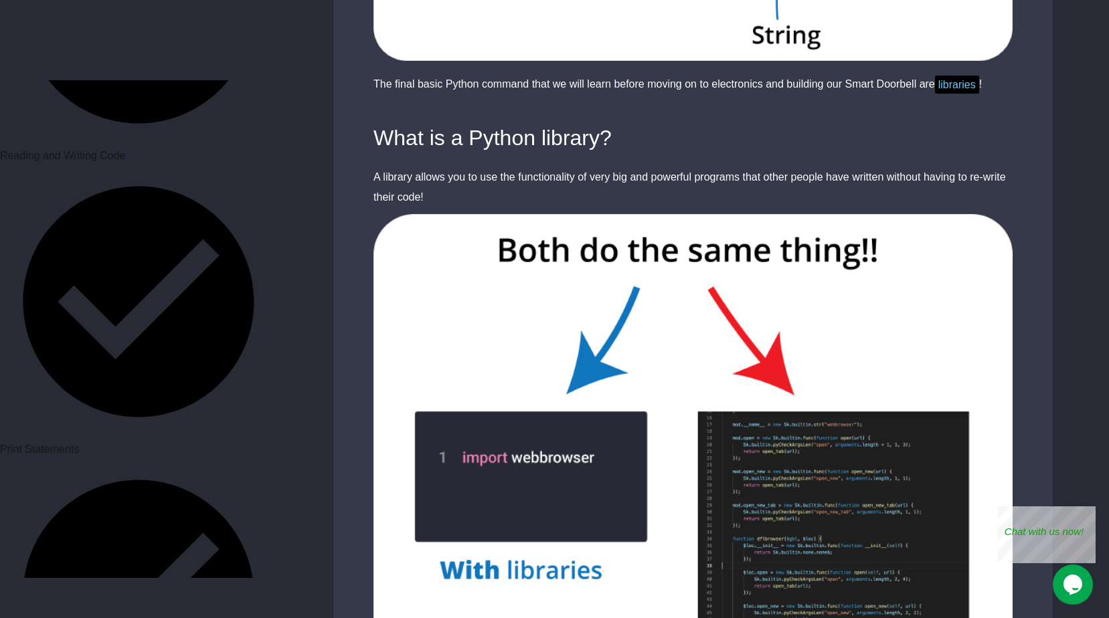
click at [535, 204] on div "A library allows you to use the functionality of very big and powerful programs…" at bounding box center [692, 187] width 639 height 40
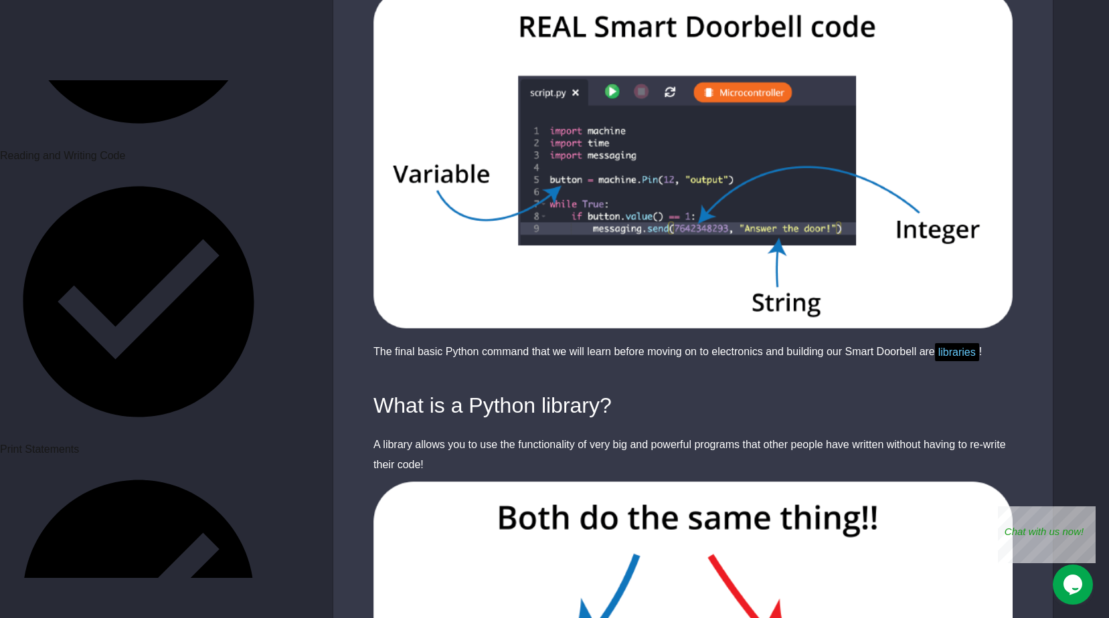
click at [969, 355] on span "libraries" at bounding box center [957, 352] width 44 height 18
drag, startPoint x: 969, startPoint y: 355, endPoint x: 961, endPoint y: 402, distance: 47.5
click at [961, 402] on div "What is a Python library?" at bounding box center [692, 405] width 639 height 32
drag, startPoint x: 937, startPoint y: 351, endPoint x: 985, endPoint y: 354, distance: 47.6
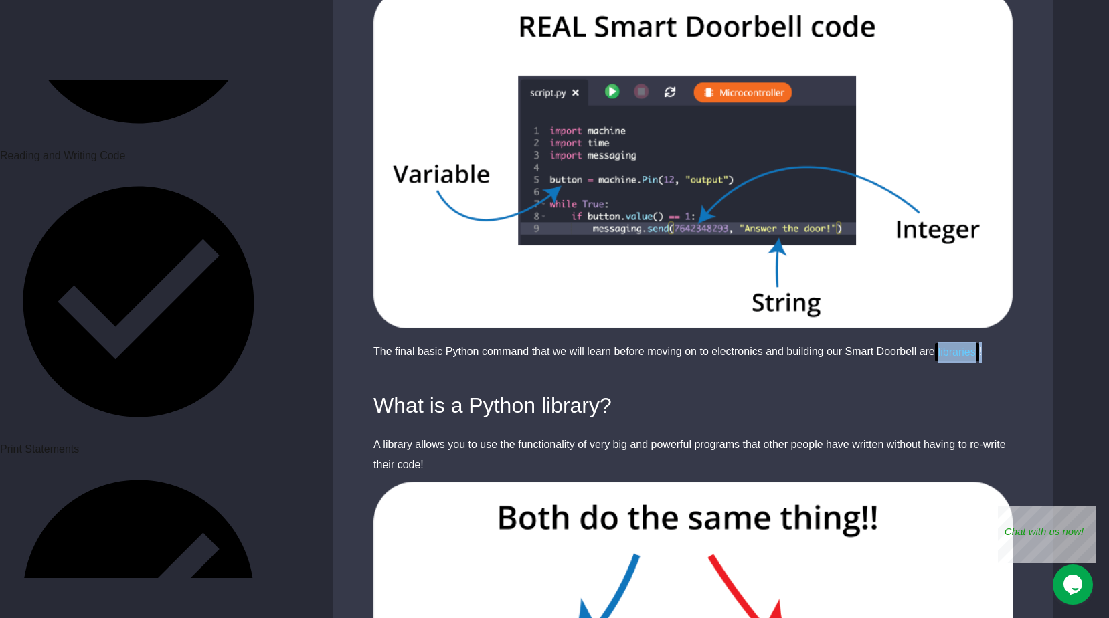
click at [985, 354] on div "The final basic Python command that we will learn before moving on to electroni…" at bounding box center [692, 352] width 639 height 21
drag, startPoint x: 985, startPoint y: 354, endPoint x: 934, endPoint y: 378, distance: 56.3
drag, startPoint x: 930, startPoint y: 349, endPoint x: 944, endPoint y: 350, distance: 14.1
click at [944, 350] on div "The final basic Python command that we will learn before moving on to electroni…" at bounding box center [692, 352] width 639 height 21
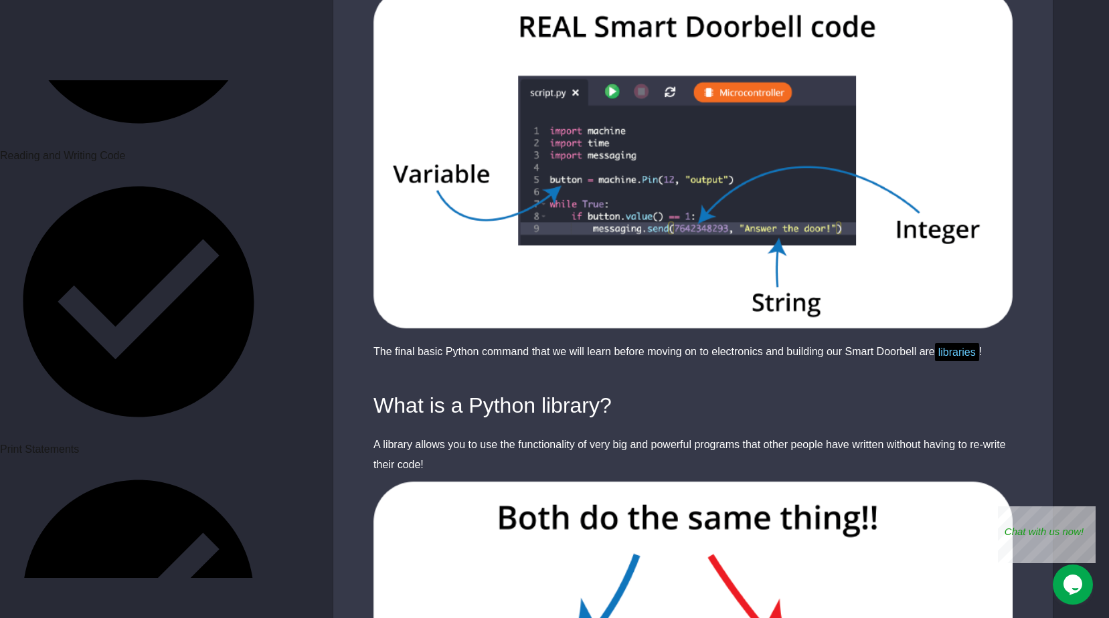
drag, startPoint x: 944, startPoint y: 350, endPoint x: 946, endPoint y: 400, distance: 50.2
click at [946, 400] on div "What is a Python library?" at bounding box center [692, 405] width 639 height 32
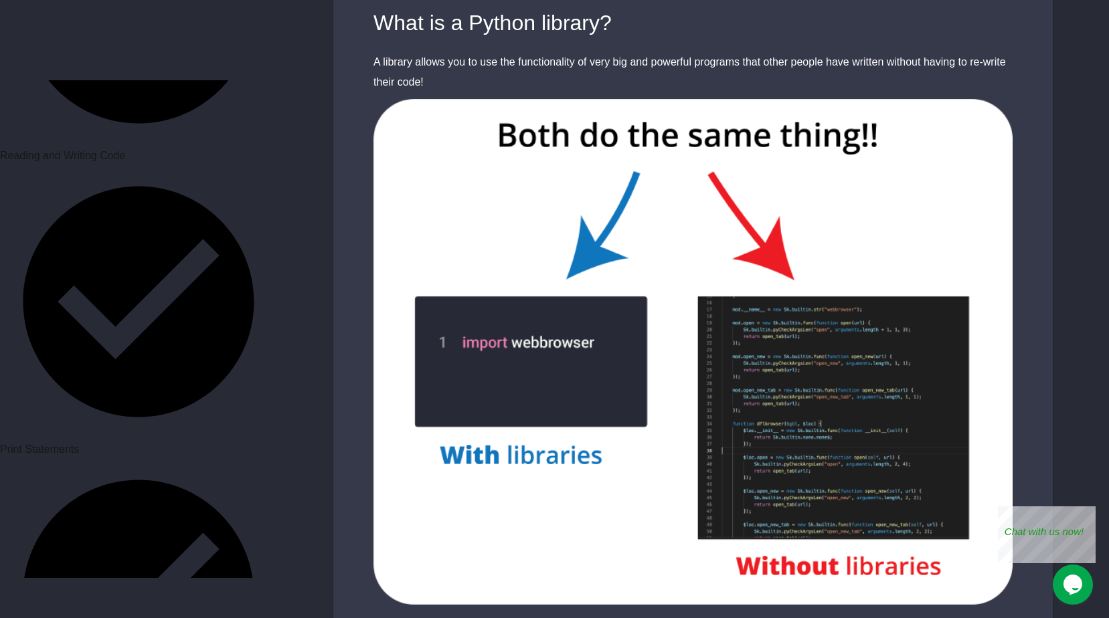
scroll to position [638, 0]
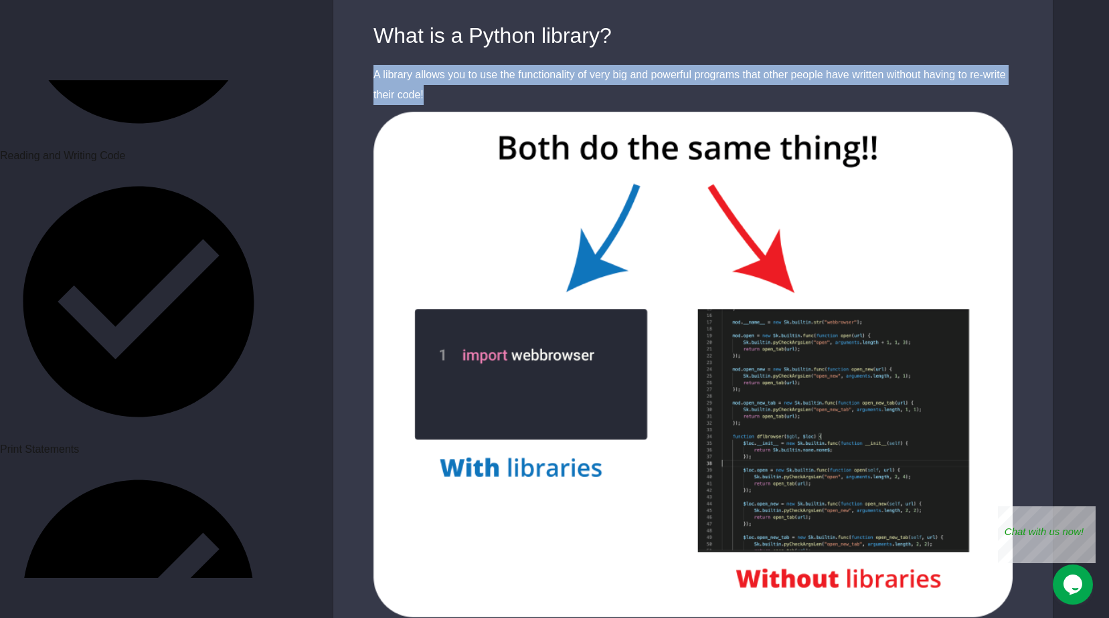
drag, startPoint x: 376, startPoint y: 76, endPoint x: 1009, endPoint y: 86, distance: 633.0
click at [1009, 86] on div "A library allows you to use the functionality of very big and powerful programs…" at bounding box center [692, 85] width 639 height 40
click at [520, 100] on div "A library allows you to use the functionality of very big and powerful programs…" at bounding box center [692, 85] width 639 height 40
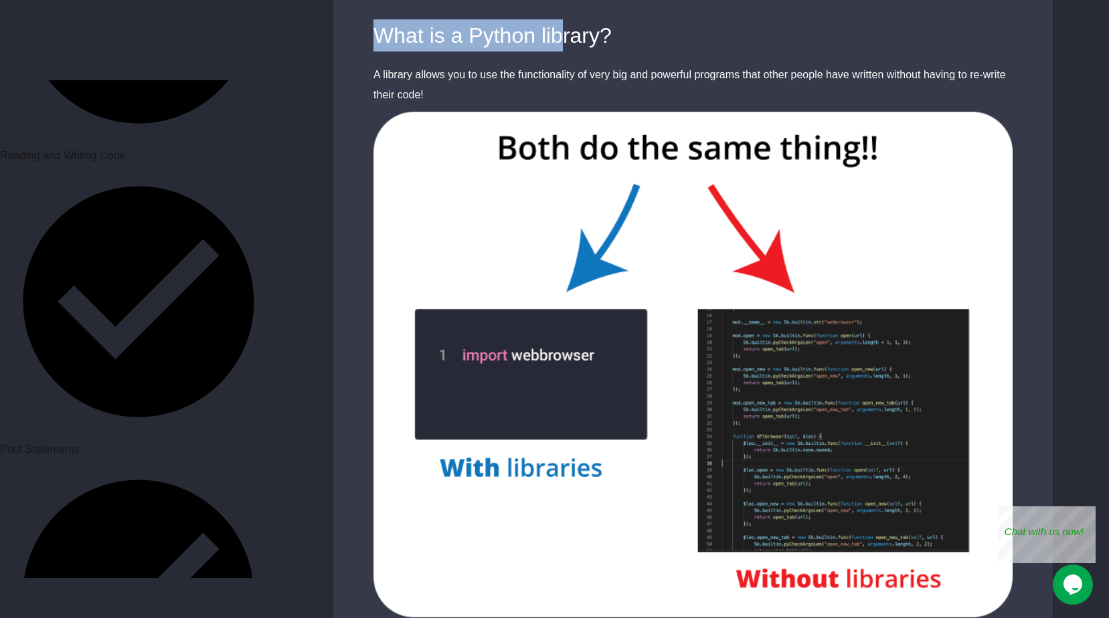
drag, startPoint x: 372, startPoint y: 33, endPoint x: 565, endPoint y: 44, distance: 193.6
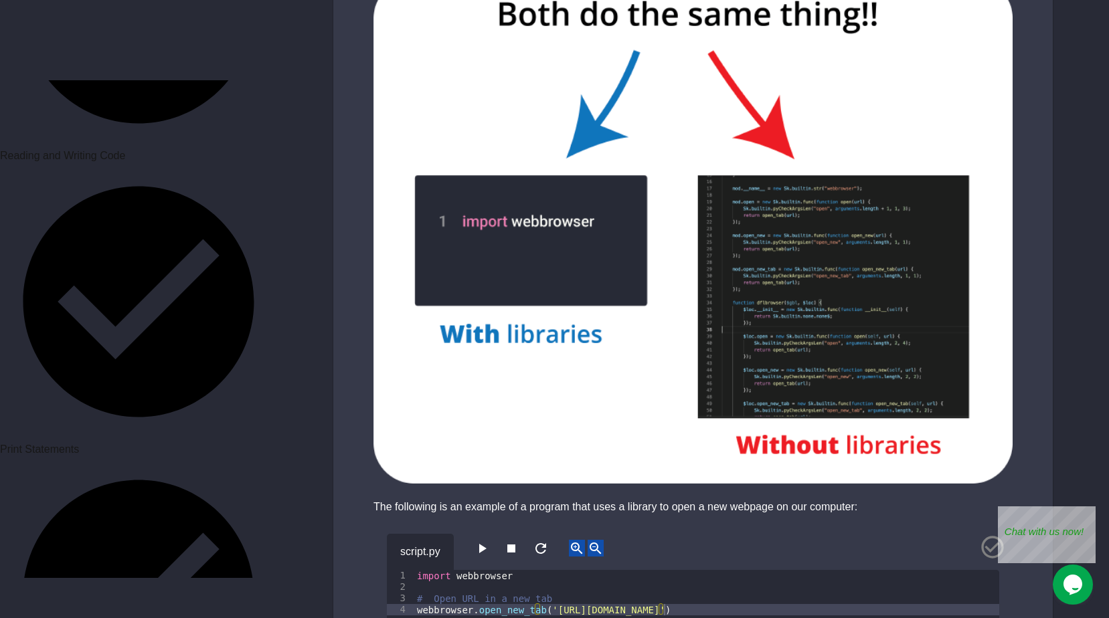
scroll to position [905, 0]
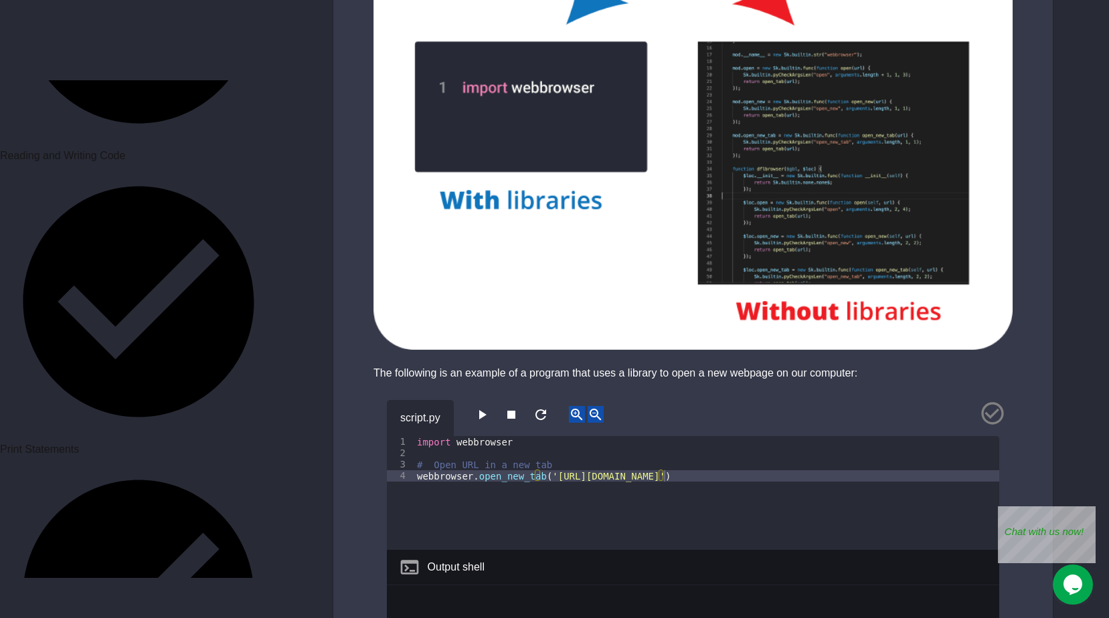
click at [490, 416] on button "button" at bounding box center [482, 414] width 16 height 17
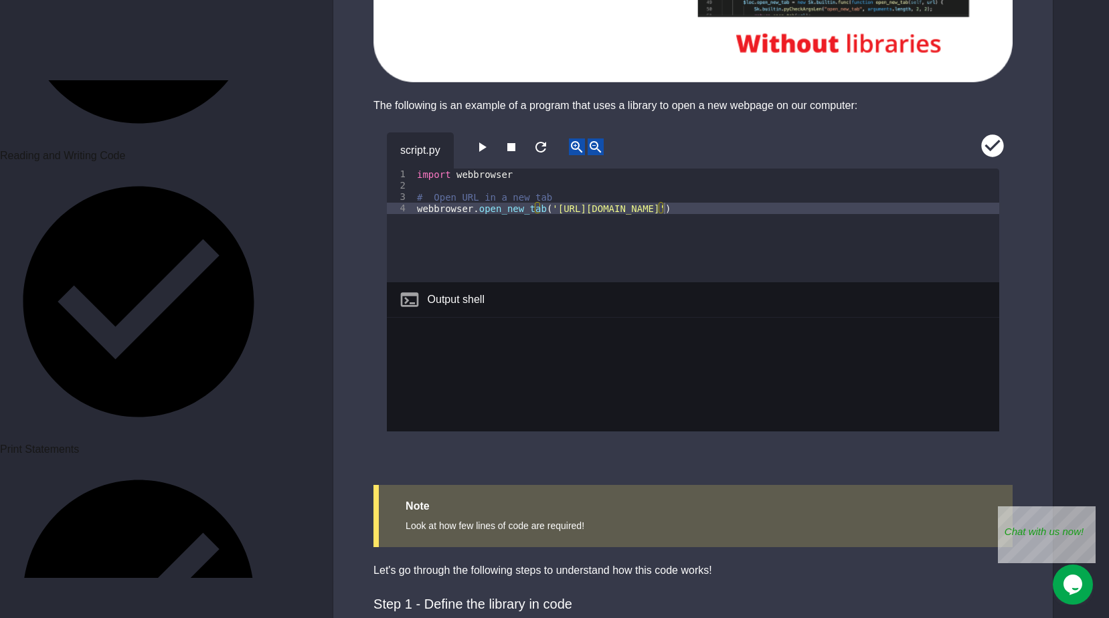
scroll to position [1374, 0]
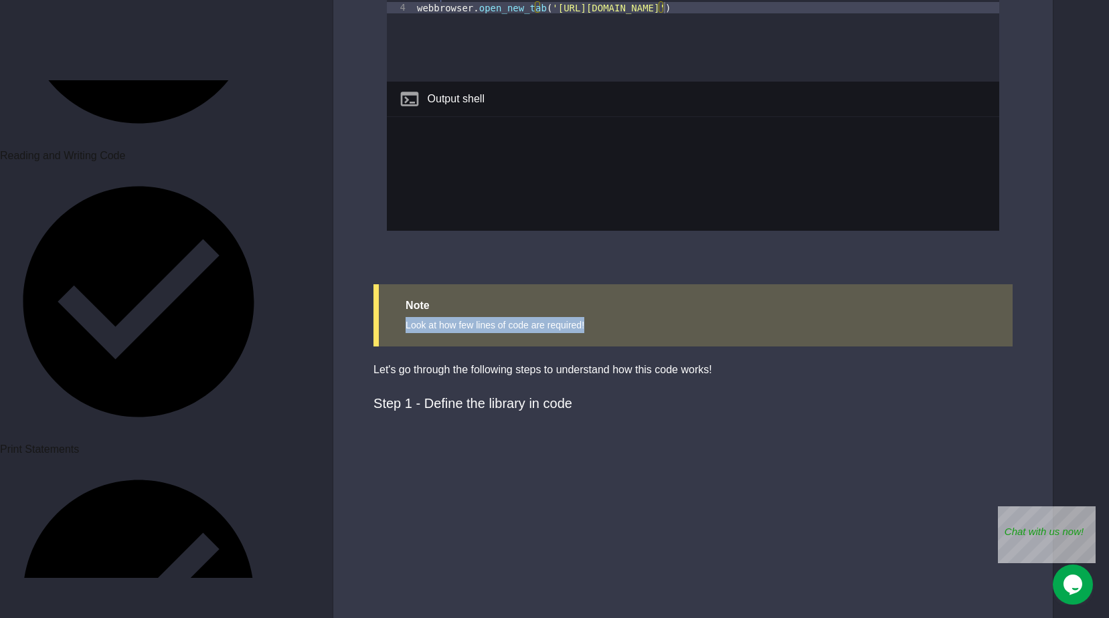
drag, startPoint x: 405, startPoint y: 323, endPoint x: 609, endPoint y: 336, distance: 204.4
click at [609, 336] on div "Note Look at how few lines of code are required!" at bounding box center [692, 315] width 639 height 62
drag, startPoint x: 609, startPoint y: 336, endPoint x: 623, endPoint y: 399, distance: 64.3
click at [623, 399] on div "Step 1 - Define the library in code" at bounding box center [682, 403] width 619 height 20
click at [623, 397] on div "Step 1 - Define the library in code" at bounding box center [682, 403] width 619 height 20
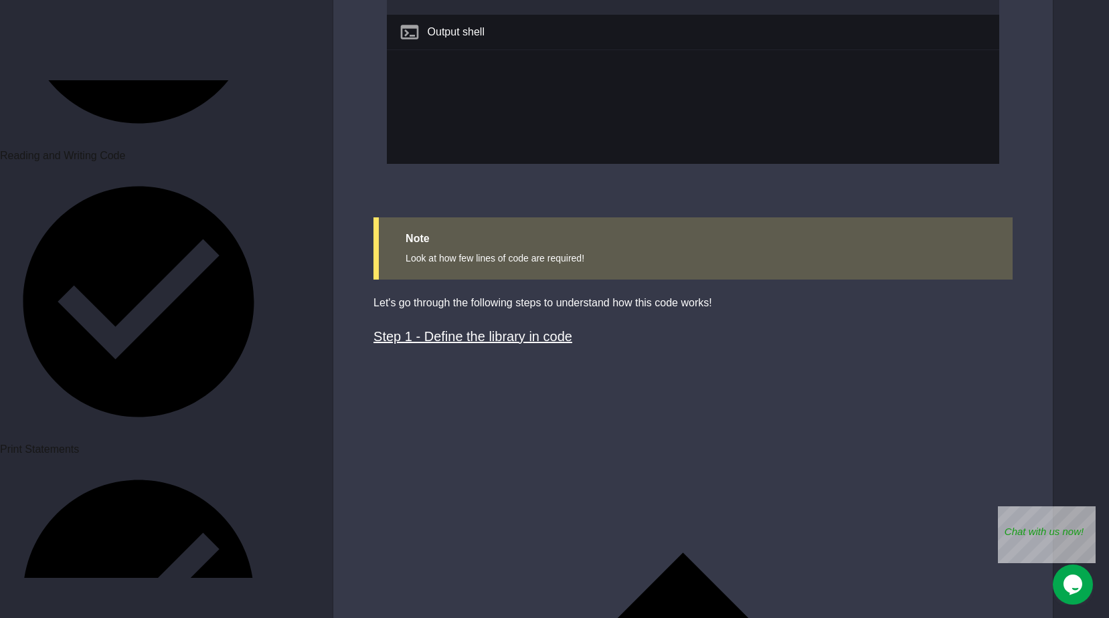
scroll to position [1507, 0]
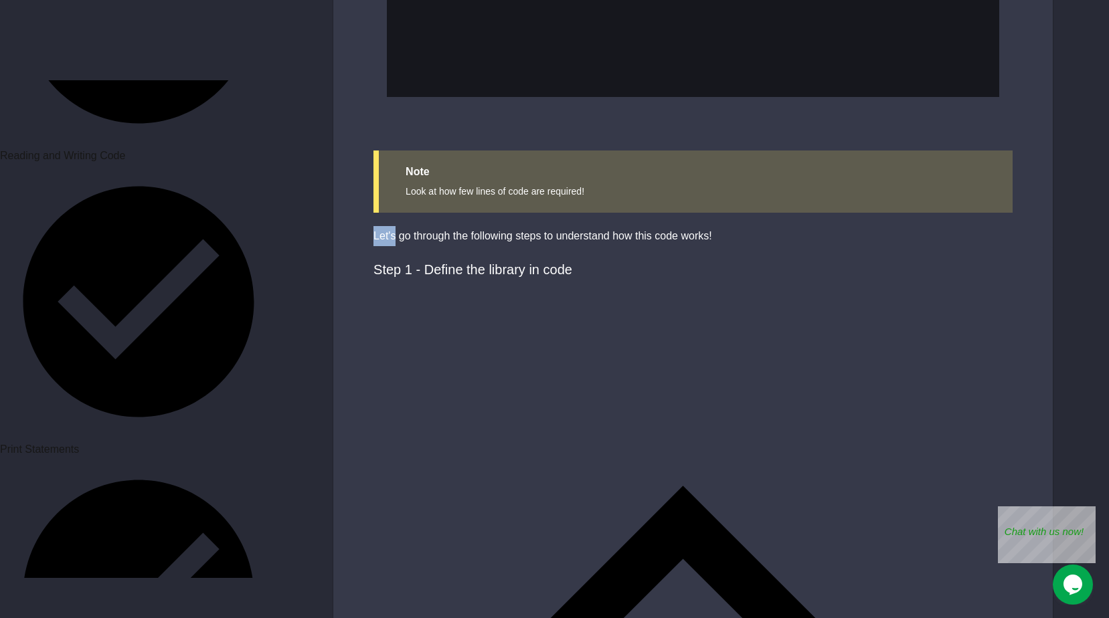
drag, startPoint x: 374, startPoint y: 235, endPoint x: 394, endPoint y: 230, distance: 20.8
click at [394, 230] on div "Let's go through the following steps to understand how this code works!" at bounding box center [692, 236] width 639 height 20
drag, startPoint x: 394, startPoint y: 230, endPoint x: 382, endPoint y: 220, distance: 15.7
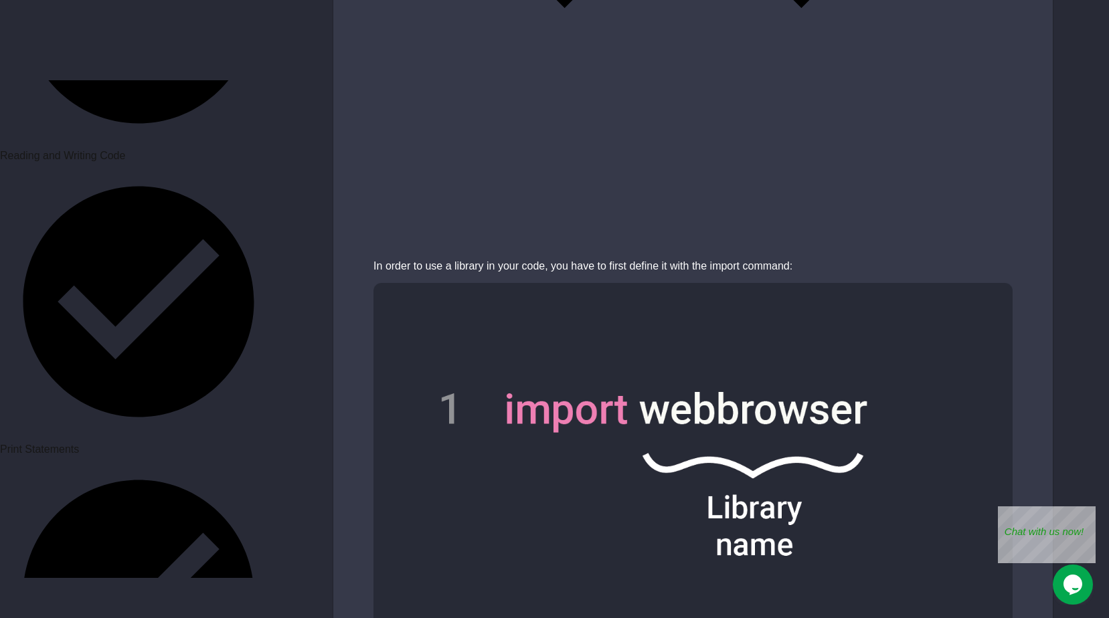
scroll to position [2243, 0]
